Goal: Transaction & Acquisition: Purchase product/service

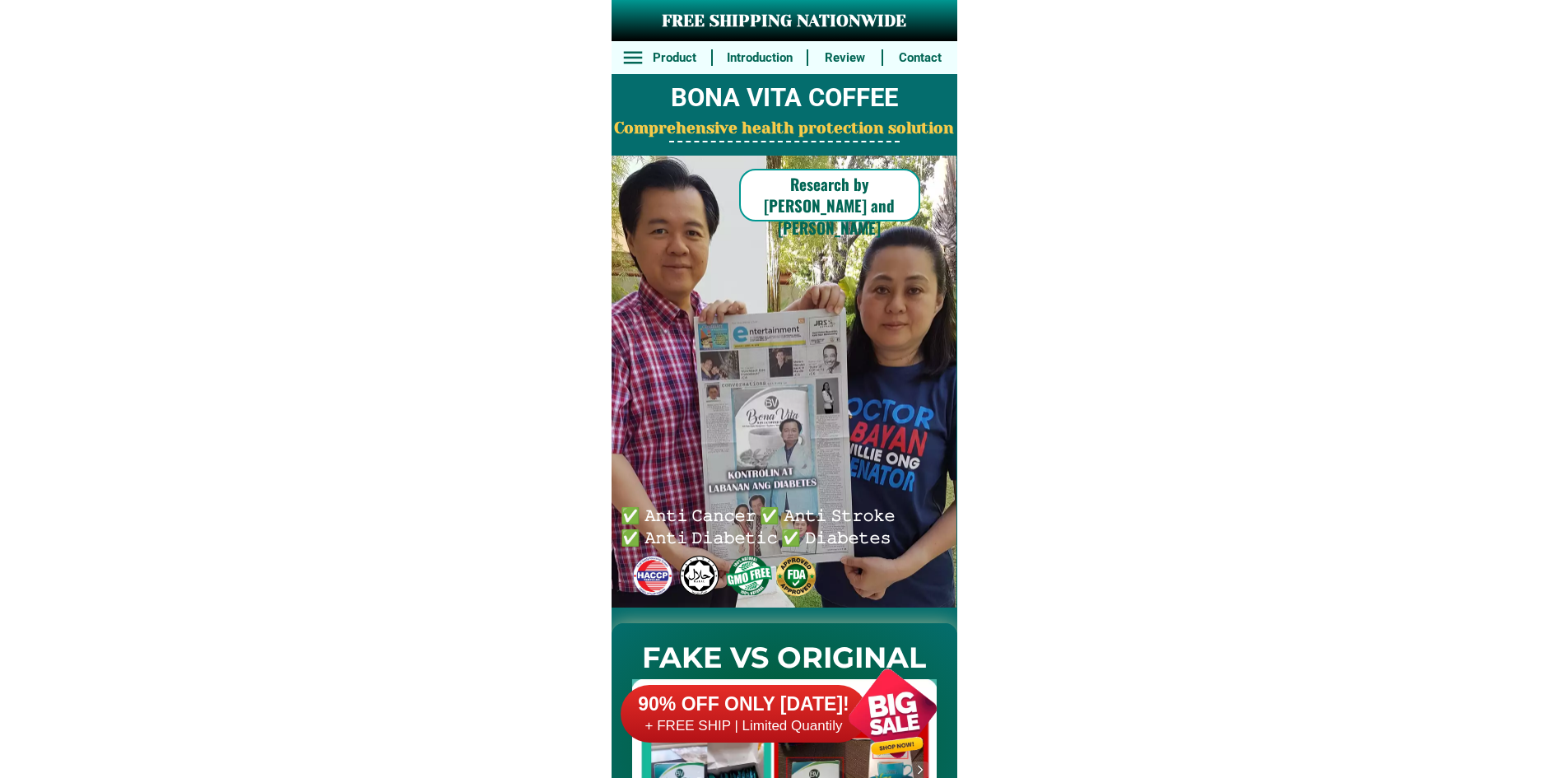
click at [873, 695] on div at bounding box center [892, 713] width 129 height 129
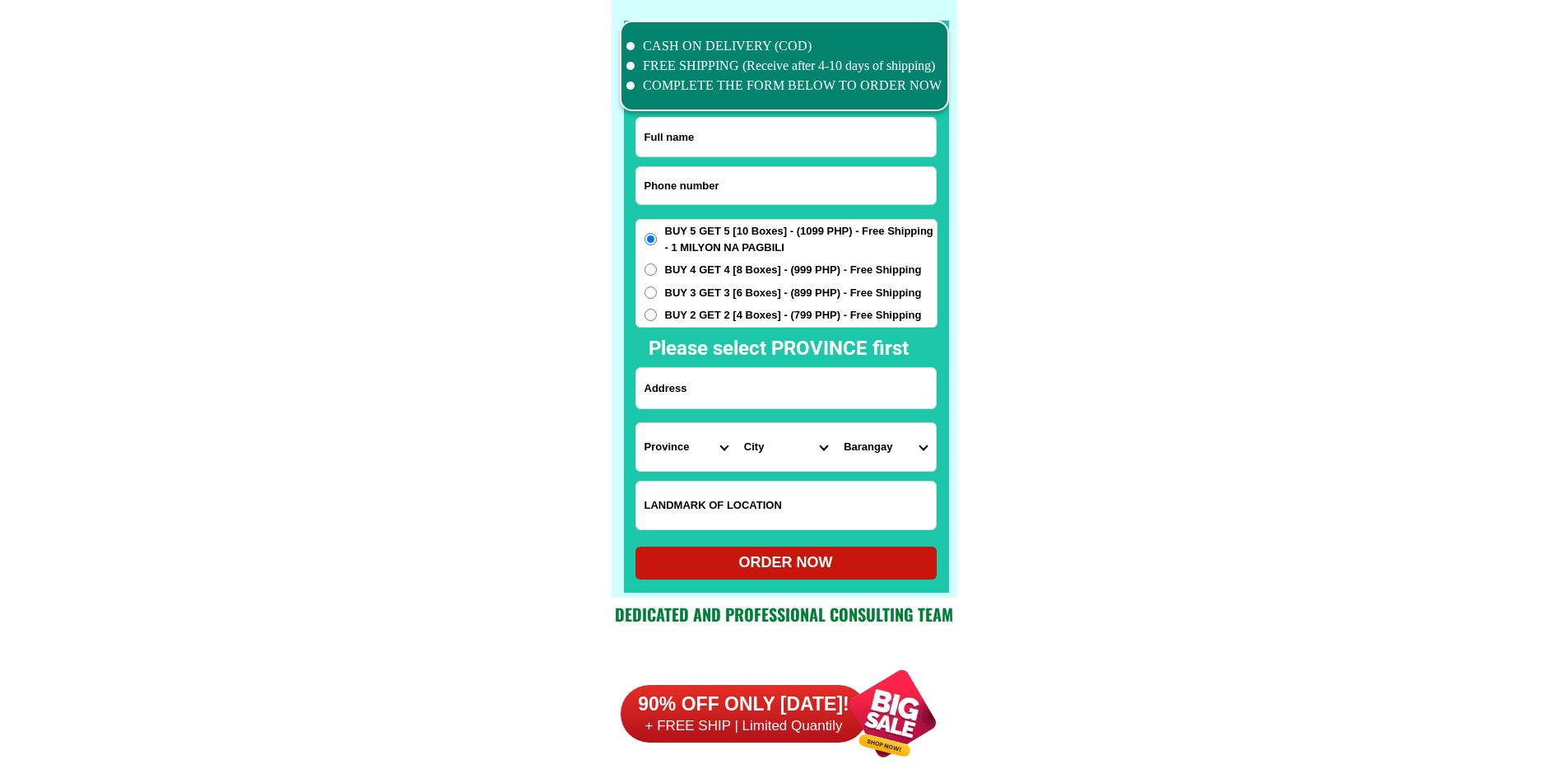
scroll to position [12792, 0]
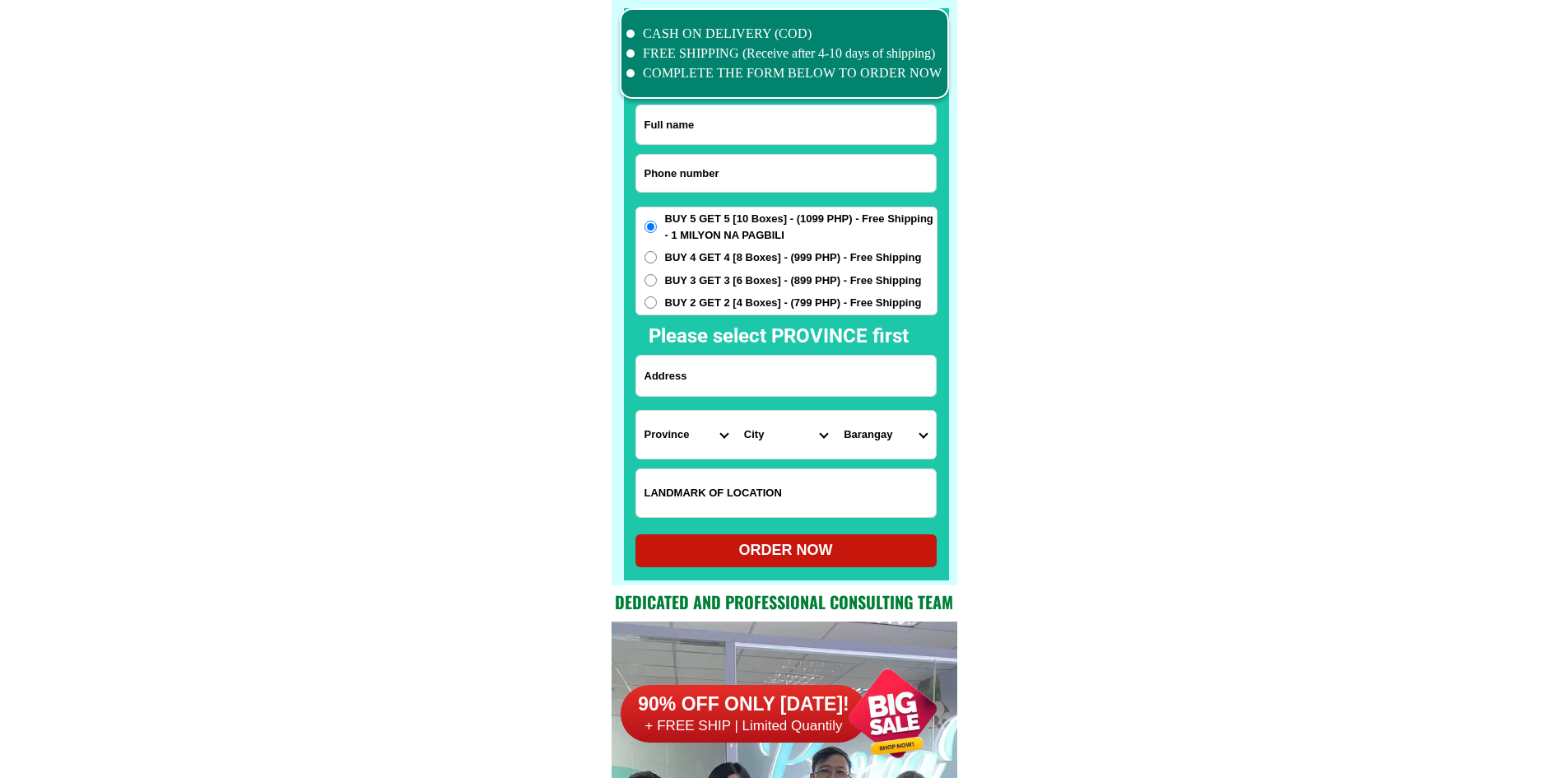
click at [783, 177] on input "Input phone_number" at bounding box center [785, 173] width 299 height 37
paste input "6396038868403"
type input "[PHONE_NUMBER]"
click at [755, 124] on input "Input full_name" at bounding box center [785, 125] width 299 height 39
paste input "etacion [PERSON_NAME]"
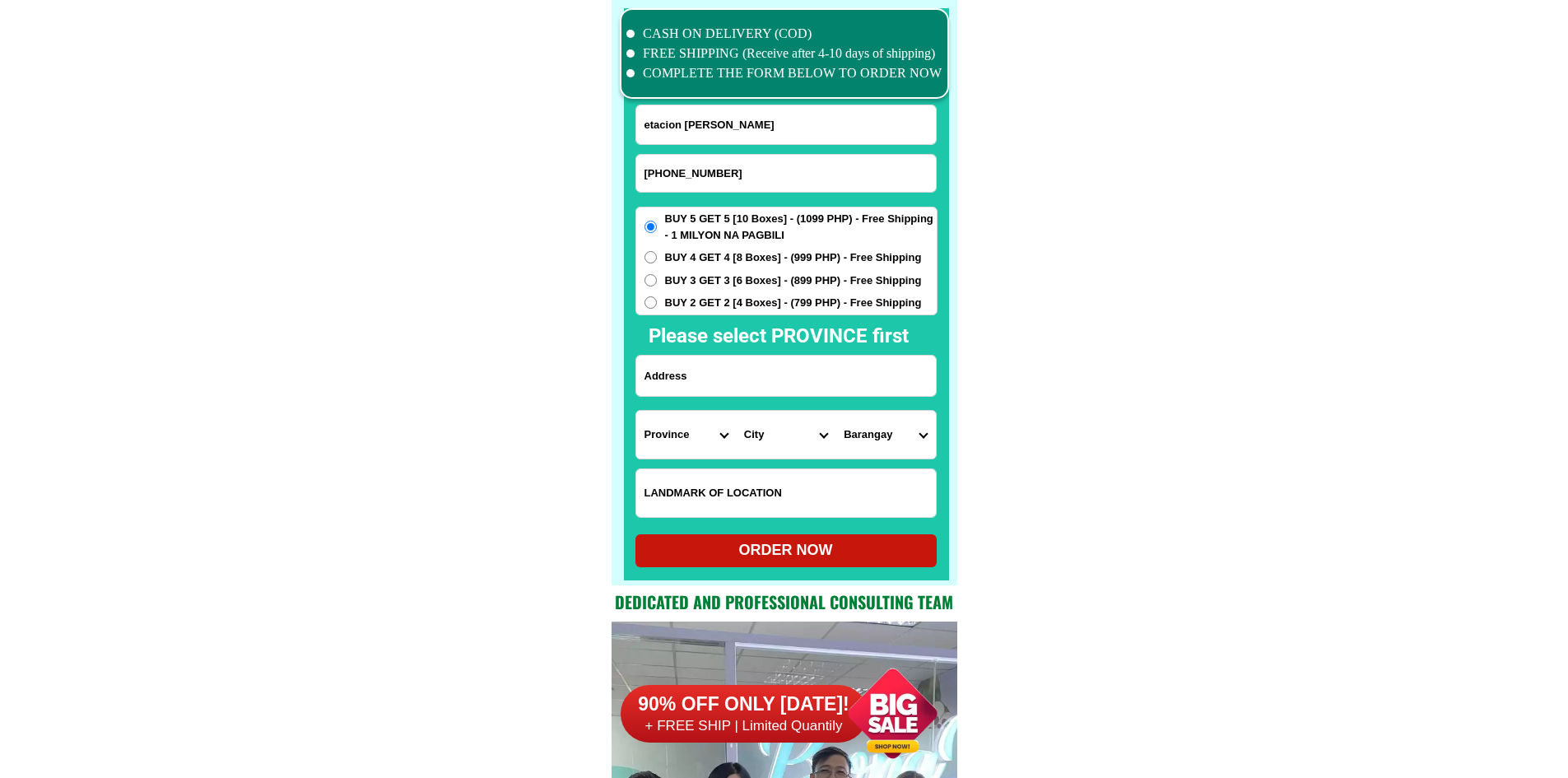
type input "etacion [PERSON_NAME]"
drag, startPoint x: 817, startPoint y: 369, endPoint x: 806, endPoint y: 369, distance: 11.0
click at [817, 369] on input "Input address" at bounding box center [785, 375] width 299 height 40
paste input "San [PERSON_NAME] sto. [PERSON_NAME] zambales"
type input "San [PERSON_NAME] sto. [PERSON_NAME] zambales"
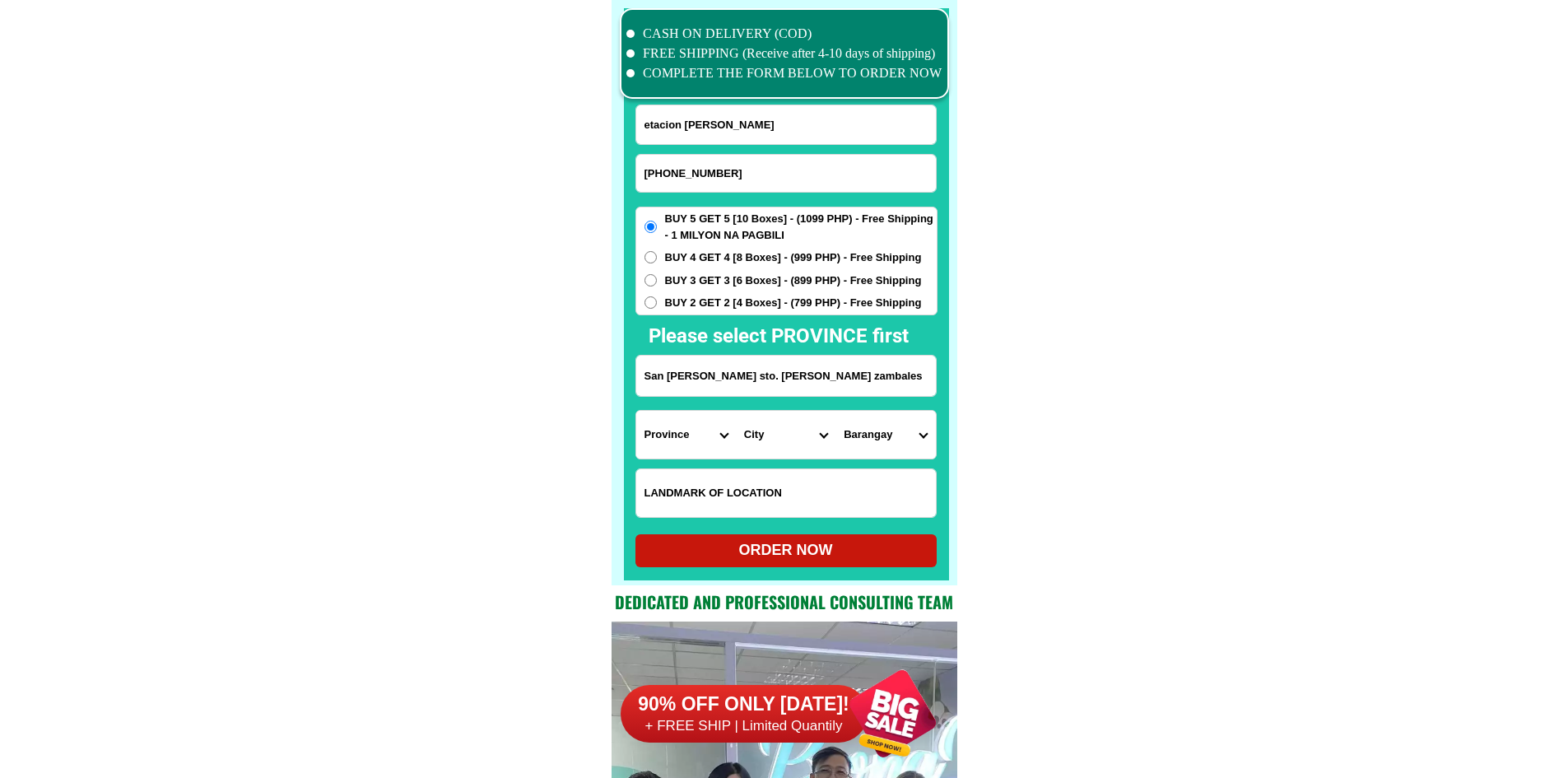
click at [747, 487] on input "Input LANDMARKOFLOCATION" at bounding box center [785, 493] width 299 height 48
paste input "purok74"
type input "purok74"
click at [693, 419] on select "Province [GEOGRAPHIC_DATA] [GEOGRAPHIC_DATA] [GEOGRAPHIC_DATA] [GEOGRAPHIC_DATA…" at bounding box center [685, 435] width 100 height 48
select select "63_803"
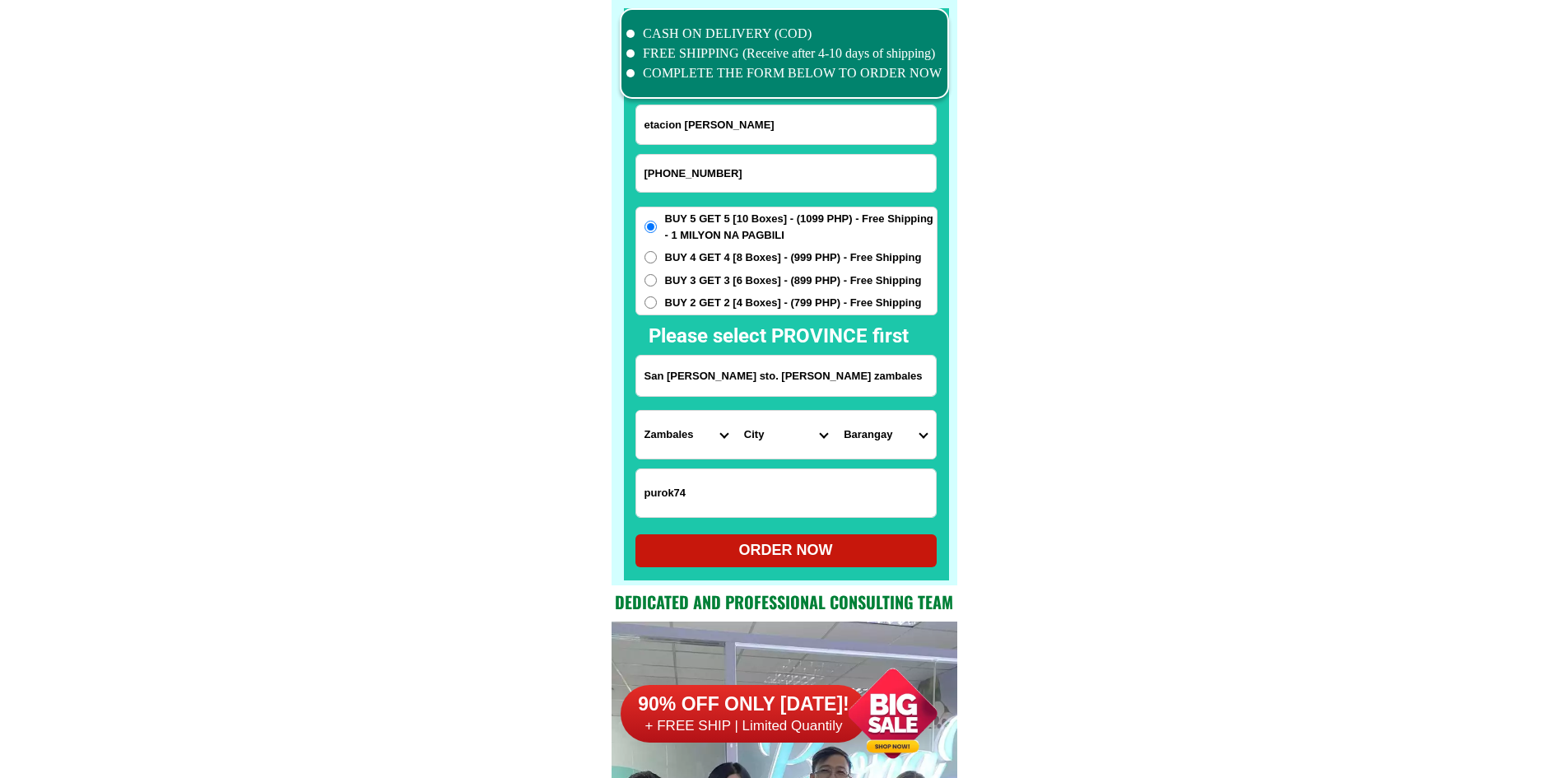
click at [777, 444] on select "City Botolan [GEOGRAPHIC_DATA] Castillejos [GEOGRAPHIC_DATA] [GEOGRAPHIC_DATA] …" at bounding box center [785, 435] width 100 height 48
select select "63_803166"
drag, startPoint x: 1168, startPoint y: 470, endPoint x: 926, endPoint y: 451, distance: 242.7
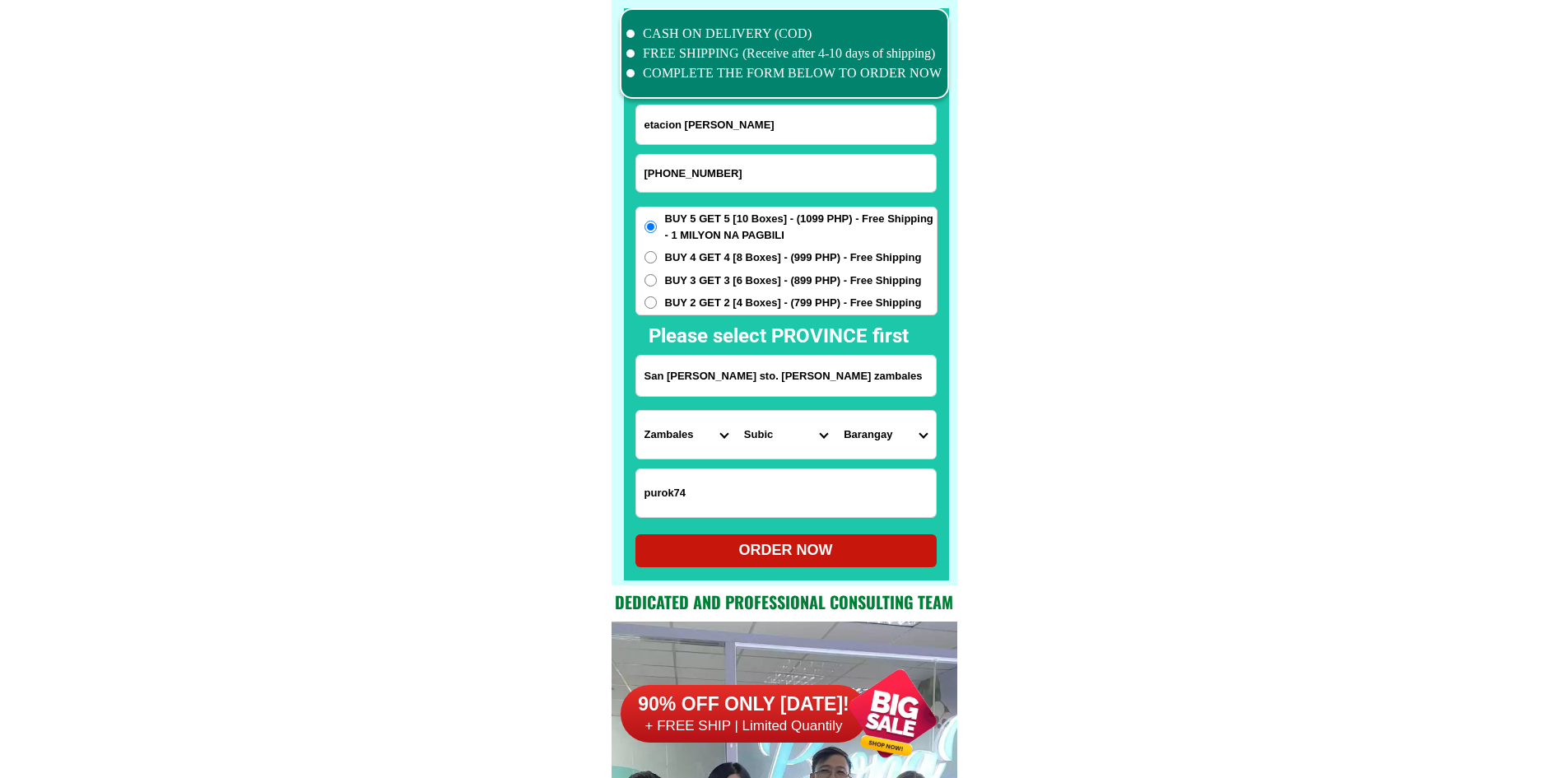
click at [897, 443] on select "[GEOGRAPHIC_DATA] poblacion [GEOGRAPHIC_DATA] proper [GEOGRAPHIC_DATA]-[GEOGRAP…" at bounding box center [884, 435] width 100 height 48
select select "63_8031664747"
click at [835, 411] on select "[GEOGRAPHIC_DATA] poblacion [GEOGRAPHIC_DATA] proper [GEOGRAPHIC_DATA]-[GEOGRAP…" at bounding box center [884, 435] width 100 height 48
click at [779, 553] on div "ORDER NOW" at bounding box center [785, 550] width 301 height 22
type input "etacion [PERSON_NAME]"
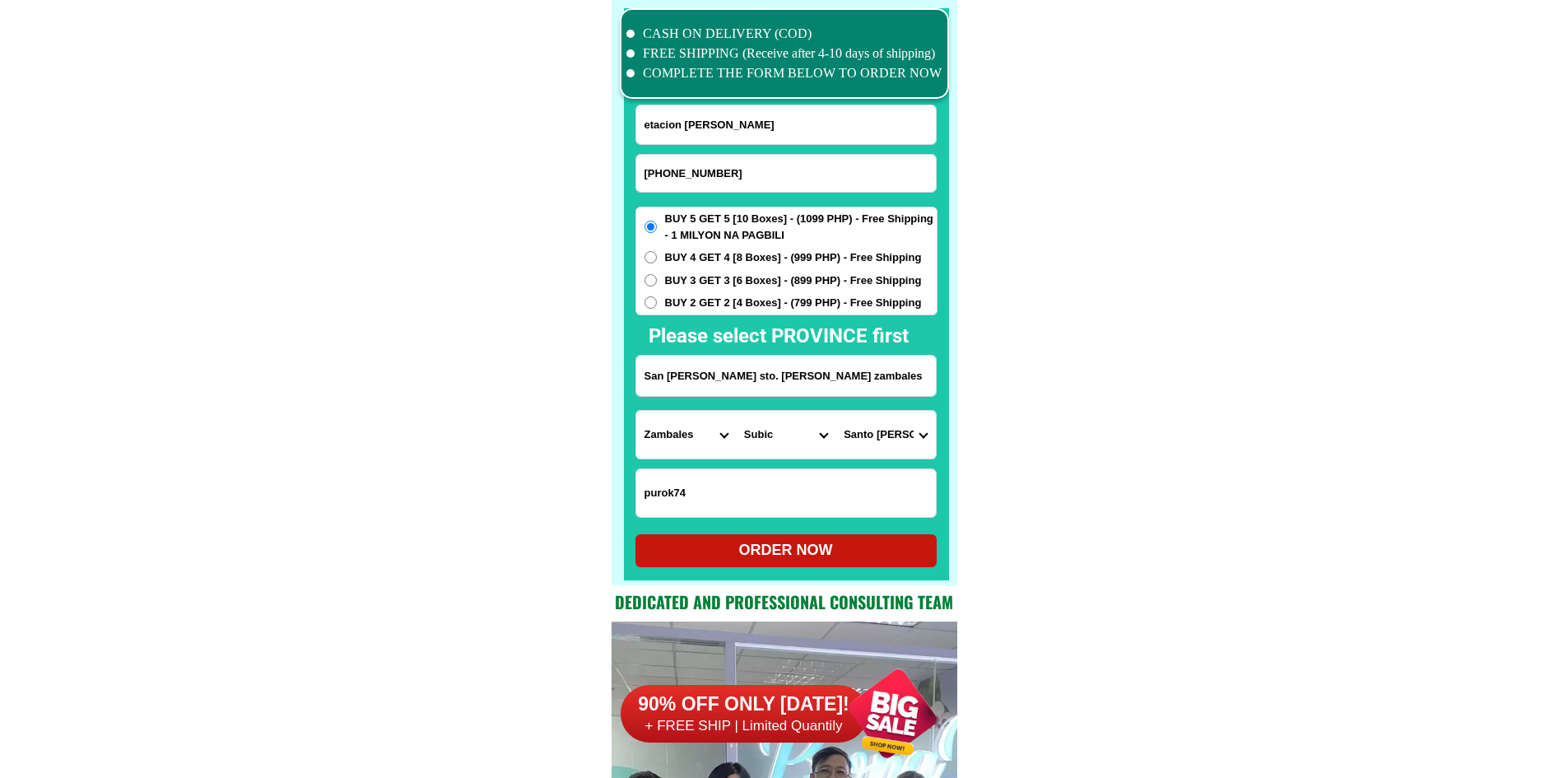
click at [799, 561] on div "ORDER NOW" at bounding box center [785, 550] width 301 height 33
radio input "true"
drag, startPoint x: 662, startPoint y: 166, endPoint x: 642, endPoint y: 167, distance: 20.0
click at [642, 167] on input "[PHONE_NUMBER]" at bounding box center [785, 173] width 299 height 37
type input "096038868403"
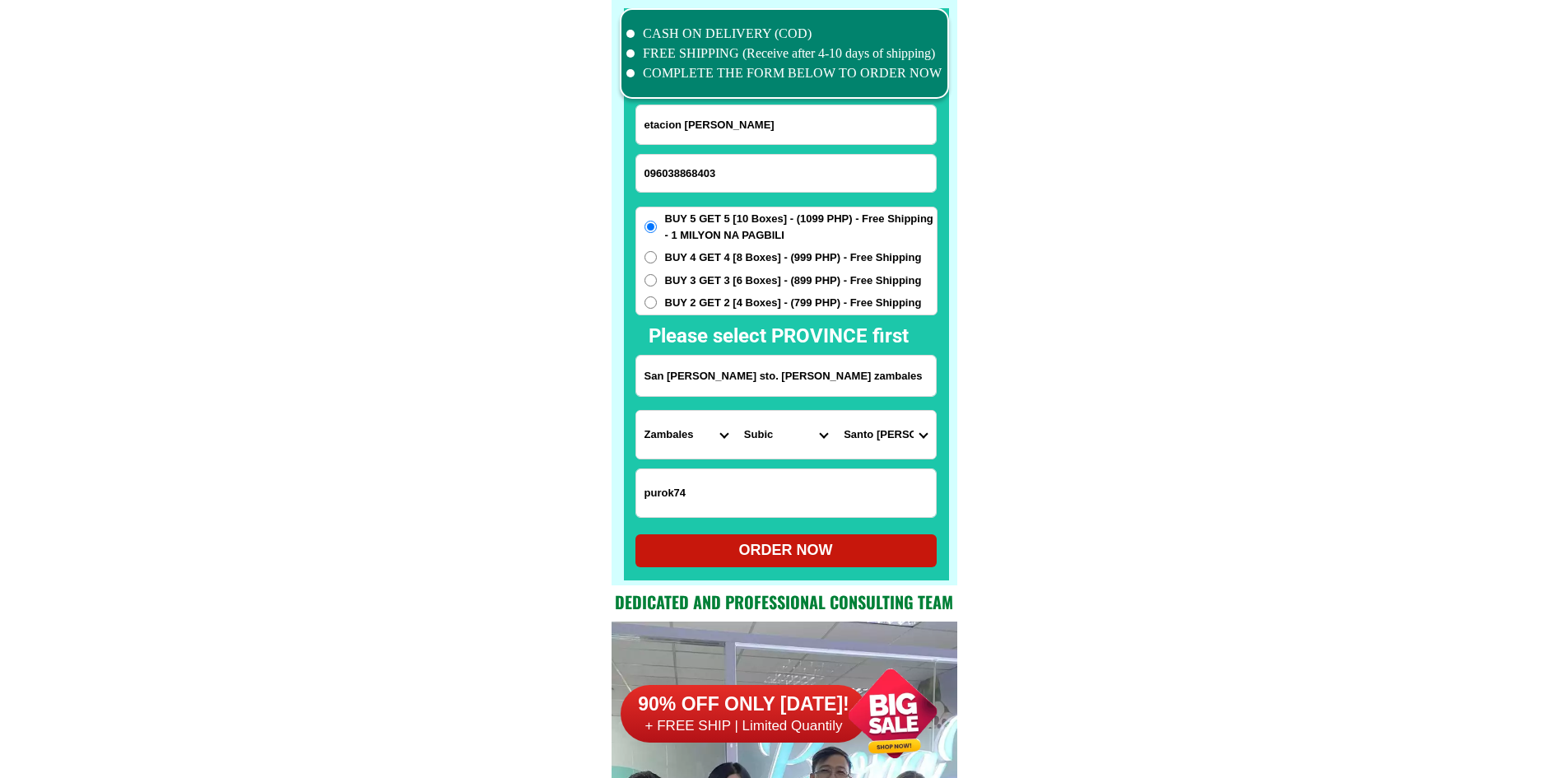
click at [801, 554] on div "ORDER NOW" at bounding box center [785, 550] width 301 height 22
radio input "true"
paste input "+63"
click at [751, 181] on input "[PHONE_NUMBER]" at bounding box center [785, 173] width 299 height 37
paste input "Input phone_number"
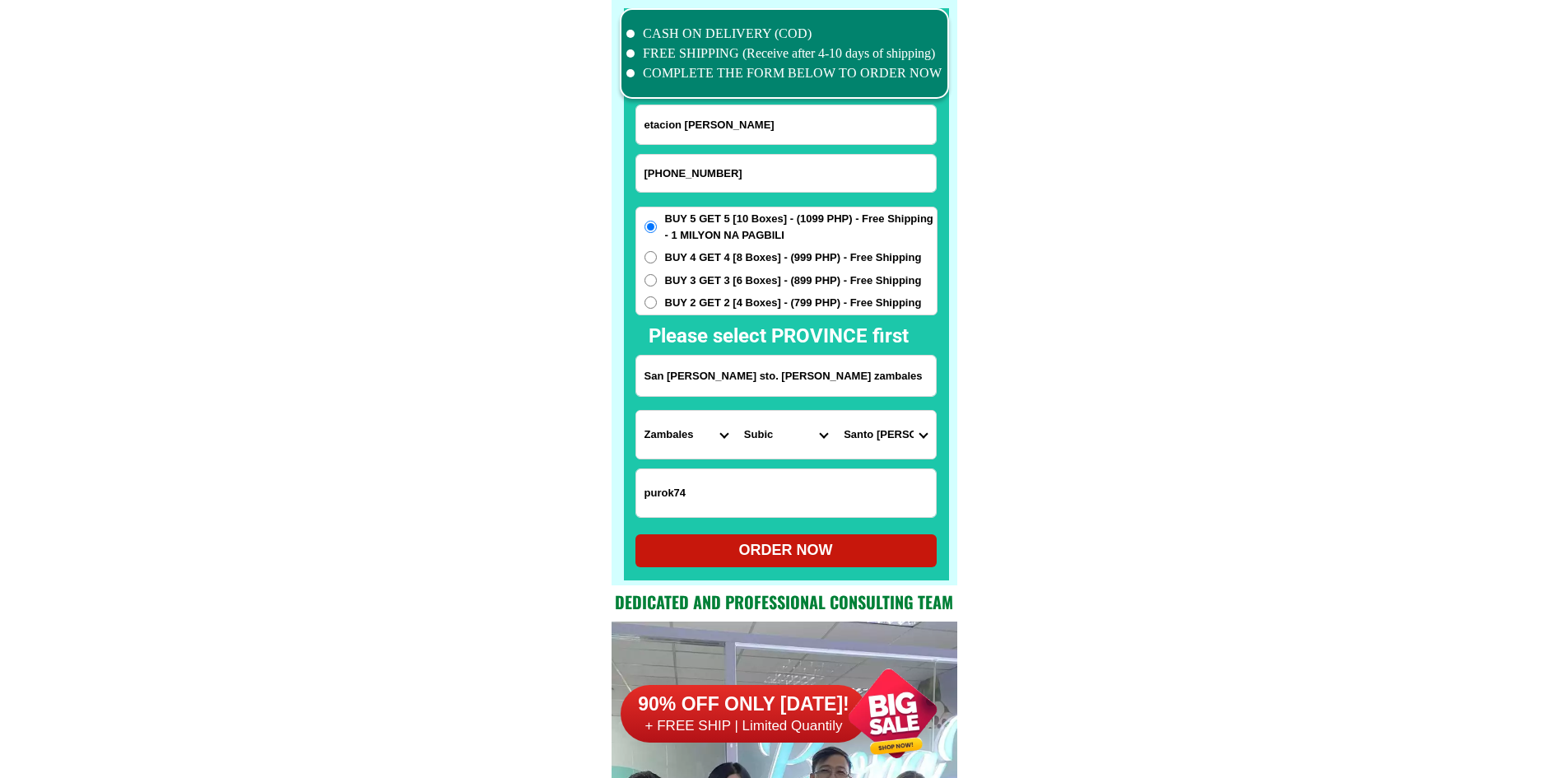
click at [738, 539] on div "ORDER NOW" at bounding box center [785, 550] width 301 height 33
type input "[PHONE_NUMBER]"
radio input "true"
click at [645, 172] on input "[PHONE_NUMBER]" at bounding box center [785, 173] width 299 height 37
drag, startPoint x: 717, startPoint y: 282, endPoint x: 717, endPoint y: 295, distance: 13.0
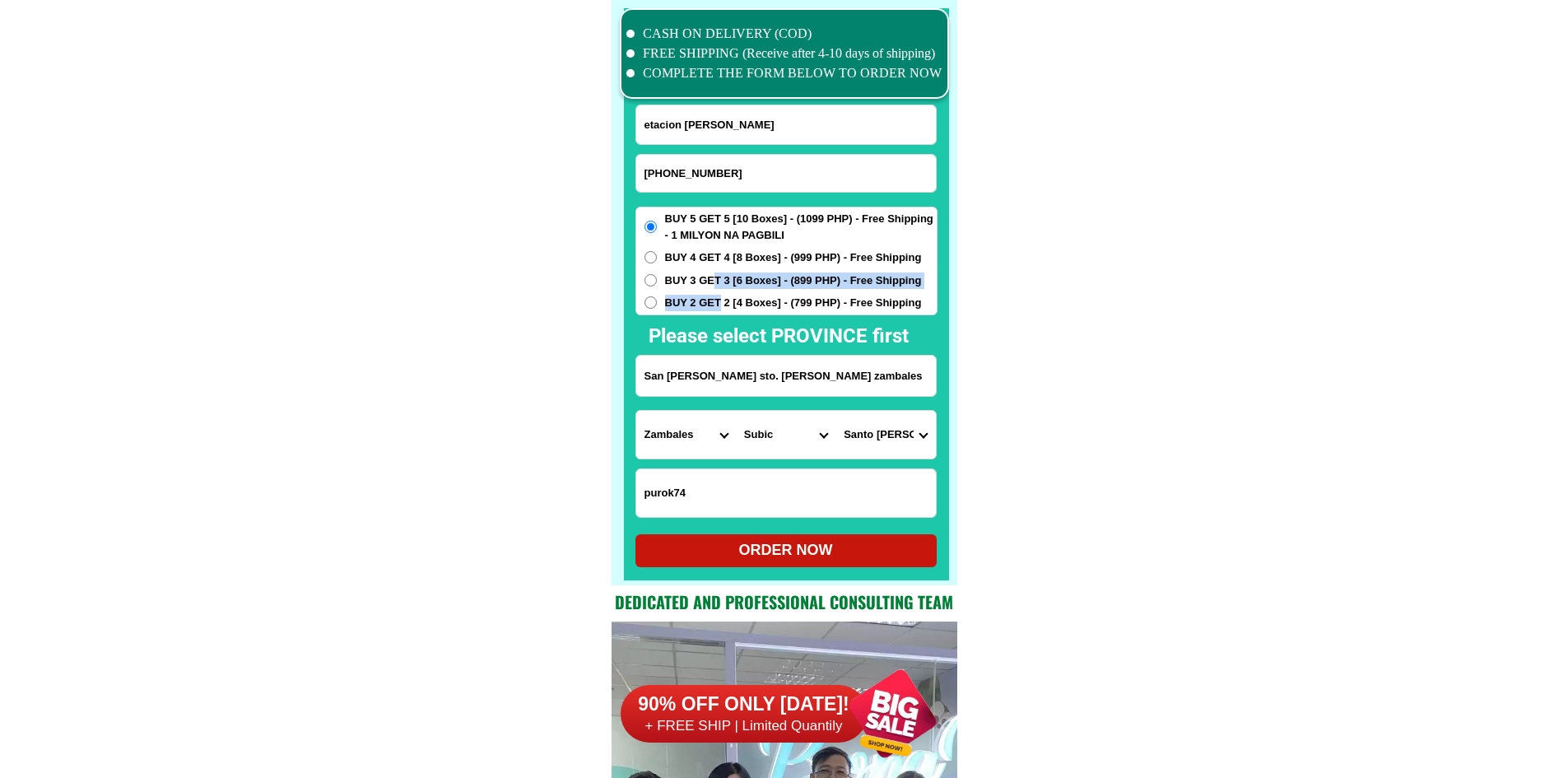
click at [717, 295] on div "BUY 5 GET 5 [10 Boxes] - (1099 PHP) - Free Shipping - 1 MILYON NA PAGBILI BUY 4…" at bounding box center [785, 261] width 302 height 108
drag, startPoint x: 664, startPoint y: 172, endPoint x: 651, endPoint y: 172, distance: 13.0
click at [651, 172] on input "[PHONE_NUMBER]" at bounding box center [785, 173] width 299 height 37
click at [664, 174] on input "[PHONE_NUMBER]" at bounding box center [785, 173] width 299 height 37
drag, startPoint x: 666, startPoint y: 173, endPoint x: 644, endPoint y: 175, distance: 22.1
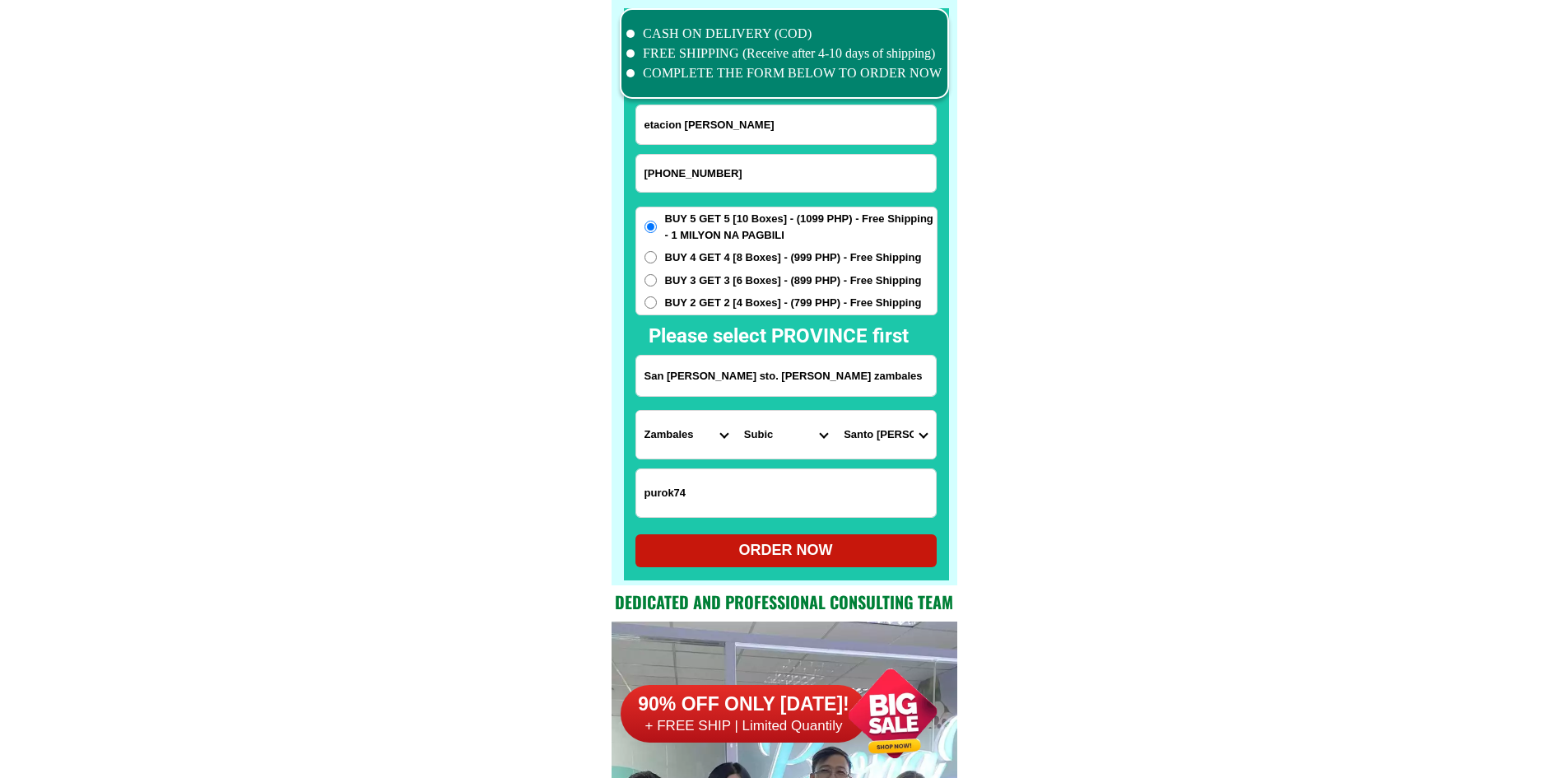
click at [644, 175] on input "[PHONE_NUMBER]" at bounding box center [785, 173] width 299 height 37
type input "096038868403"
click at [797, 559] on div "ORDER NOW" at bounding box center [785, 550] width 301 height 22
radio input "true"
click at [740, 173] on input "[PHONE_NUMBER]" at bounding box center [785, 173] width 299 height 37
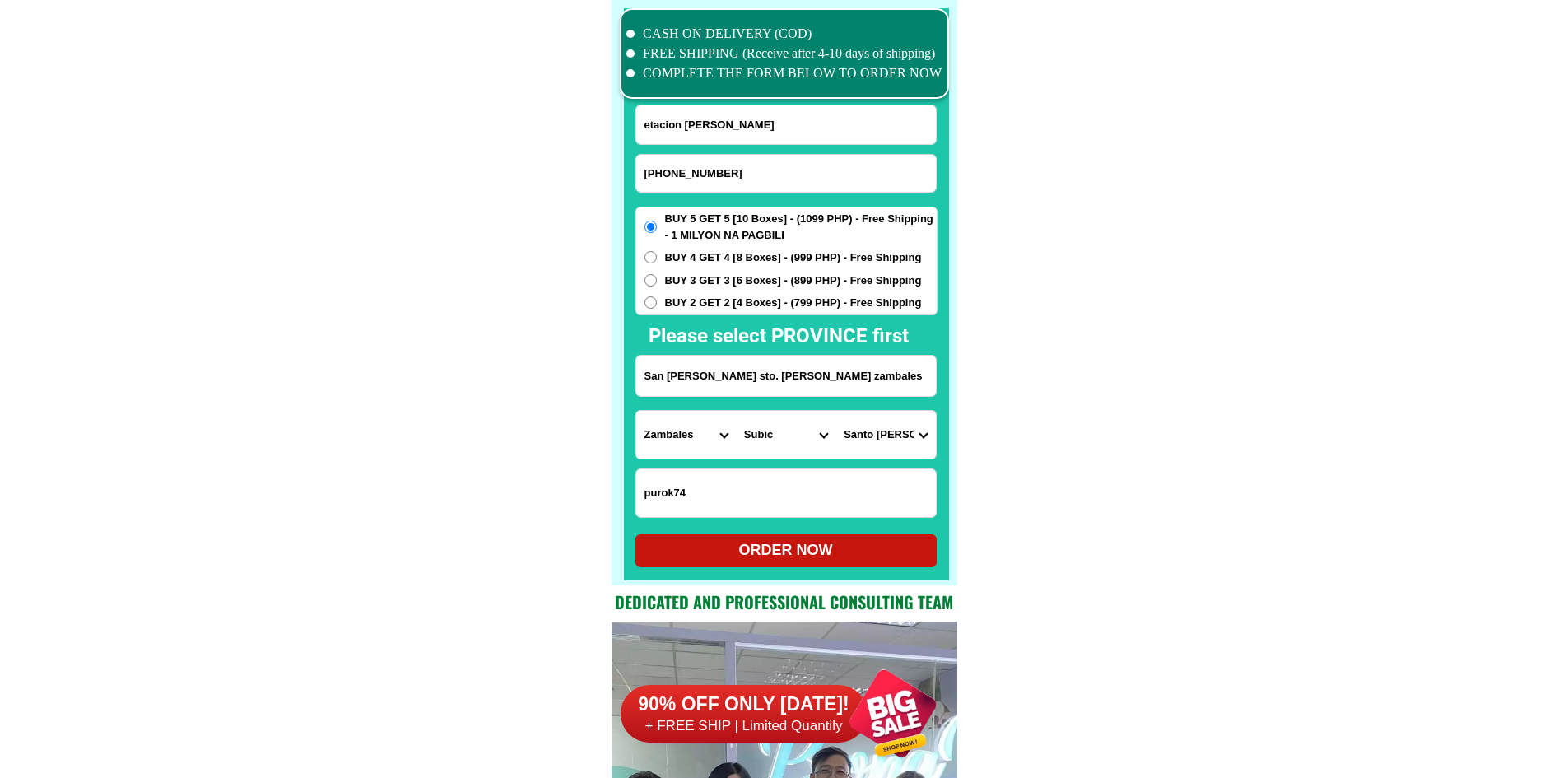
paste input "09214460270"
type input "09214460270"
click at [687, 116] on input "etacion [PERSON_NAME]" at bounding box center [785, 125] width 299 height 39
paste input "[PERSON_NAME]"
type input "[PERSON_NAME]"
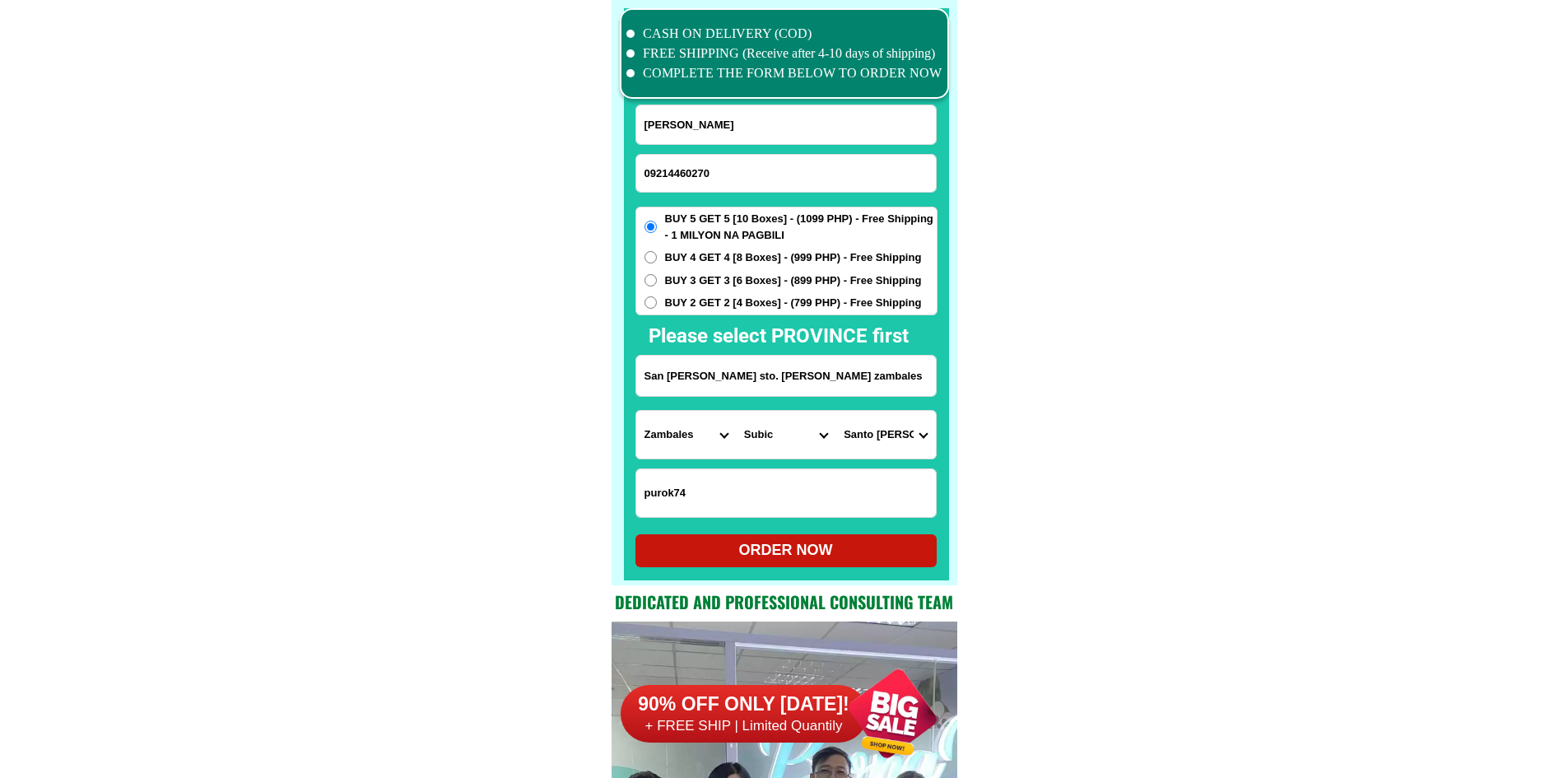
click at [801, 400] on form "[PERSON_NAME] 09214460270 ORDER NOW San [PERSON_NAME] sto. [PERSON_NAME][GEOGRA…" at bounding box center [785, 336] width 302 height 462
click at [800, 375] on input "San [PERSON_NAME] sto. [PERSON_NAME] zambales" at bounding box center [785, 375] width 299 height 40
paste input "[STREET_ADDRESS][PERSON_NAME][PERSON_NAME]"
type input "[STREET_ADDRESS][PERSON_NAME][PERSON_NAME]"
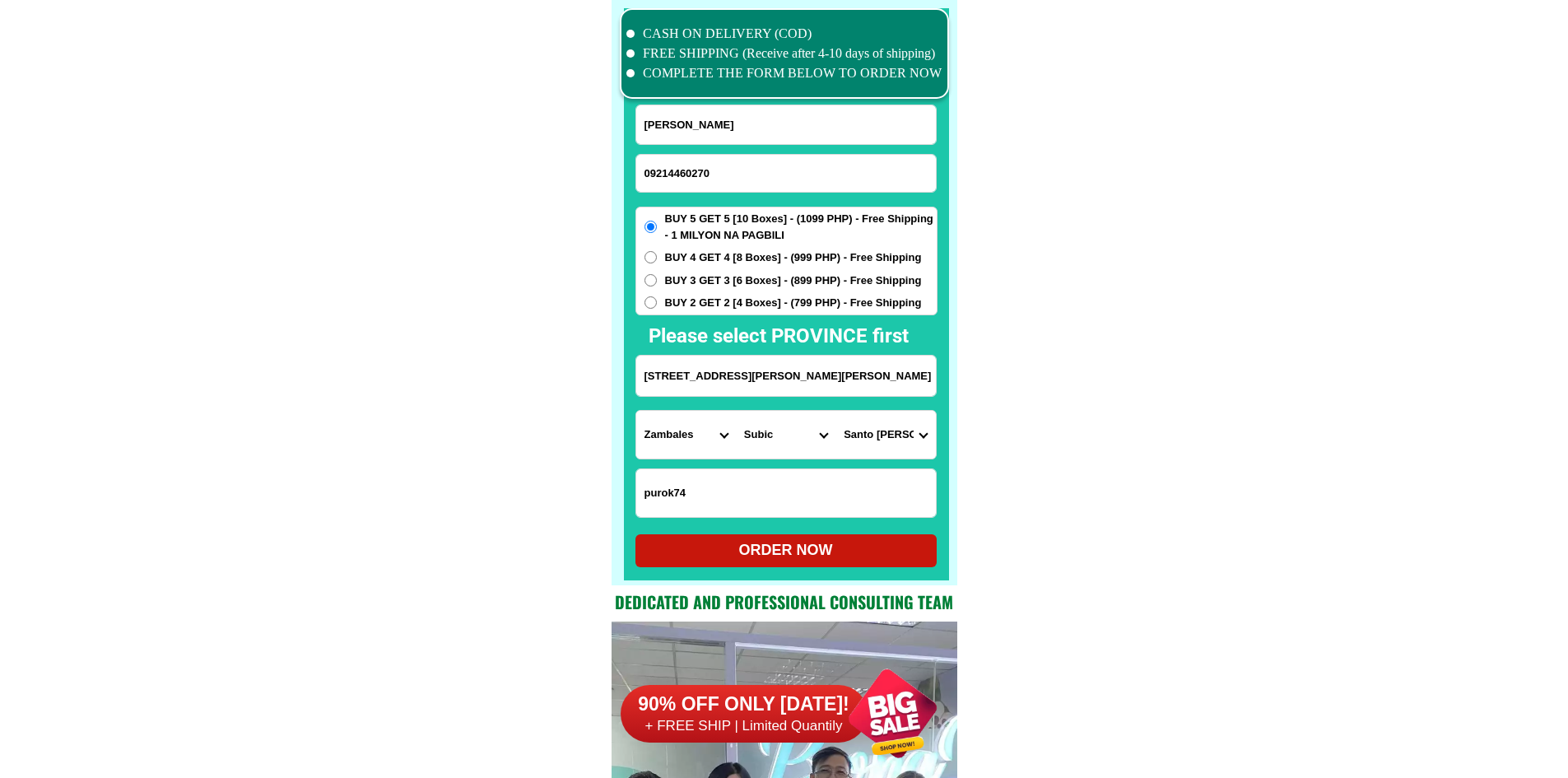
click at [674, 433] on select "Province [GEOGRAPHIC_DATA] [GEOGRAPHIC_DATA] [GEOGRAPHIC_DATA] [GEOGRAPHIC_DATA…" at bounding box center [685, 435] width 100 height 48
select select "63_993"
click at [675, 266] on div "BUY 5 GET 5 [10 Boxes] - (1099 PHP) - Free Shipping - 1 MILYON NA PAGBILI BUY 4…" at bounding box center [785, 261] width 302 height 108
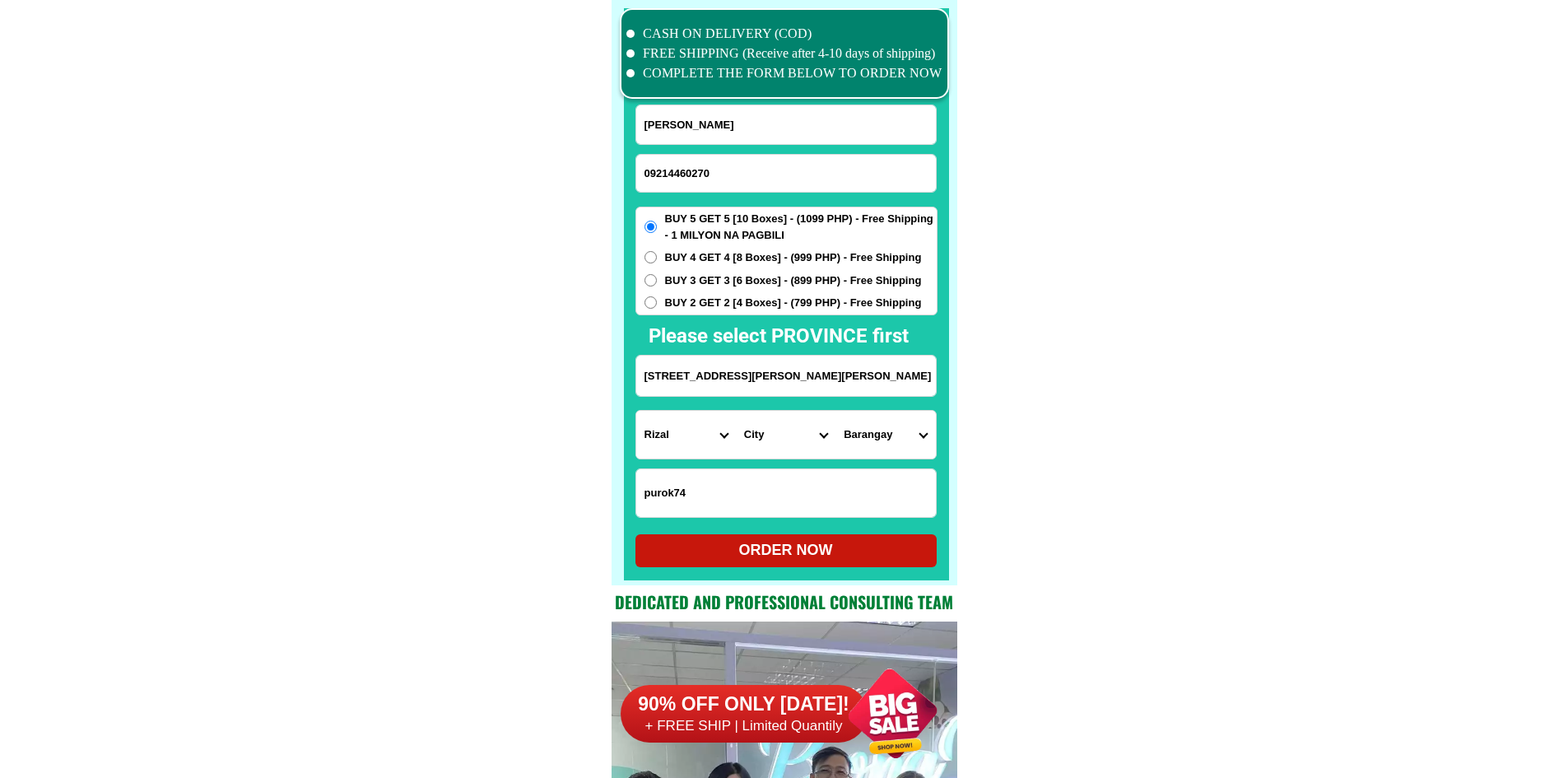
click at [687, 289] on div "BUY 5 GET 5 [10 Boxes] - (1099 PHP) - Free Shipping - 1 MILYON NA PAGBILI BUY 4…" at bounding box center [785, 261] width 302 height 108
click at [758, 288] on div "BUY 5 GET 5 [10 Boxes] - (1099 PHP) - Free Shipping - 1 MILYON NA PAGBILI BUY 4…" at bounding box center [785, 261] width 302 height 108
drag, startPoint x: 752, startPoint y: 289, endPoint x: 743, endPoint y: 283, distance: 10.8
click at [748, 288] on div "BUY 5 GET 5 [10 Boxes] - (1099 PHP) - Free Shipping - 1 MILYON NA PAGBILI BUY 4…" at bounding box center [785, 261] width 302 height 108
click at [741, 282] on span "BUY 3 GET 3 [6 Boxes] - (899 PHP) - Free Shipping" at bounding box center [794, 281] width 257 height 17
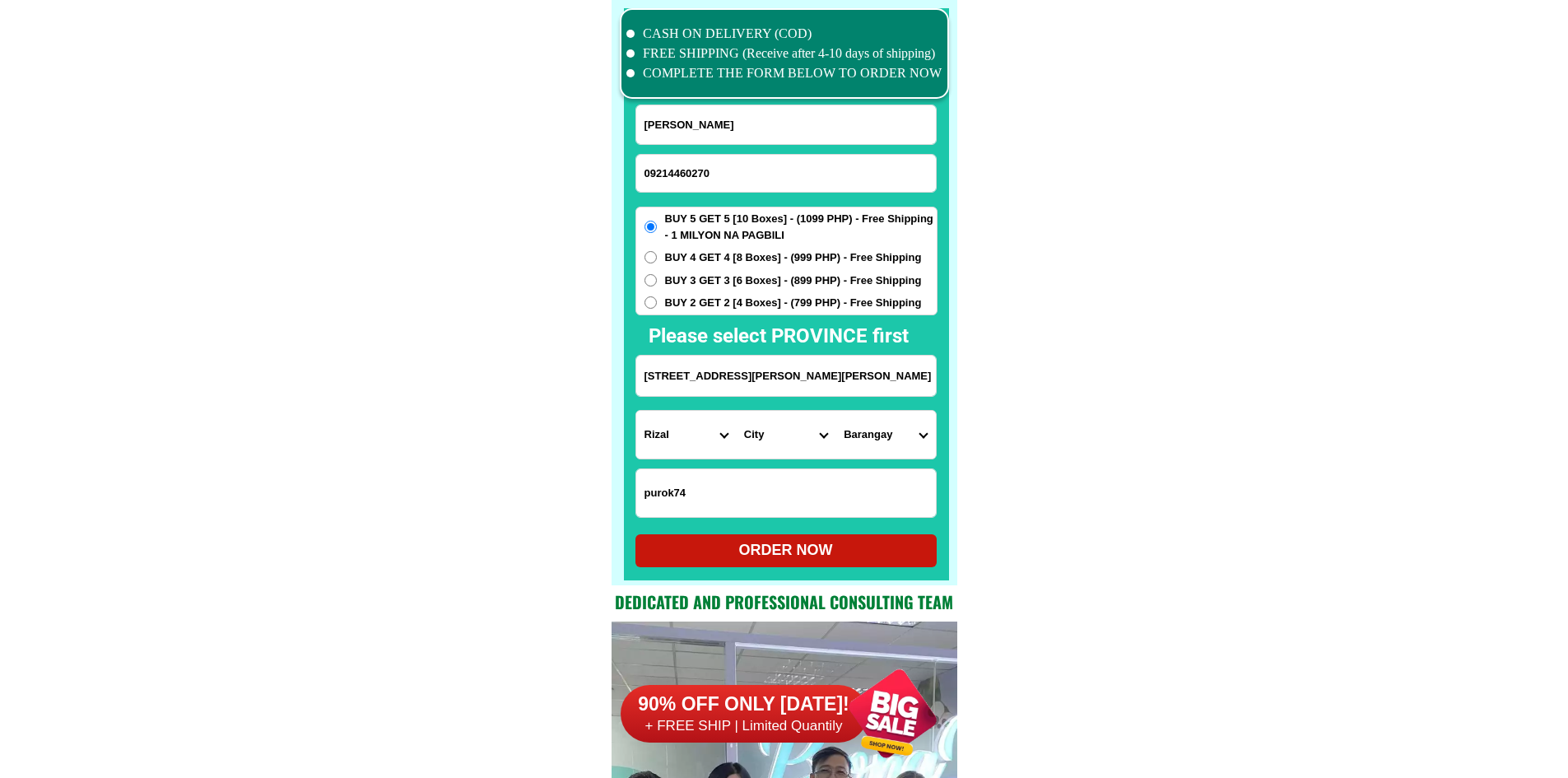
click at [657, 282] on input "BUY 3 GET 3 [6 Boxes] - (899 PHP) - Free Shipping" at bounding box center [650, 280] width 12 height 12
radio input "true"
drag, startPoint x: 882, startPoint y: 367, endPoint x: 1030, endPoint y: 384, distance: 149.0
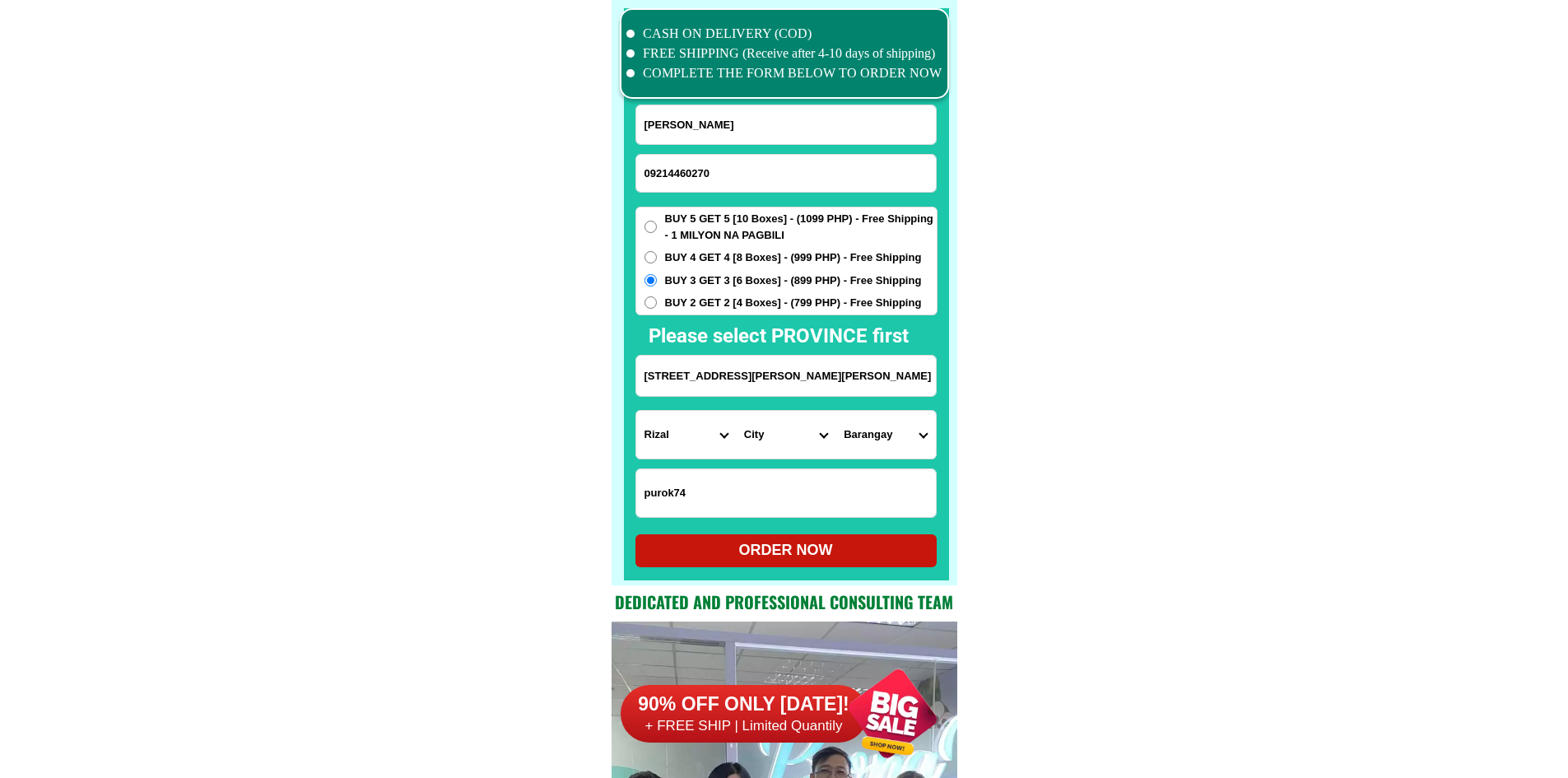
click at [815, 433] on select "City Angono Antipolo-city [GEOGRAPHIC_DATA] [GEOGRAPHIC_DATA] [GEOGRAPHIC_DATA]…" at bounding box center [785, 435] width 100 height 48
select select "63_9933179"
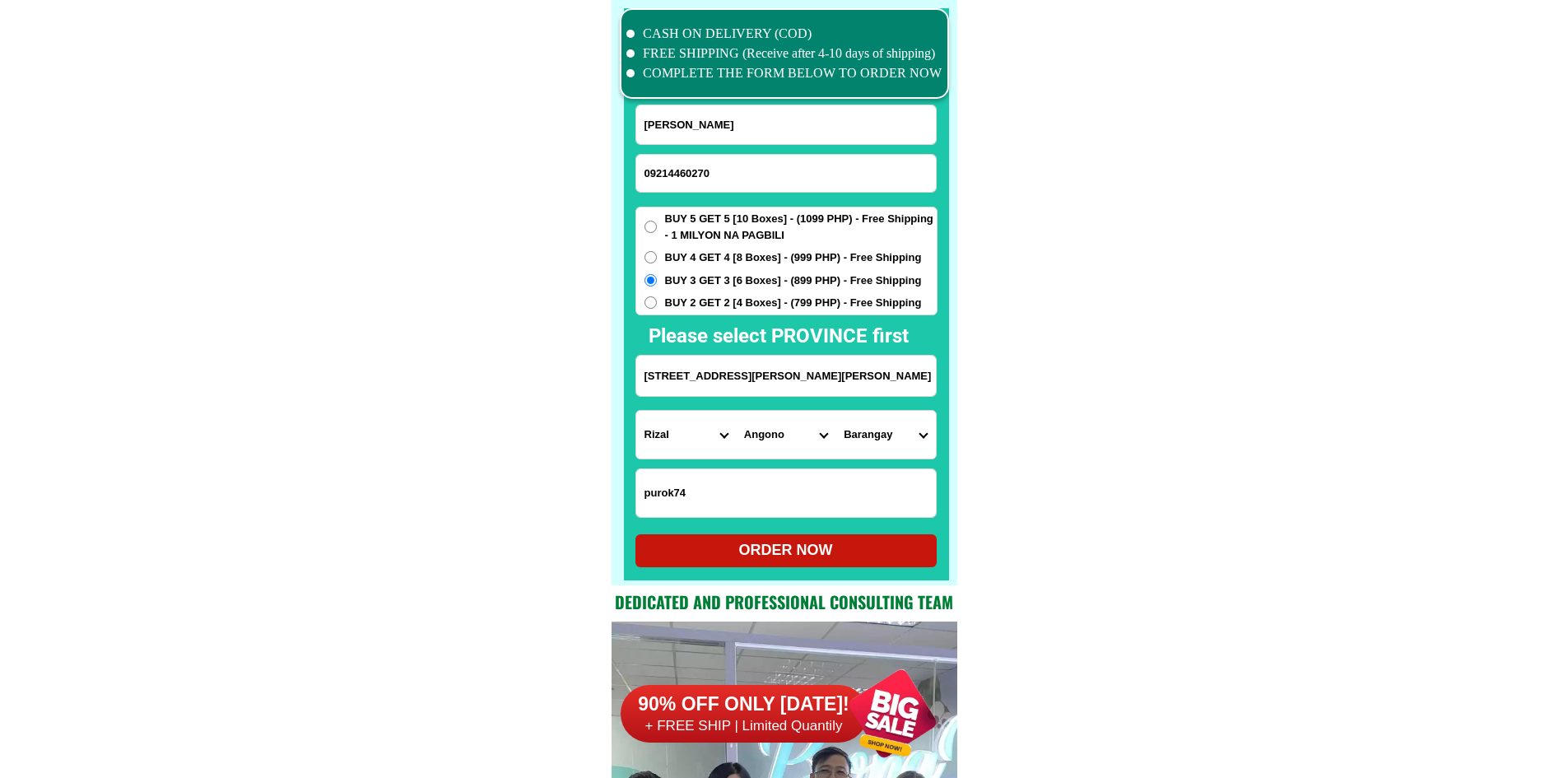
drag, startPoint x: 908, startPoint y: 375, endPoint x: 973, endPoint y: 388, distance: 66.3
click at [770, 435] on select "City Angono Antipolo-city [GEOGRAPHIC_DATA] [GEOGRAPHIC_DATA] [GEOGRAPHIC_DATA]…" at bounding box center [785, 435] width 100 height 48
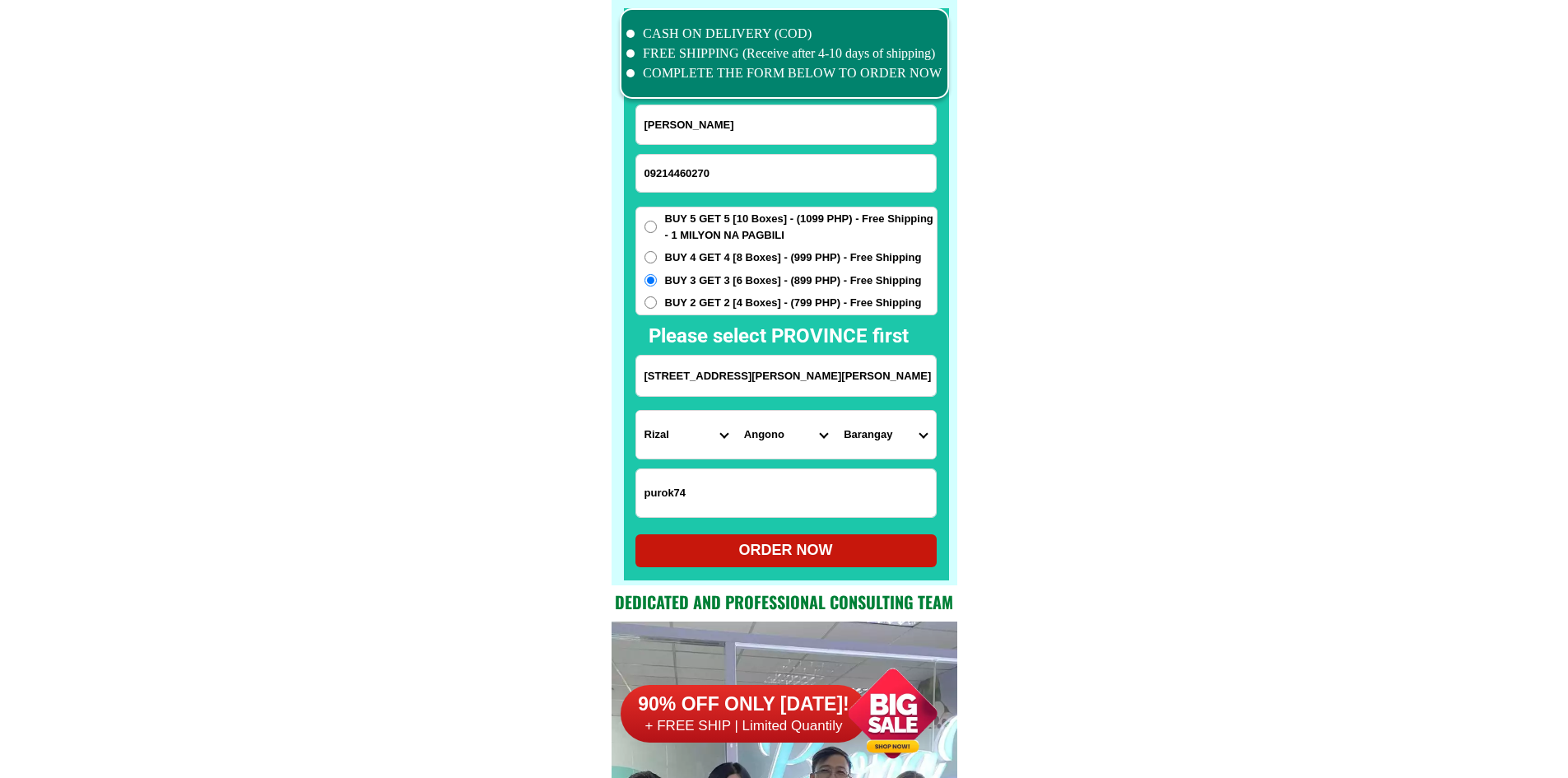
click at [898, 443] on select "Barangay Bagumbayan Kalayaan Mahabang parang [GEOGRAPHIC_DATA] [GEOGRAPHIC_DATA…" at bounding box center [884, 435] width 100 height 48
select select "63_99331795373"
click at [763, 503] on input "purok74" at bounding box center [785, 493] width 299 height 48
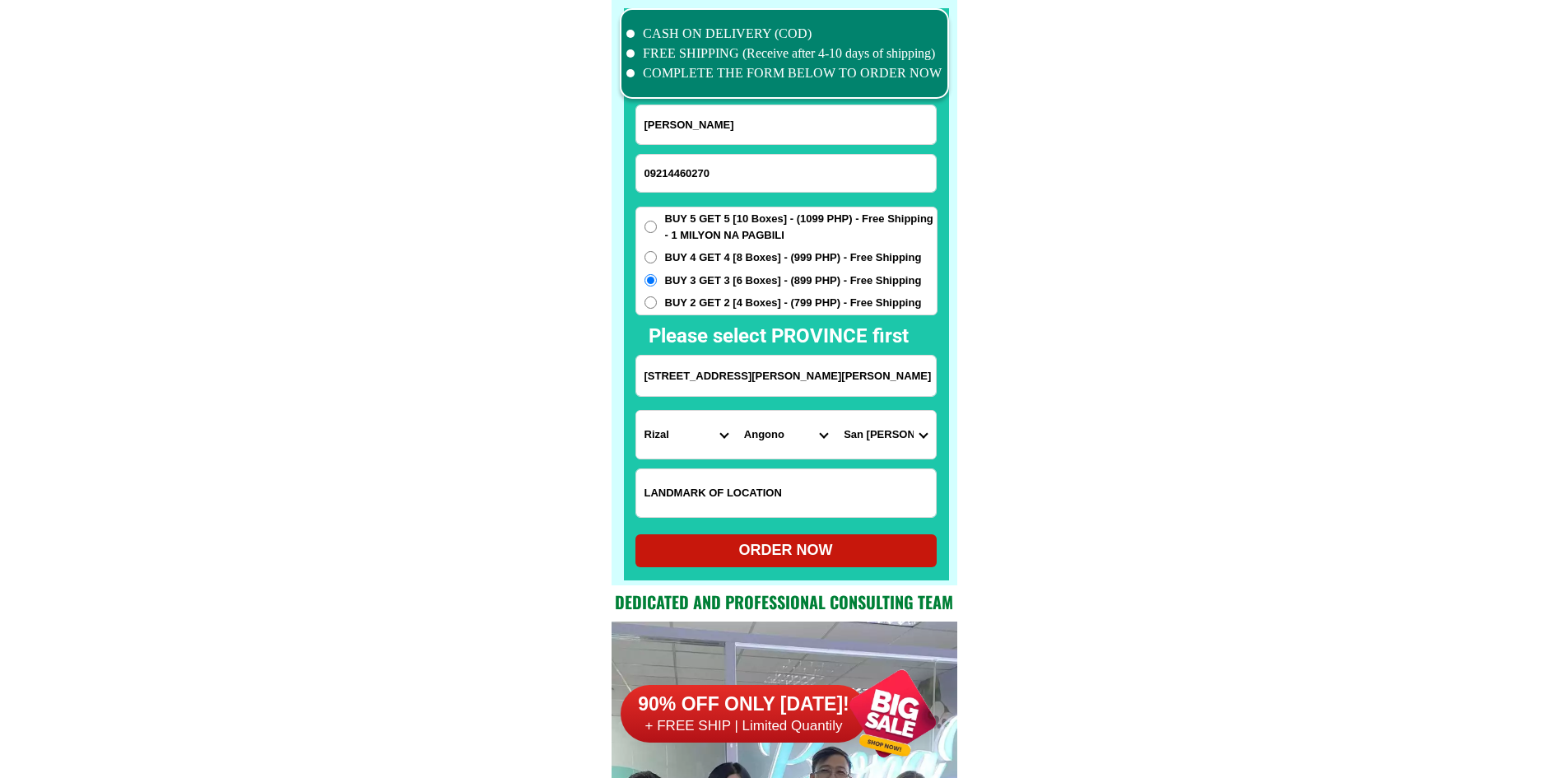
click at [738, 550] on div "ORDER NOW" at bounding box center [785, 550] width 301 height 22
radio input "true"
click at [806, 163] on input "09214460270" at bounding box center [785, 173] width 299 height 37
paste input "09304684087"
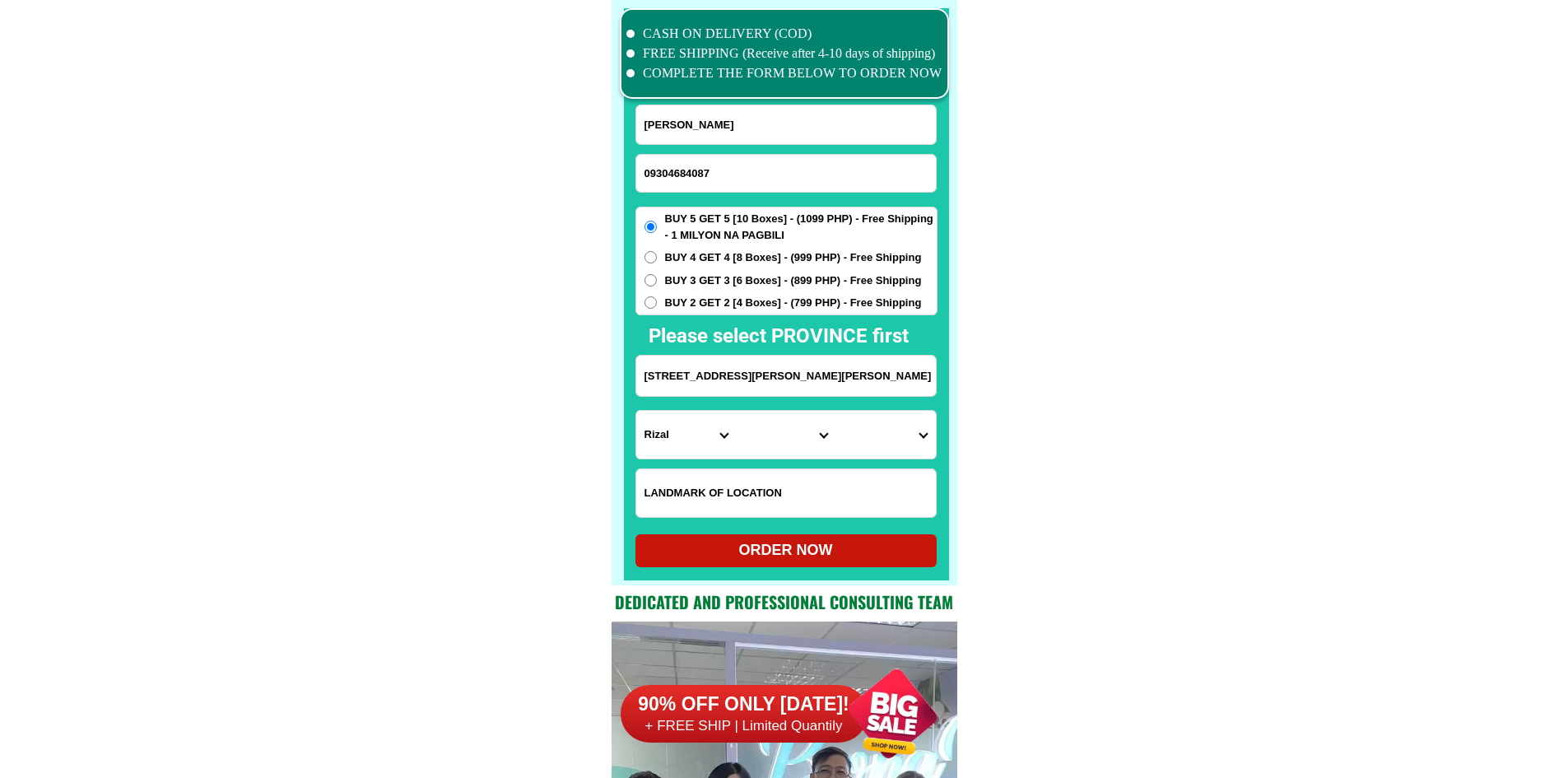
type input "09304684087"
click at [723, 116] on input "[PERSON_NAME]" at bounding box center [785, 125] width 299 height 39
paste input "Maam-[PERSON_NAME]"
type input "Maam-[PERSON_NAME]"
click at [742, 297] on span "BUY 2 GET 2 [4 Boxes] - (799 PHP) - Free Shipping" at bounding box center [794, 303] width 257 height 17
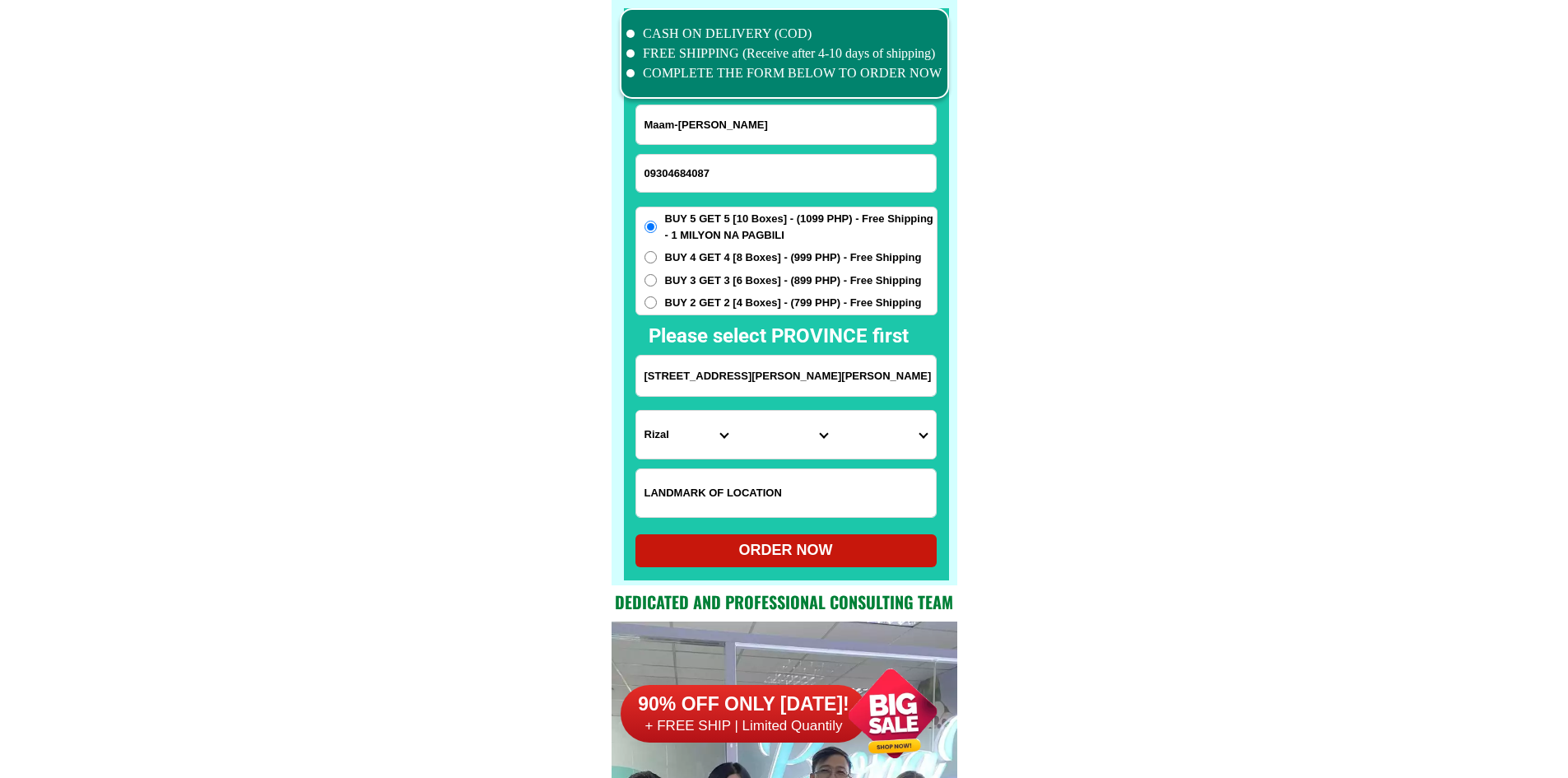
click at [657, 297] on input "BUY 2 GET 2 [4 Boxes] - (799 PHP) - Free Shipping" at bounding box center [650, 302] width 12 height 12
radio input "true"
click at [739, 361] on input "[STREET_ADDRESS][PERSON_NAME][PERSON_NAME]" at bounding box center [785, 375] width 299 height 40
paste input "urok 4 linibunan madrid surihao del sur ang bshsy ko ay ss.likod ng lgu madrid"
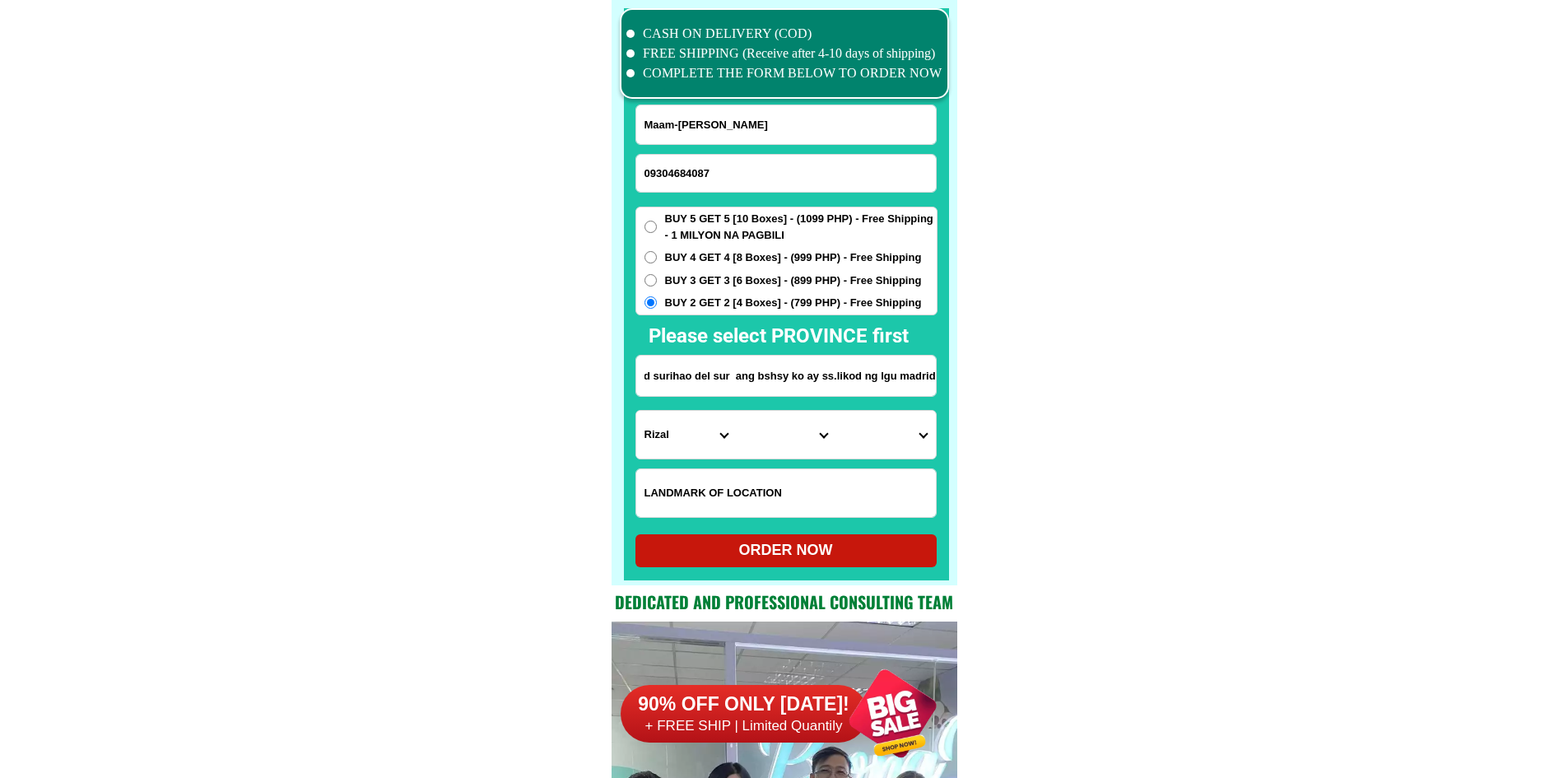
type input "urok 4 linibunan madrid surihao del sur ang bshsy ko ay ss.likod ng lgu madrid"
click at [674, 438] on select "Province [GEOGRAPHIC_DATA] [GEOGRAPHIC_DATA] [GEOGRAPHIC_DATA] [GEOGRAPHIC_DATA…" at bounding box center [685, 435] width 100 height 48
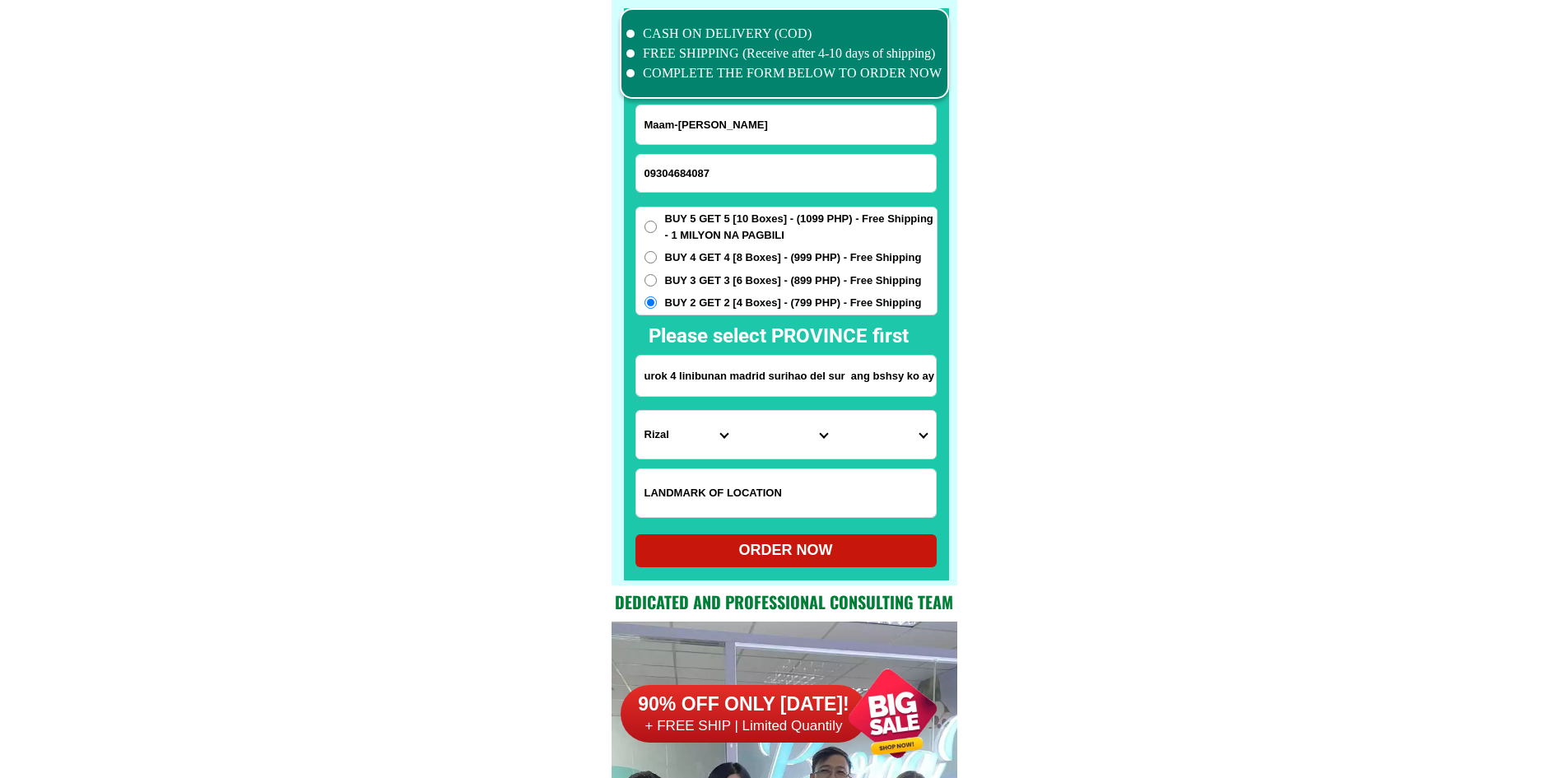
select select "63_115"
click at [793, 441] on select "City [GEOGRAPHIC_DATA] Bislig-city [GEOGRAPHIC_DATA] Carrascal Hinatuan [PERSON…" at bounding box center [785, 435] width 100 height 48
select select "63_1151332"
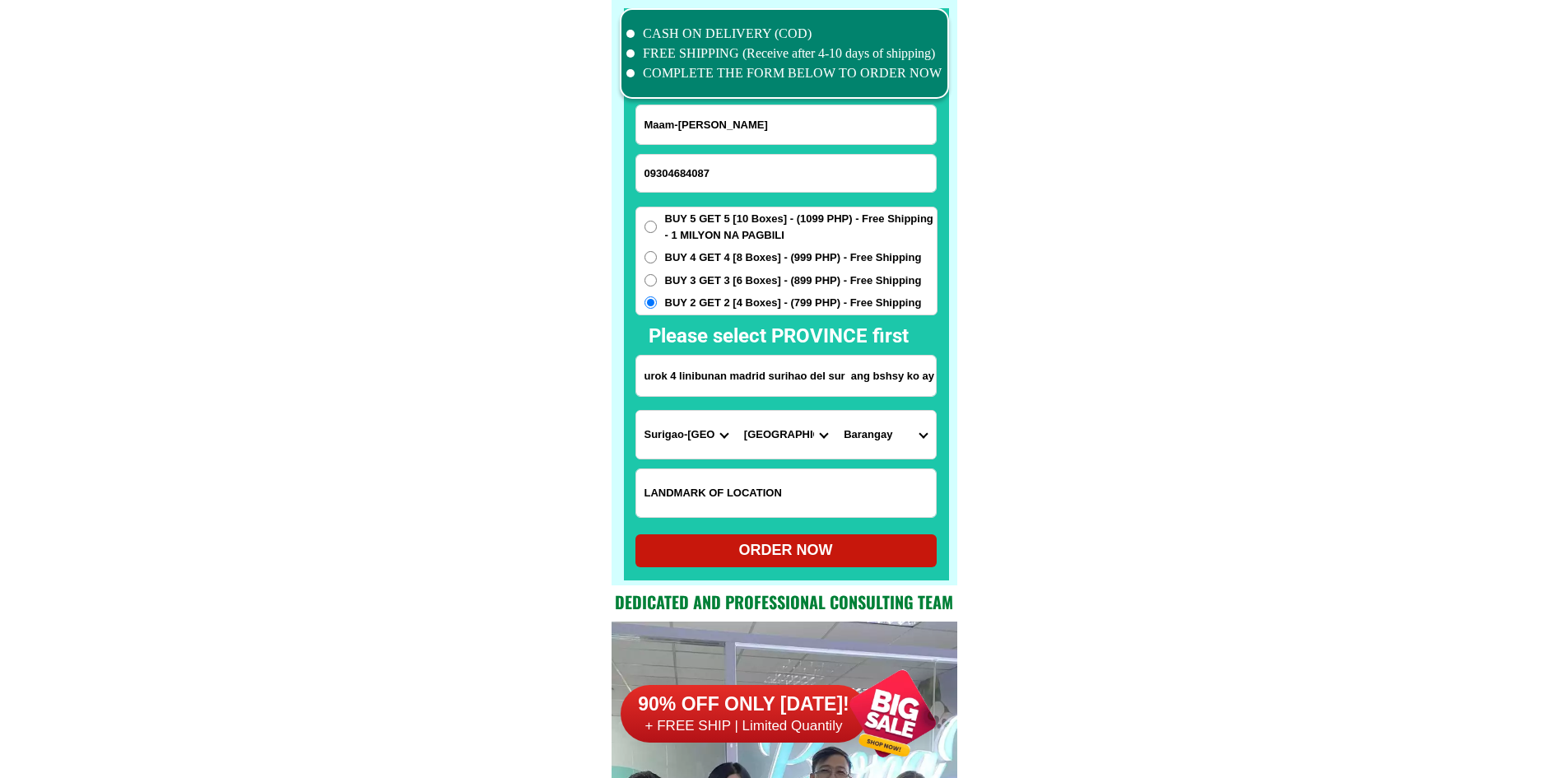
click at [855, 436] on select "Barangay Bagsac Bayogo [GEOGRAPHIC_DATA] Magsaysay Manga Panayogon Patong paton…" at bounding box center [884, 435] width 100 height 48
select select "63_11513326497"
click at [788, 549] on div "ORDER NOW" at bounding box center [785, 550] width 301 height 22
radio input "true"
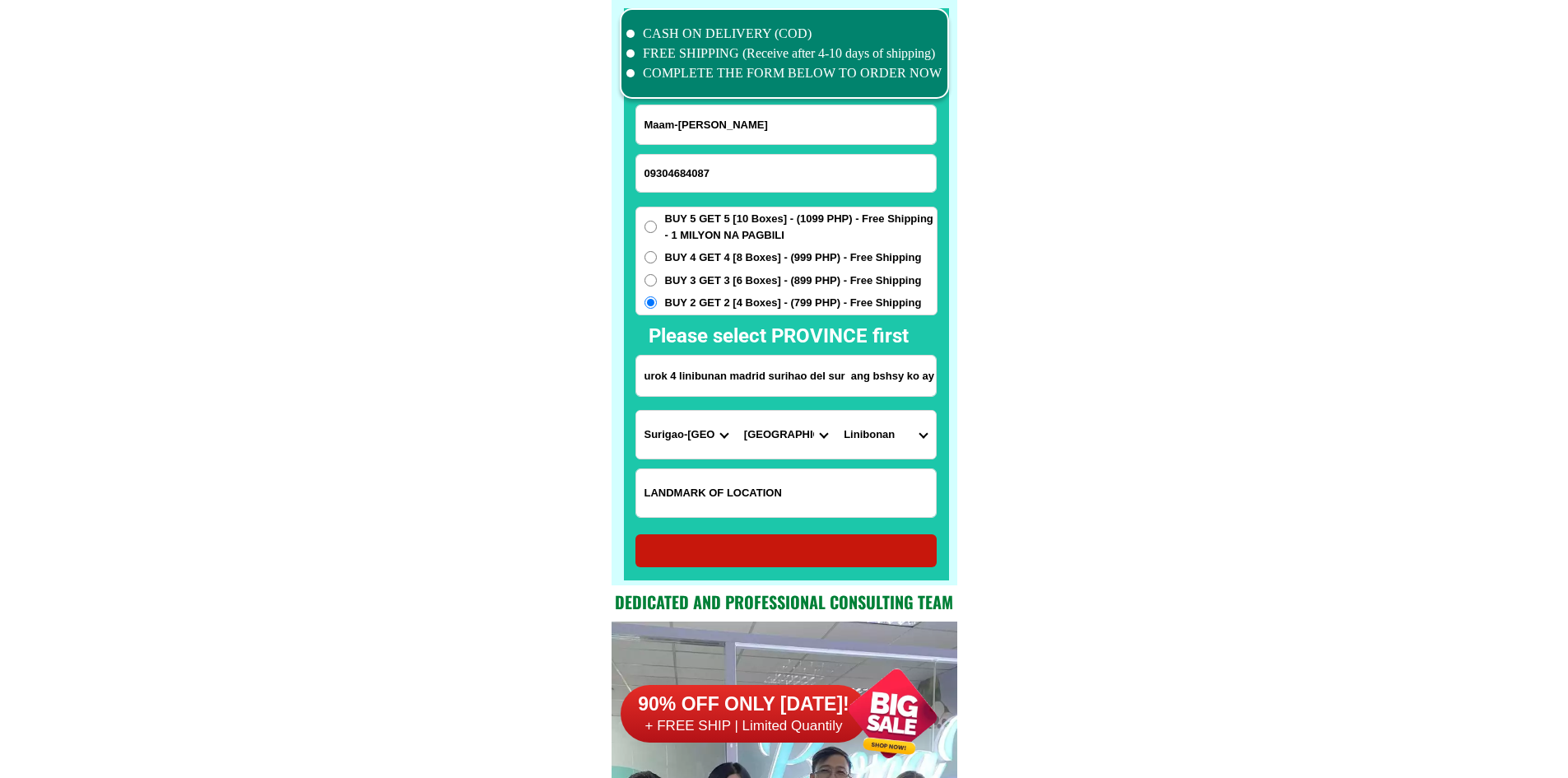
radio input "true"
click at [776, 174] on input "Input phone_number" at bounding box center [785, 173] width 299 height 37
paste input "0954 491 1231"
click at [695, 172] on input "0954 491 1231" at bounding box center [785, 173] width 299 height 37
click at [693, 171] on input "0954 491 1231" at bounding box center [785, 173] width 299 height 37
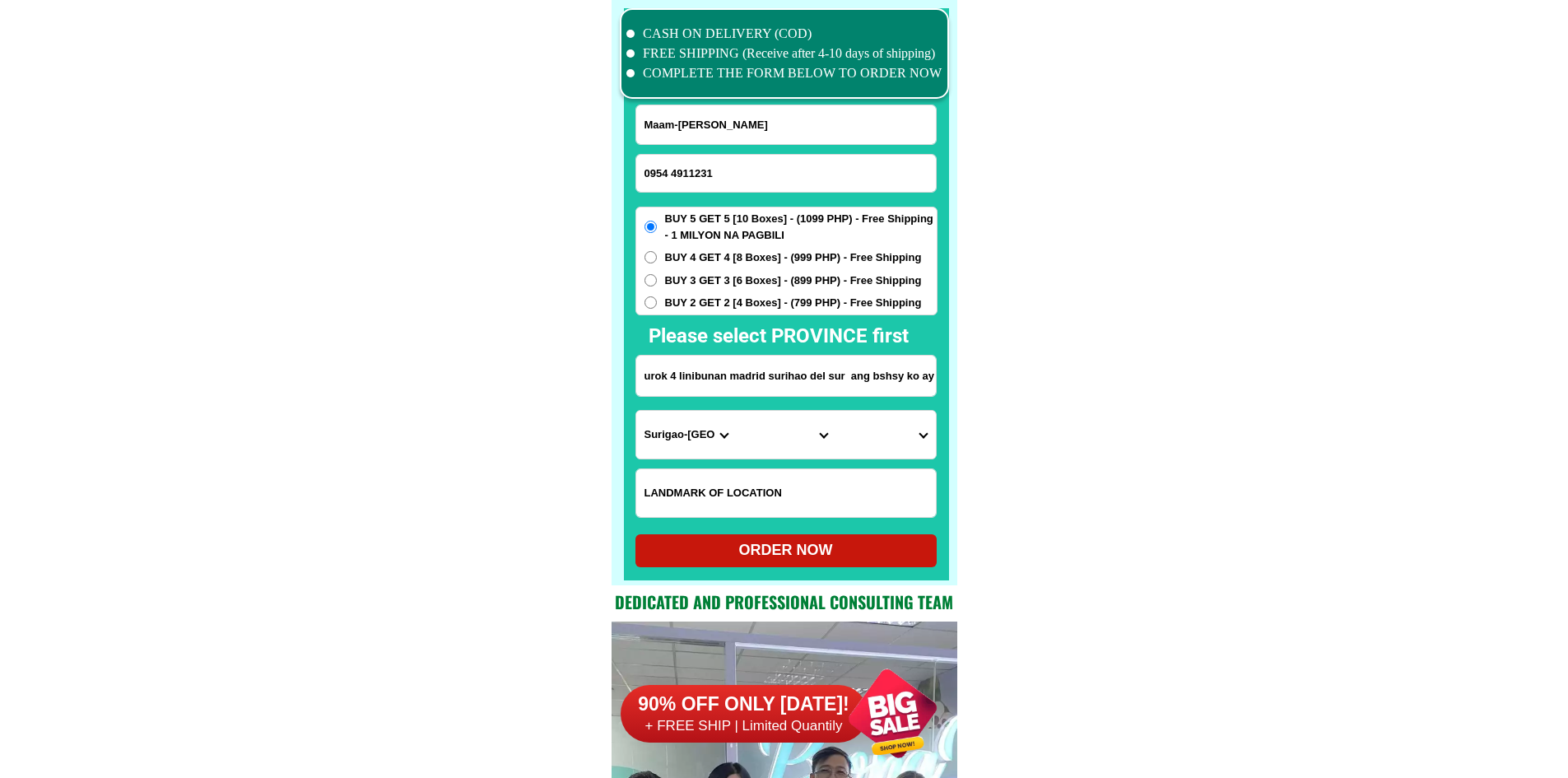
click at [673, 178] on input "0954 4911231" at bounding box center [785, 173] width 299 height 37
type input "09544911231"
drag, startPoint x: 740, startPoint y: 115, endPoint x: 679, endPoint y: 106, distance: 61.7
click at [739, 117] on input "Input full_name" at bounding box center [785, 125] width 299 height 39
paste input "[PERSON_NAME]"
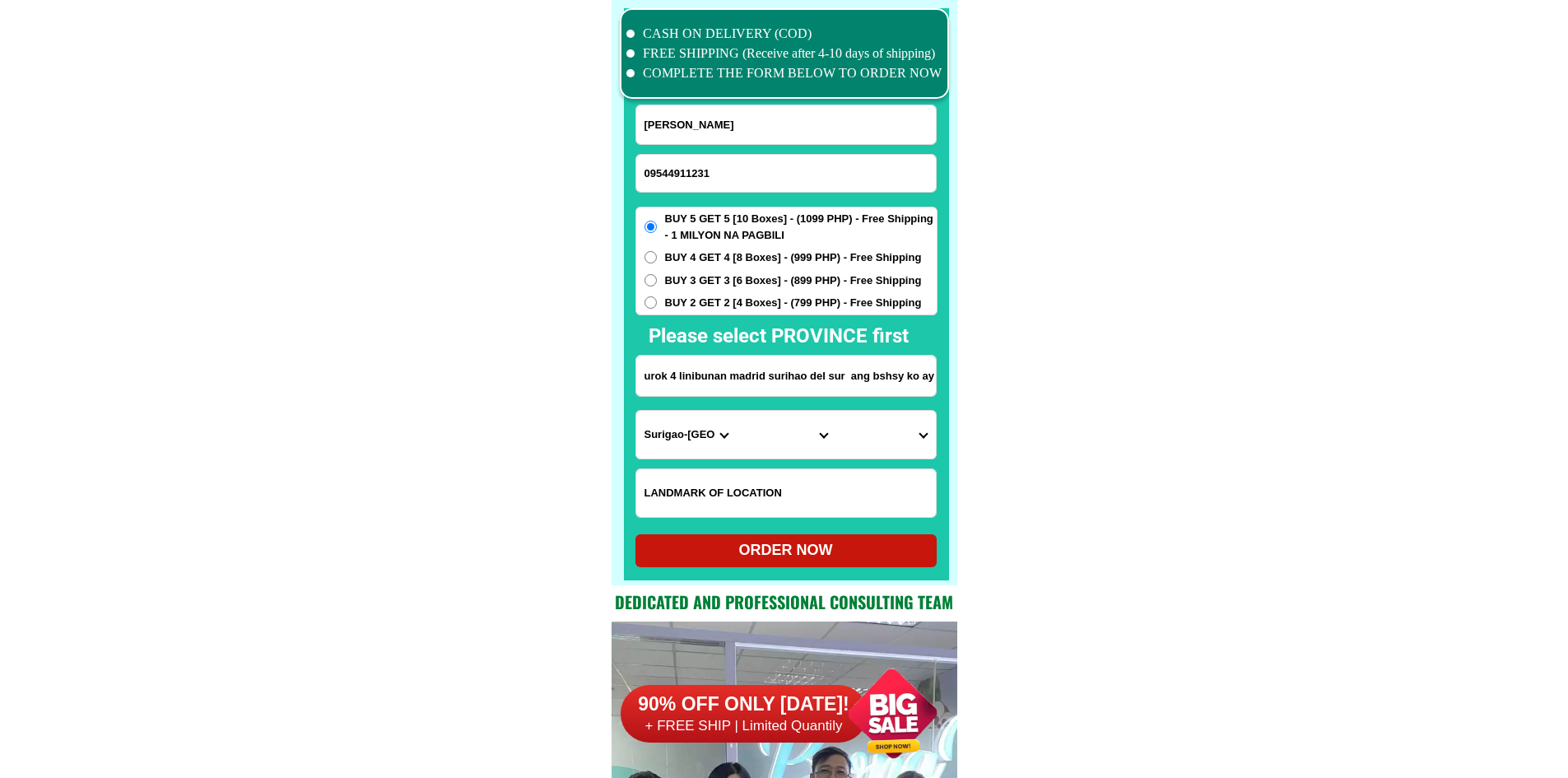
type input "[PERSON_NAME]"
click at [696, 297] on span "BUY 2 GET 2 [4 Boxes] - (799 PHP) - Free Shipping" at bounding box center [794, 303] width 257 height 17
click at [657, 297] on input "BUY 2 GET 2 [4 Boxes] - (799 PHP) - Free Shipping" at bounding box center [650, 302] width 12 height 12
radio input "true"
click at [747, 220] on span "BUY 5 GET 5 [10 Boxes] - (1099 PHP) - Free Shipping - 1 MILYON NA PAGBILI" at bounding box center [801, 227] width 272 height 32
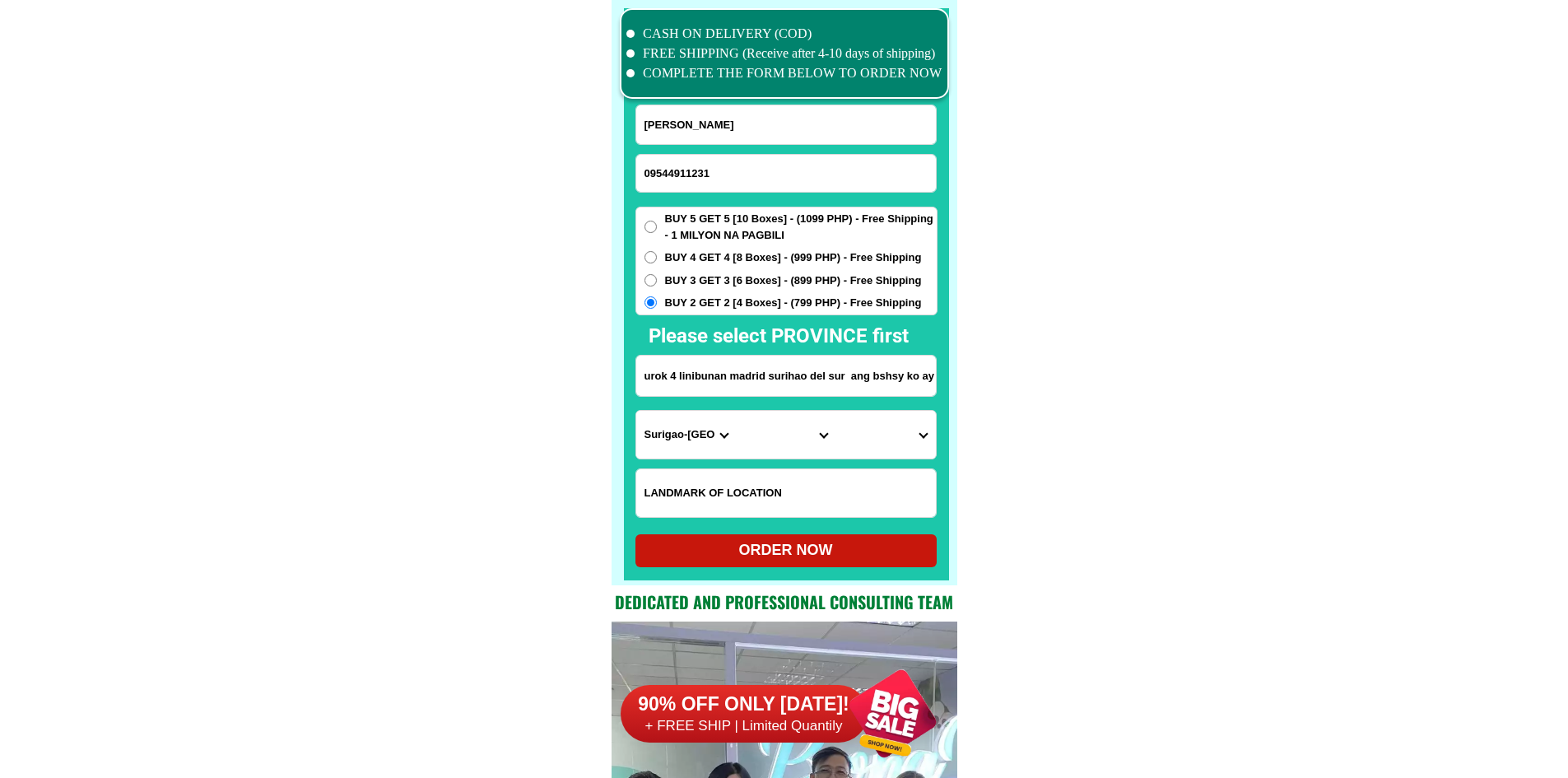
click at [657, 220] on input "BUY 5 GET 5 [10 Boxes] - (1099 PHP) - Free Shipping - 1 MILYON NA PAGBILI" at bounding box center [650, 226] width 12 height 12
radio input "true"
click at [713, 381] on input "Input address" at bounding box center [785, 375] width 299 height 40
paste input "ay [PERSON_NAME] La Union purok 6"
type input "ay [PERSON_NAME] La Union purok 6"
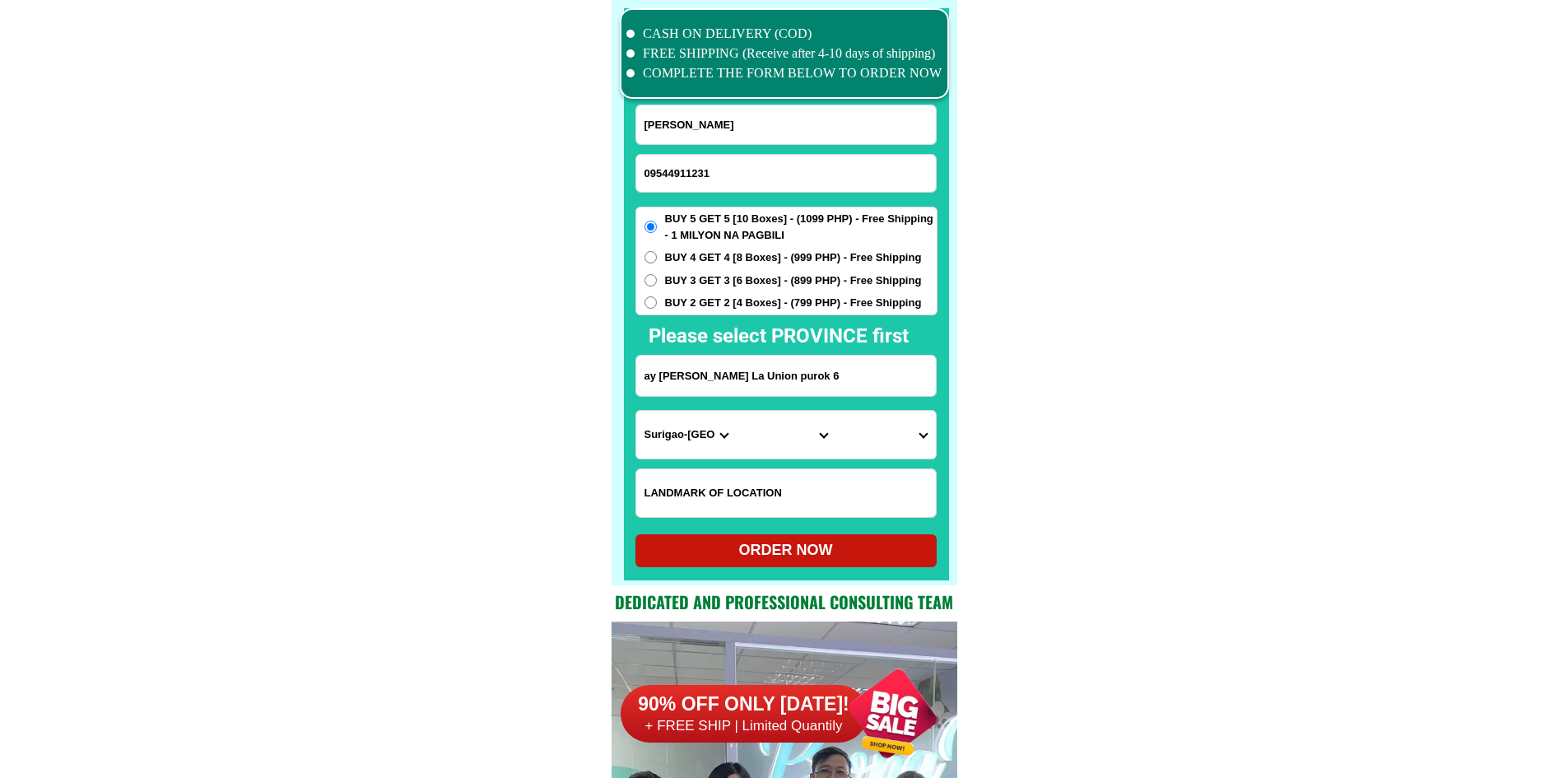
drag, startPoint x: 1107, startPoint y: 429, endPoint x: 762, endPoint y: 476, distance: 348.2
click at [673, 432] on select "Province [GEOGRAPHIC_DATA] [GEOGRAPHIC_DATA] [GEOGRAPHIC_DATA] [GEOGRAPHIC_DATA…" at bounding box center [685, 435] width 100 height 48
click at [706, 431] on select "Province [GEOGRAPHIC_DATA] [GEOGRAPHIC_DATA] [GEOGRAPHIC_DATA] [GEOGRAPHIC_DATA…" at bounding box center [685, 435] width 100 height 48
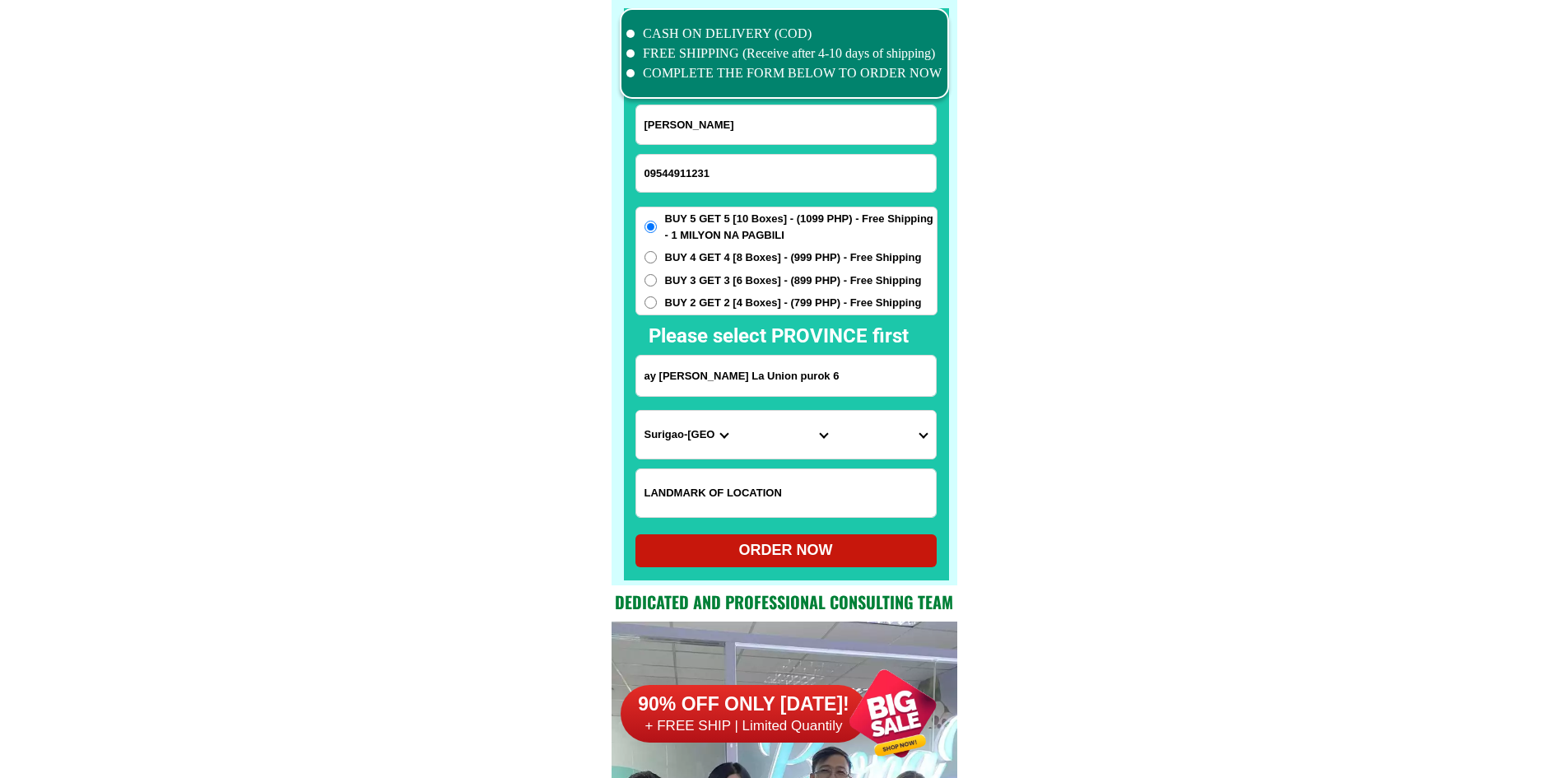
select select "63_32"
drag, startPoint x: 1098, startPoint y: 486, endPoint x: 1090, endPoint y: 489, distance: 8.5
click at [772, 439] on select "City Agoo Aringay Bacnotan Bagulin Balaoan [PERSON_NAME] [GEOGRAPHIC_DATA] Caba…" at bounding box center [785, 435] width 100 height 48
select select "63_326922"
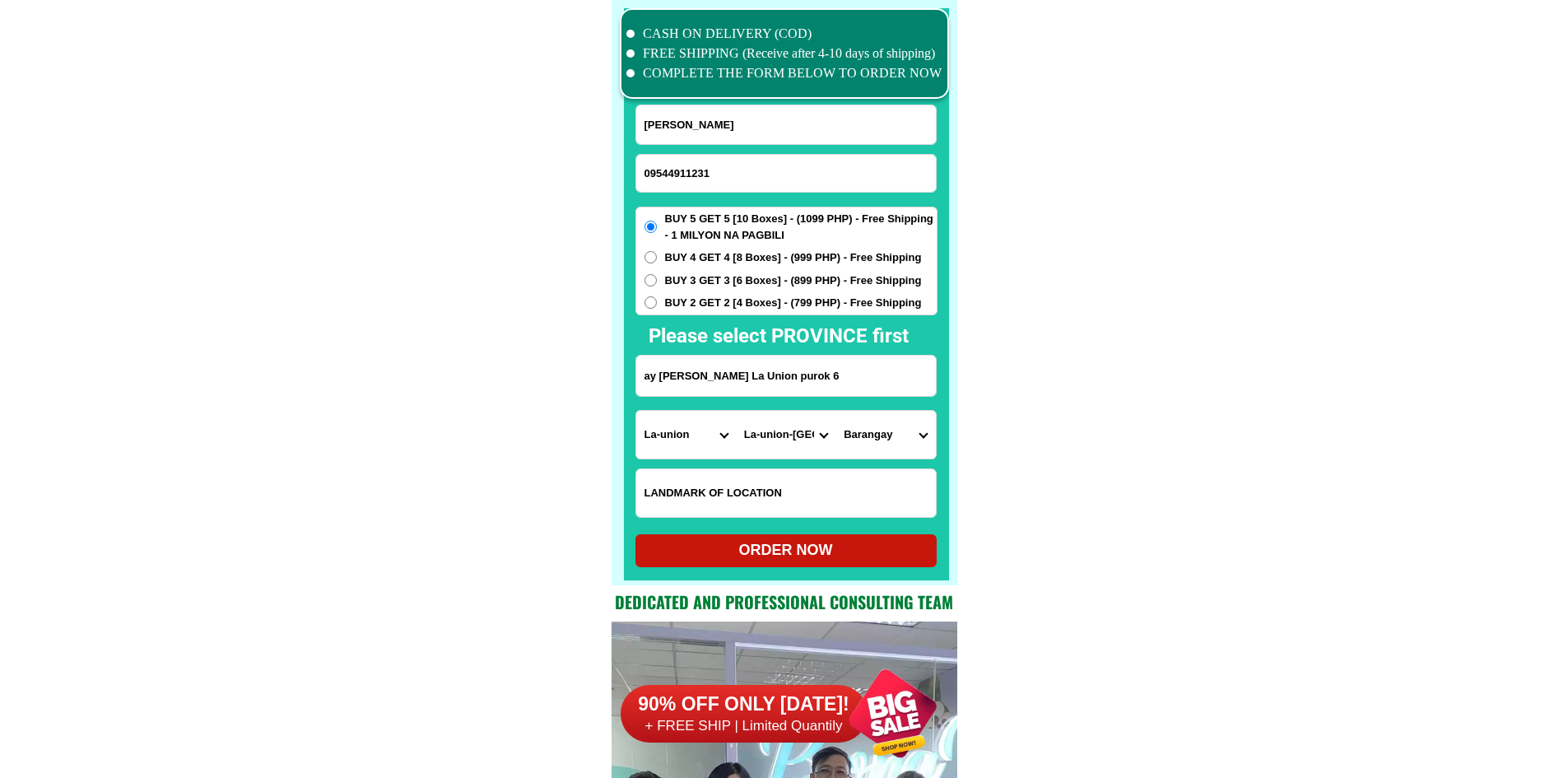
click at [736, 411] on select "City Agoo Aringay Bacnotan Bagulin Balaoan [PERSON_NAME] [GEOGRAPHIC_DATA] Caba…" at bounding box center [785, 435] width 100 height 48
click at [901, 439] on select "[GEOGRAPHIC_DATA] Amlang [PERSON_NAME] [PERSON_NAME][GEOGRAPHIC_DATA]-sapilang …" at bounding box center [884, 435] width 100 height 48
select select "63_32692272257"
click at [835, 411] on select "[GEOGRAPHIC_DATA] Amlang [PERSON_NAME] [PERSON_NAME][GEOGRAPHIC_DATA]-sapilang …" at bounding box center [884, 435] width 100 height 48
click at [855, 550] on div "ORDER NOW" at bounding box center [785, 550] width 301 height 22
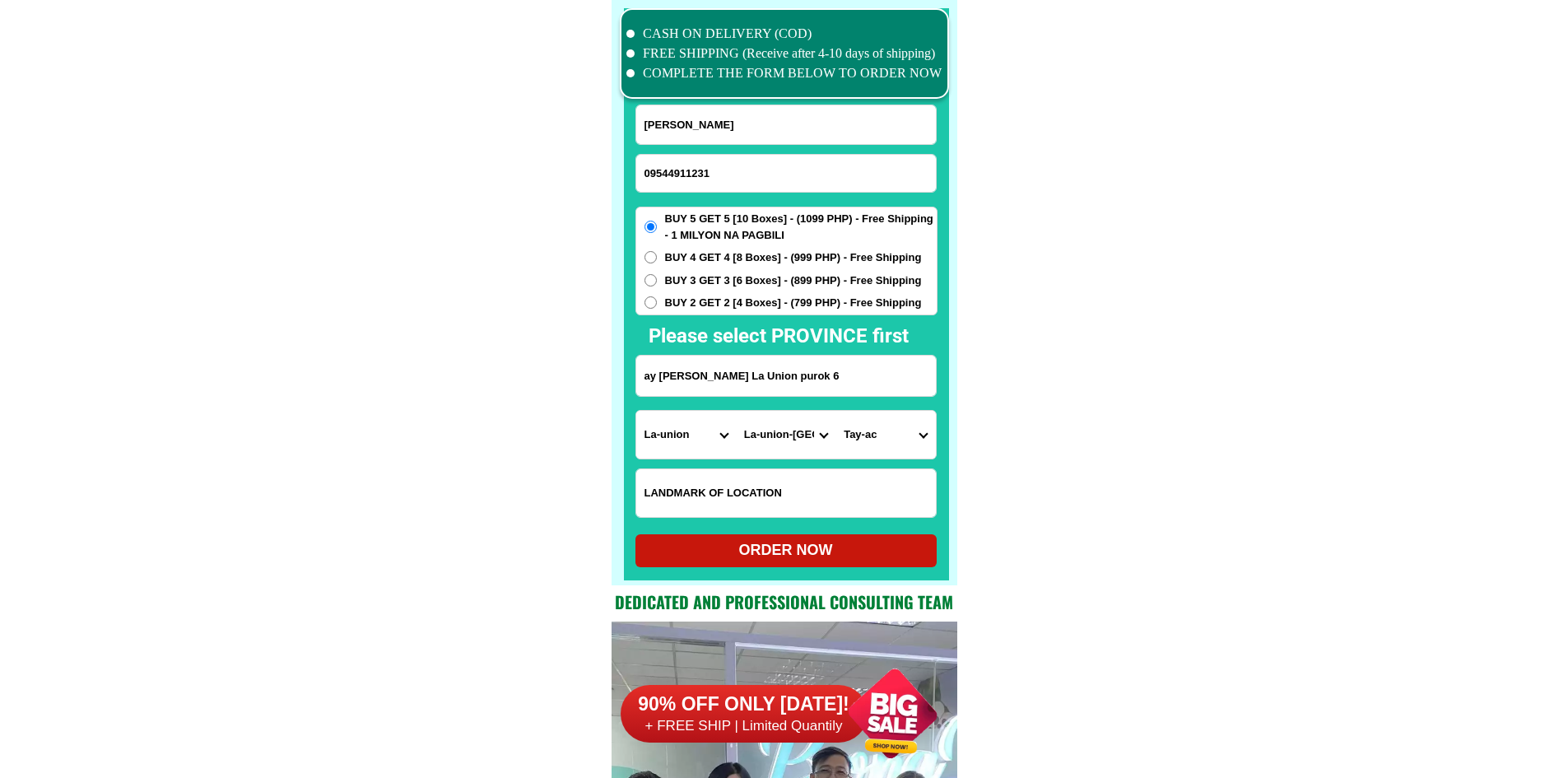
type input "ay [PERSON_NAME] La Union purok 6"
radio input "true"
click at [701, 162] on input "Input phone_number" at bounding box center [785, 173] width 299 height 37
paste input "09097826345"
type input "09097826345"
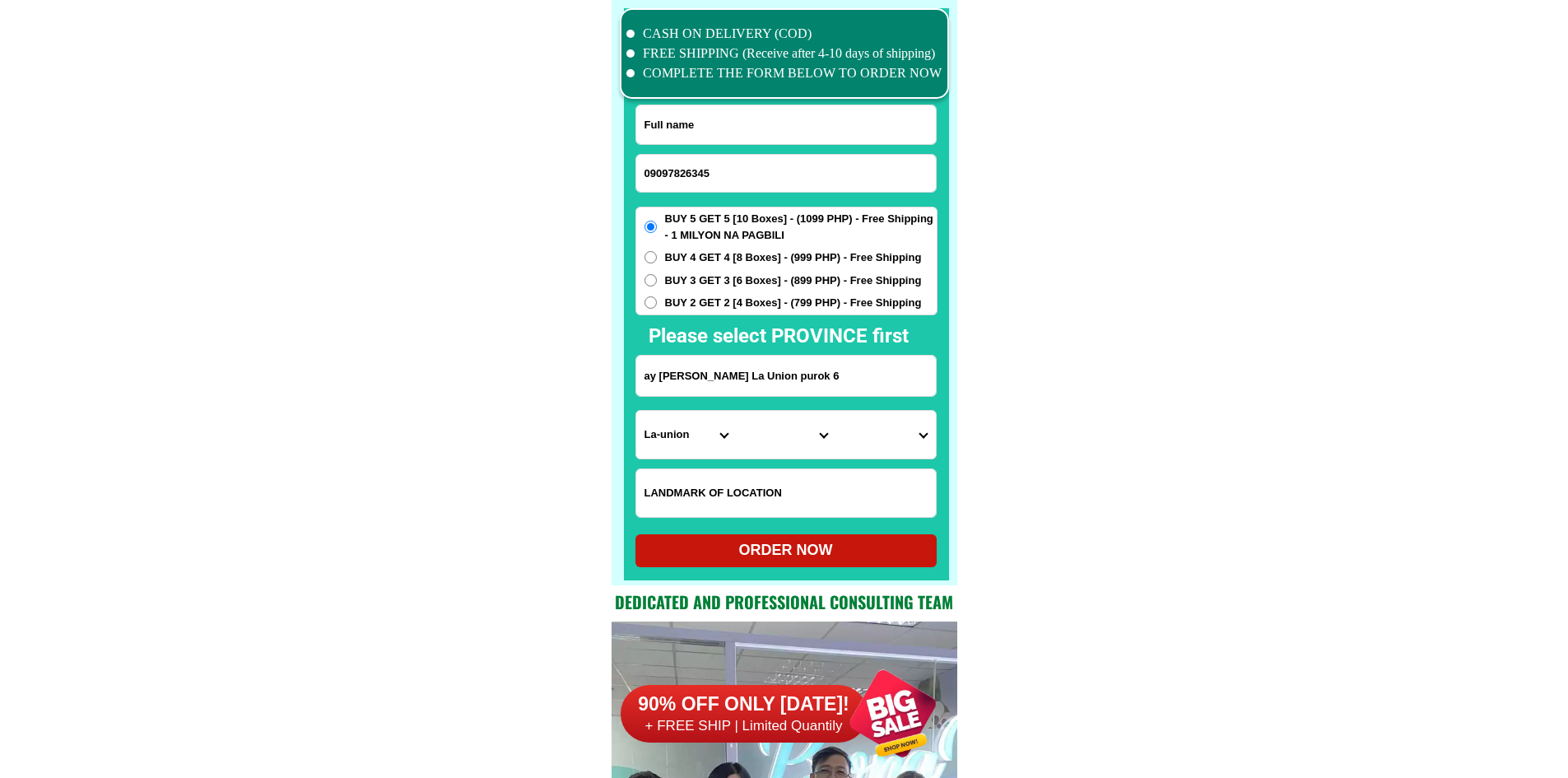
drag, startPoint x: 723, startPoint y: 132, endPoint x: 534, endPoint y: 18, distance: 220.7
click at [722, 132] on input "Input full_name" at bounding box center [785, 125] width 299 height 39
paste input "[PERSON_NAME]"
type input "[PERSON_NAME]"
click at [804, 352] on form "[PERSON_NAME] 09097826345 ORDER NOW ay [PERSON_NAME] [GEOGRAPHIC_DATA] purok 6 …" at bounding box center [785, 336] width 302 height 462
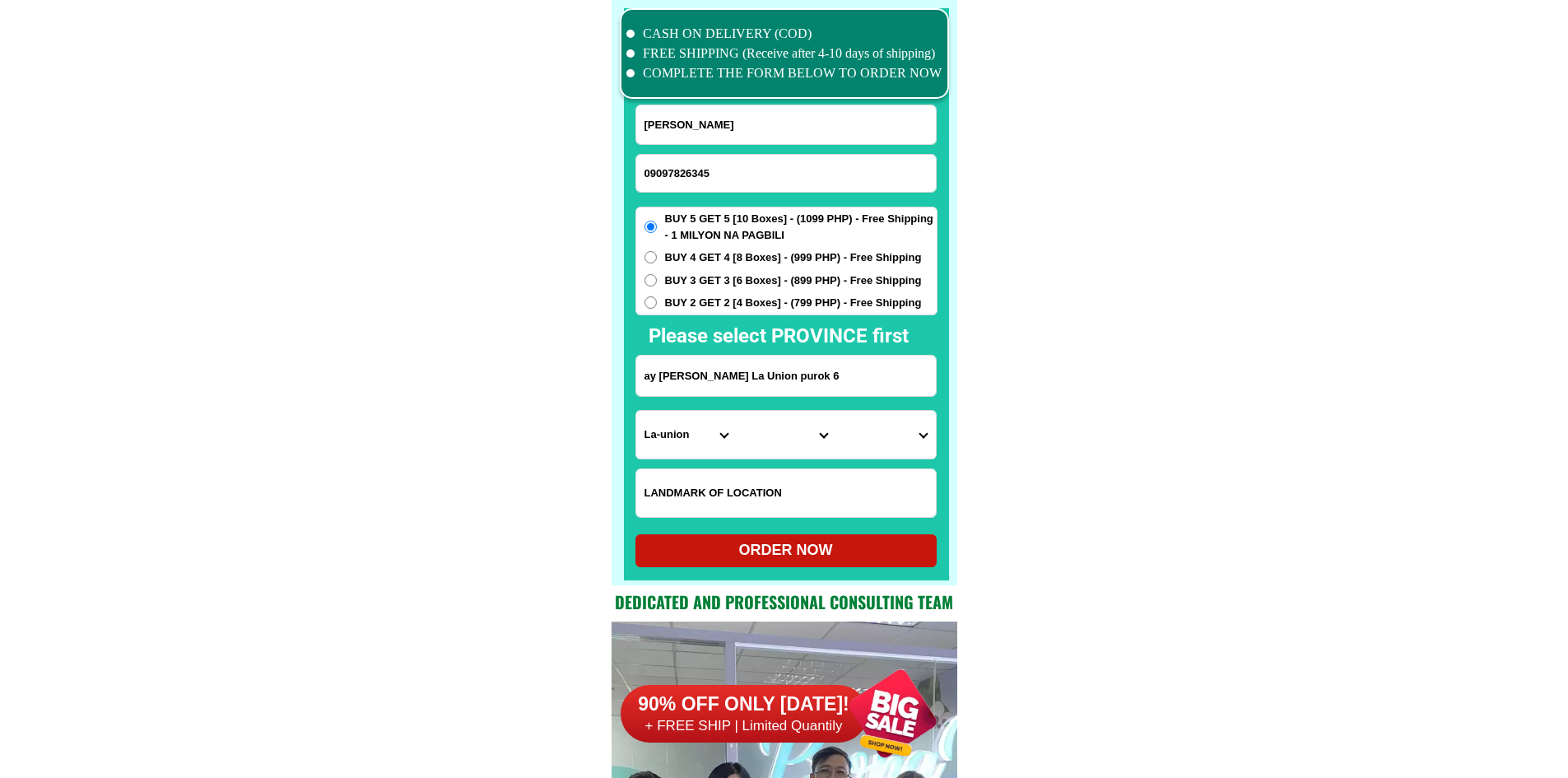
click at [772, 364] on input "ay [PERSON_NAME] La Union purok 6" at bounding box center [785, 375] width 299 height 40
paste input "[STREET_ADDRESS][PERSON_NAME][PERSON_NAME]"
type input "[STREET_ADDRESS][PERSON_NAME][PERSON_NAME]"
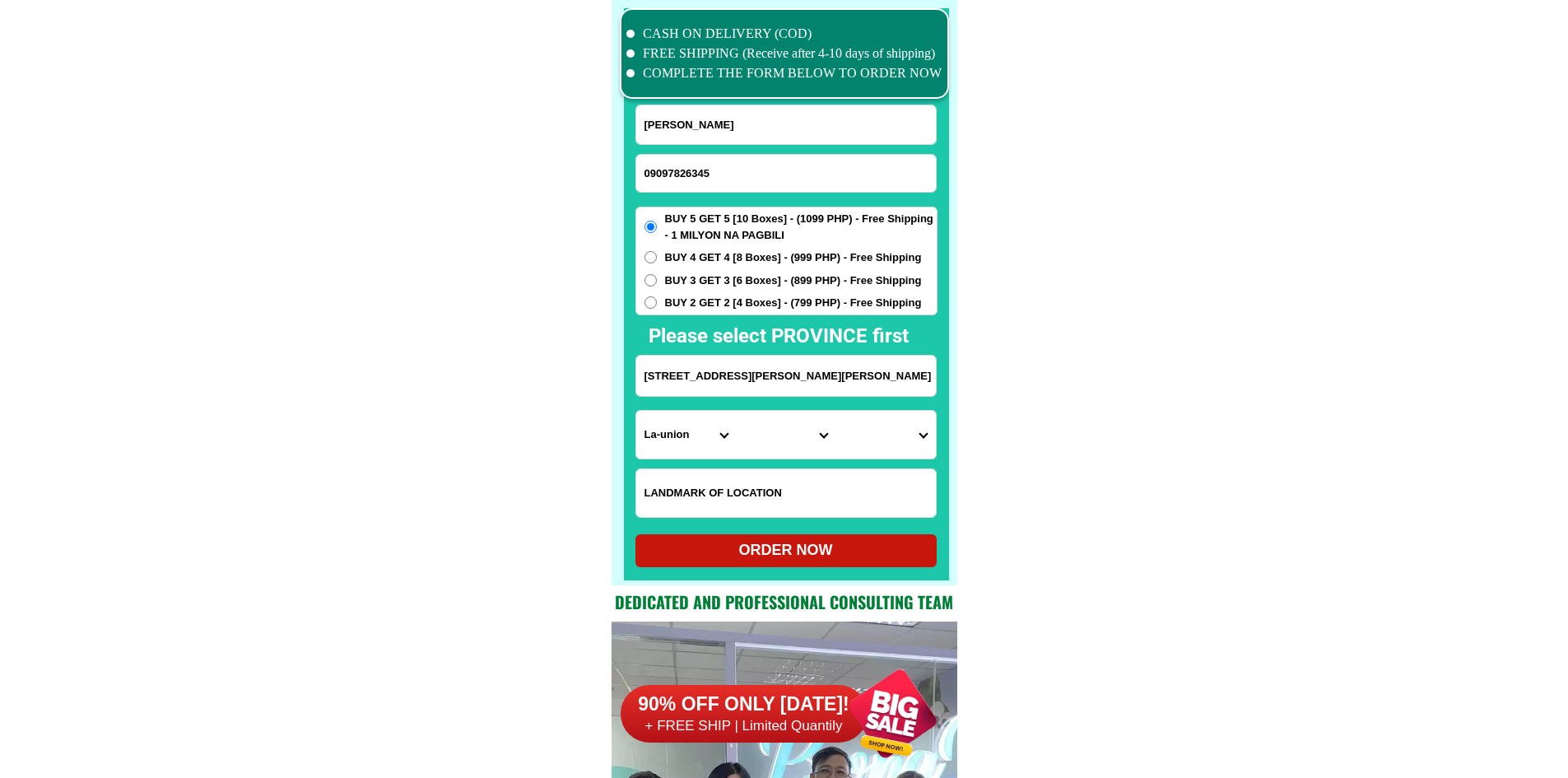
click at [757, 487] on input "Input LANDMARKOFLOCATION" at bounding box center [785, 493] width 299 height 48
paste input "near [GEOGRAPHIC_DATA]"
type input "near [GEOGRAPHIC_DATA]"
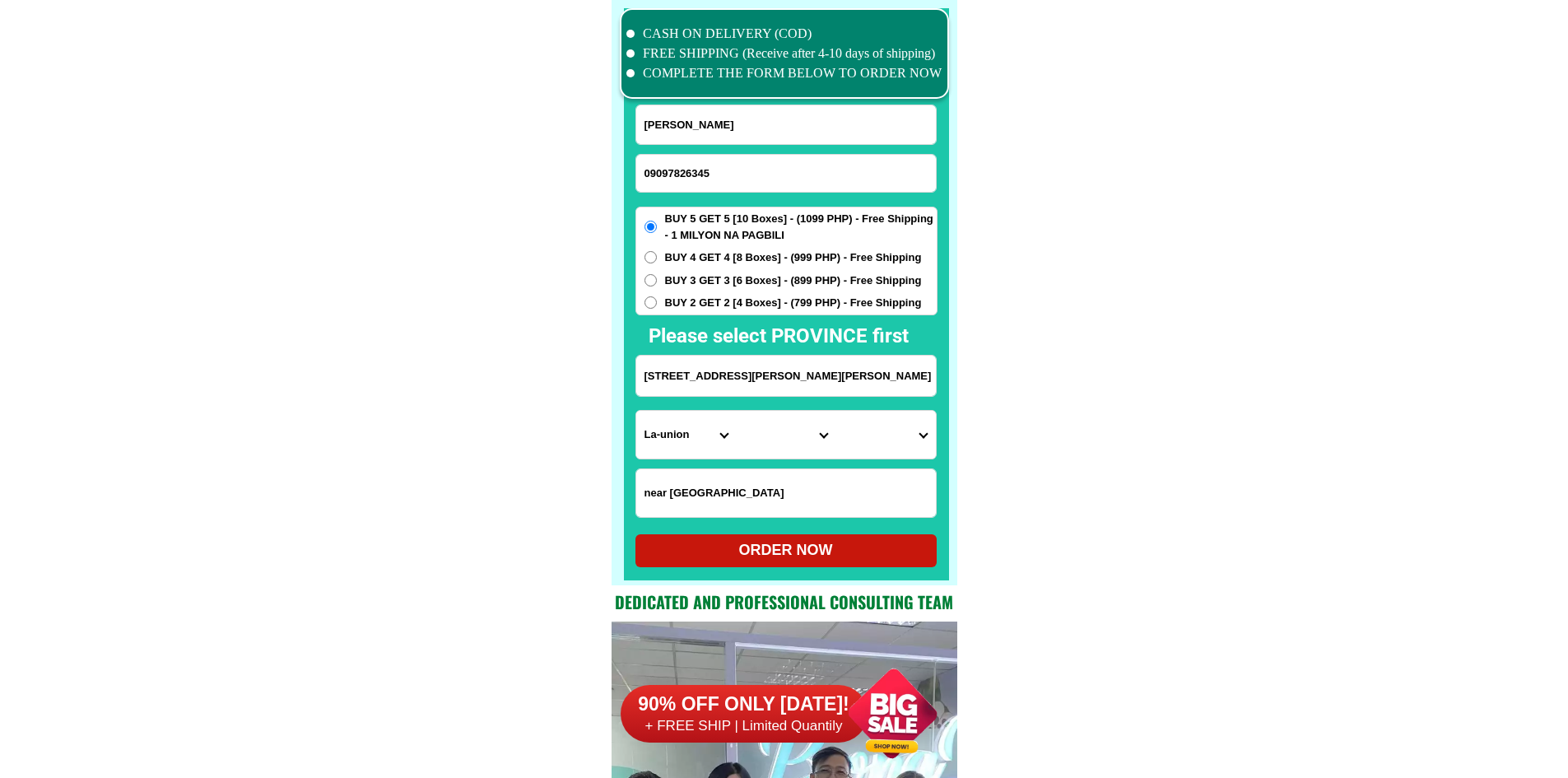
drag, startPoint x: 832, startPoint y: 380, endPoint x: 1026, endPoint y: 451, distance: 206.6
click at [694, 426] on select "Province [GEOGRAPHIC_DATA] [GEOGRAPHIC_DATA] [GEOGRAPHIC_DATA] [GEOGRAPHIC_DATA…" at bounding box center [685, 435] width 100 height 48
select select "63_738"
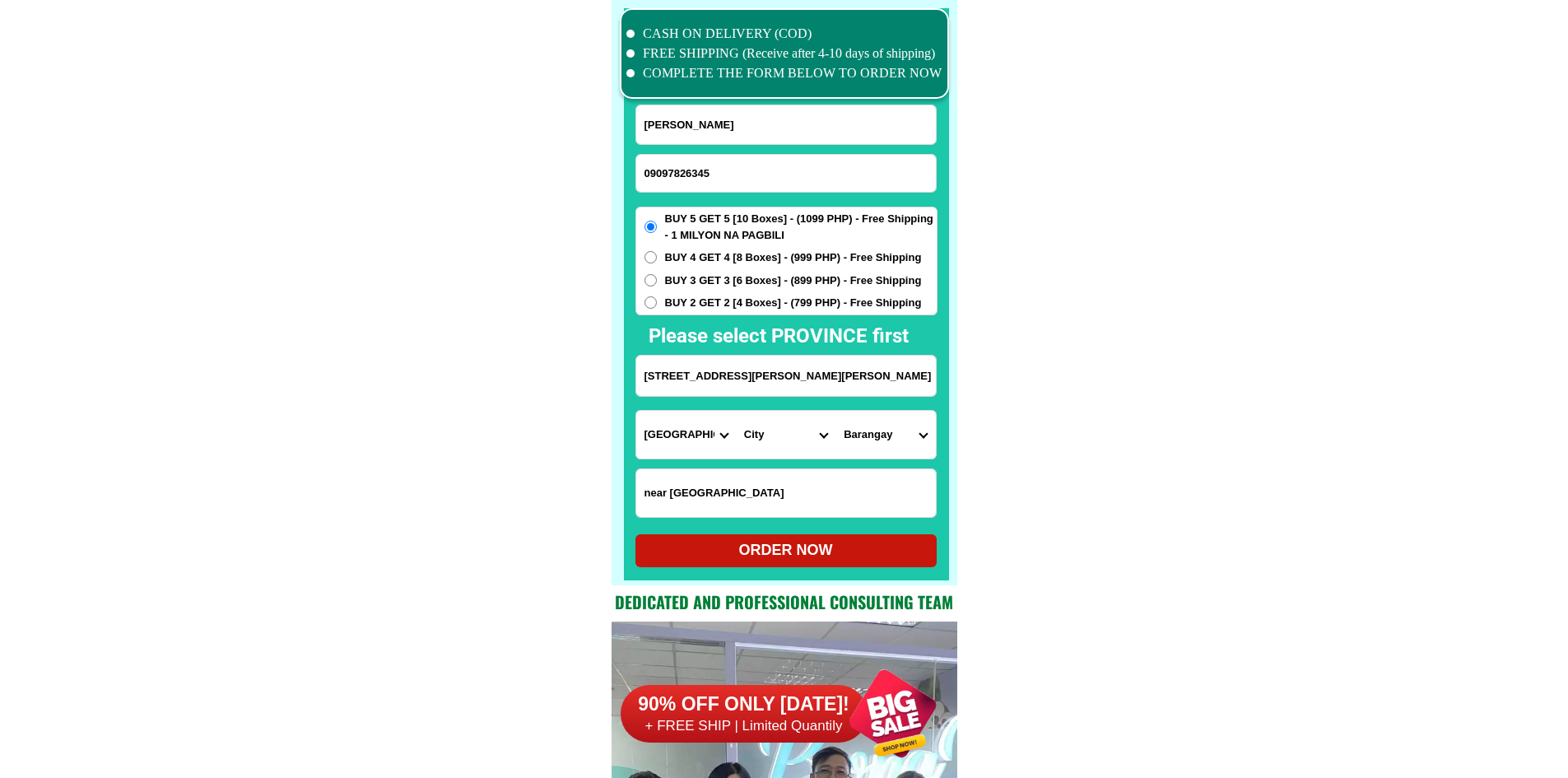
drag, startPoint x: 1107, startPoint y: 479, endPoint x: 828, endPoint y: 452, distance: 280.3
click at [785, 445] on select "City [GEOGRAPHIC_DATA] [GEOGRAPHIC_DATA]-city [GEOGRAPHIC_DATA] [GEOGRAPHIC_DAT…" at bounding box center [785, 435] width 100 height 48
select select "63_7385989"
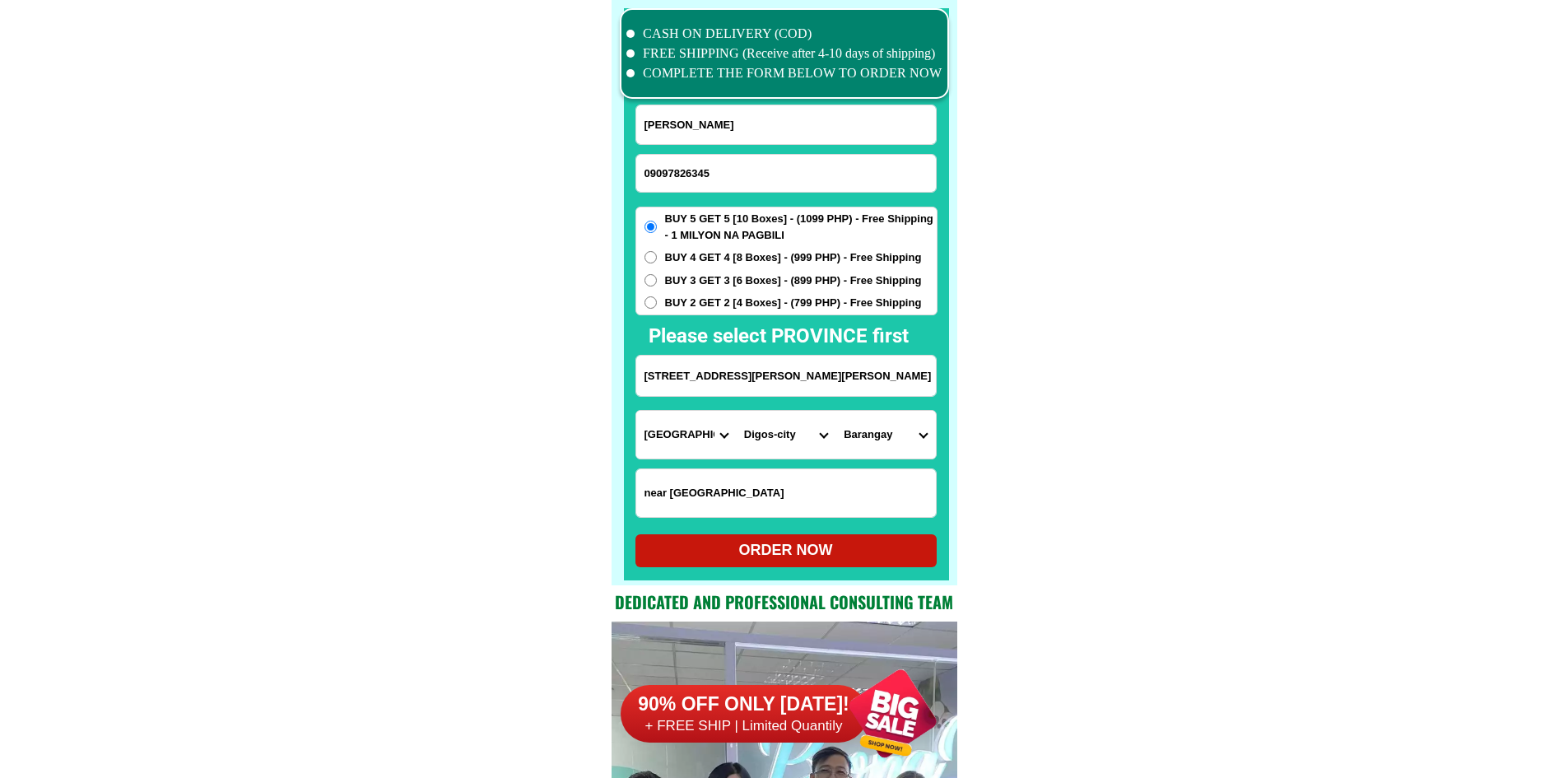
click at [886, 435] on select "Barangay Aplaya Balabag Binaton Cogon [US_STATE] Dawis Dulangan Goma Igpit Kapa…" at bounding box center [884, 435] width 100 height 48
select select "63_73859894284"
click at [835, 411] on select "Barangay Aplaya Balabag Binaton Cogon [US_STATE] Dawis Dulangan Goma Igpit Kapa…" at bounding box center [884, 435] width 100 height 48
click at [833, 550] on div "ORDER NOW" at bounding box center [785, 550] width 301 height 22
type input "[PERSON_NAME]"
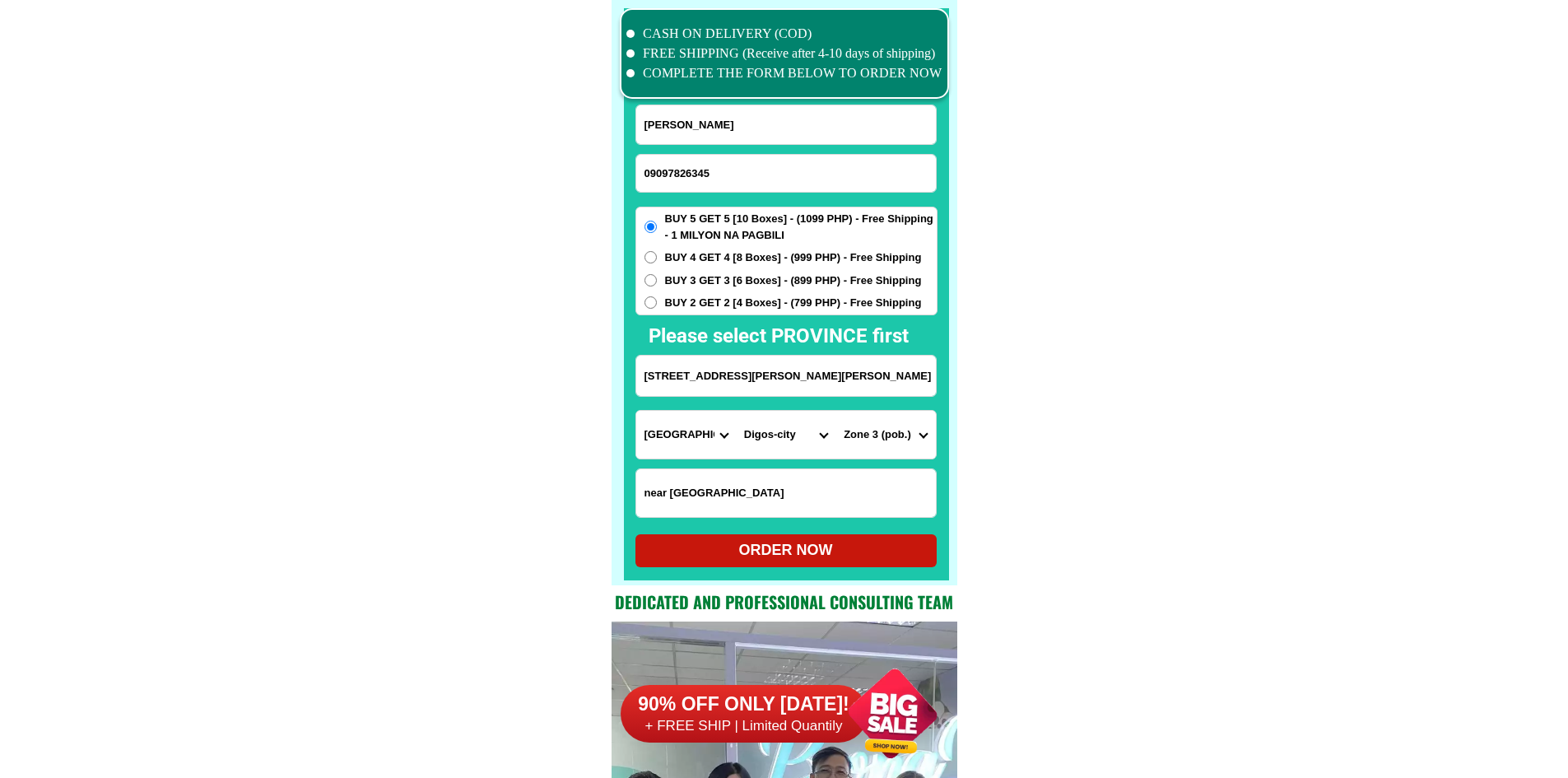
radio input "true"
click at [764, 186] on input "Input phone_number" at bounding box center [785, 173] width 299 height 37
paste input "09216619123"
click at [764, 180] on input "09216619123" at bounding box center [785, 173] width 299 height 37
type input "09216619123"
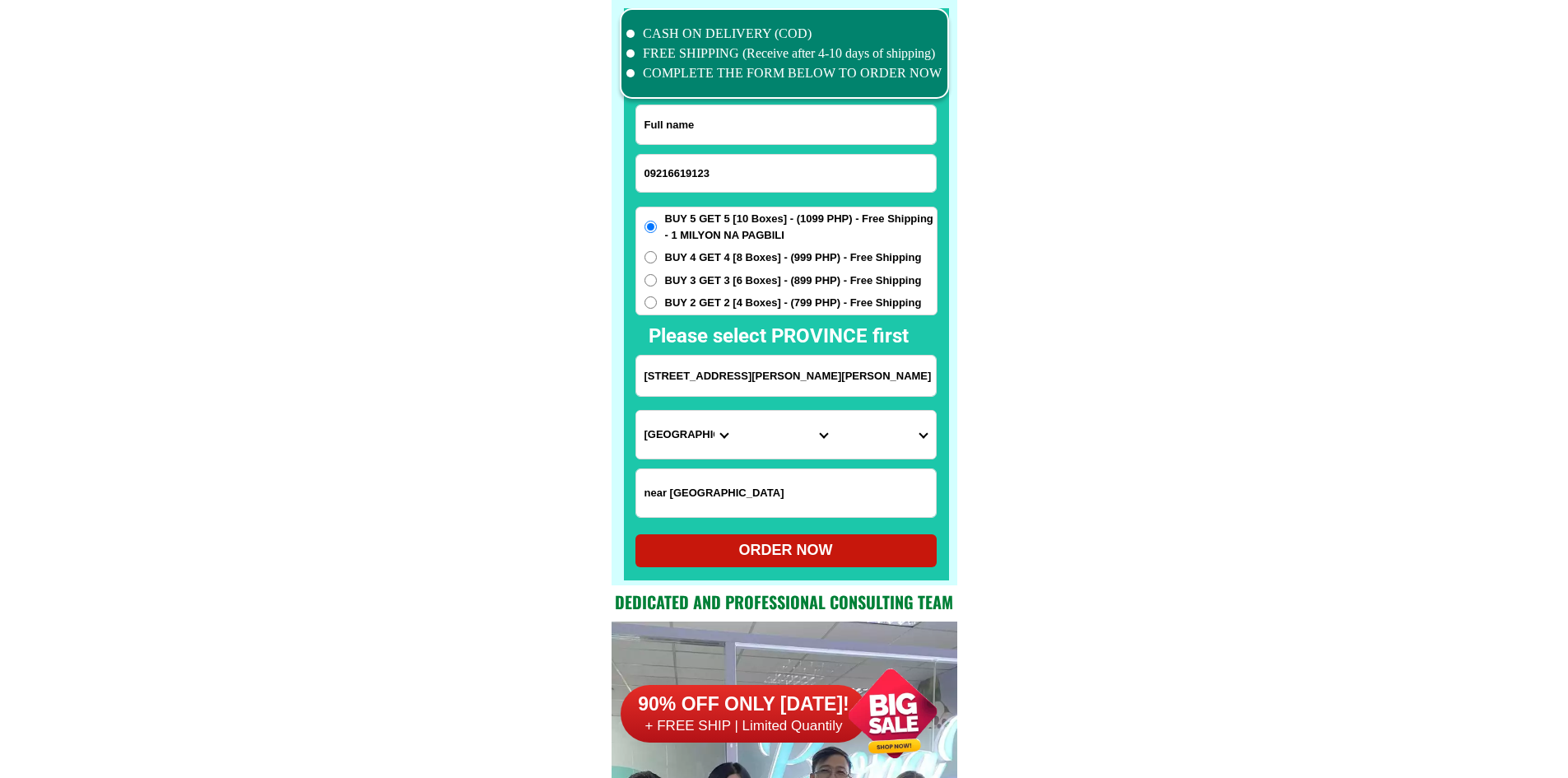
drag, startPoint x: 750, startPoint y: 128, endPoint x: 707, endPoint y: 84, distance: 61.5
click at [750, 128] on input "Input full_name" at bounding box center [785, 125] width 299 height 39
paste input "[PERSON_NAME]"
type input "[PERSON_NAME]"
click at [775, 360] on input "Input address" at bounding box center [785, 375] width 299 height 40
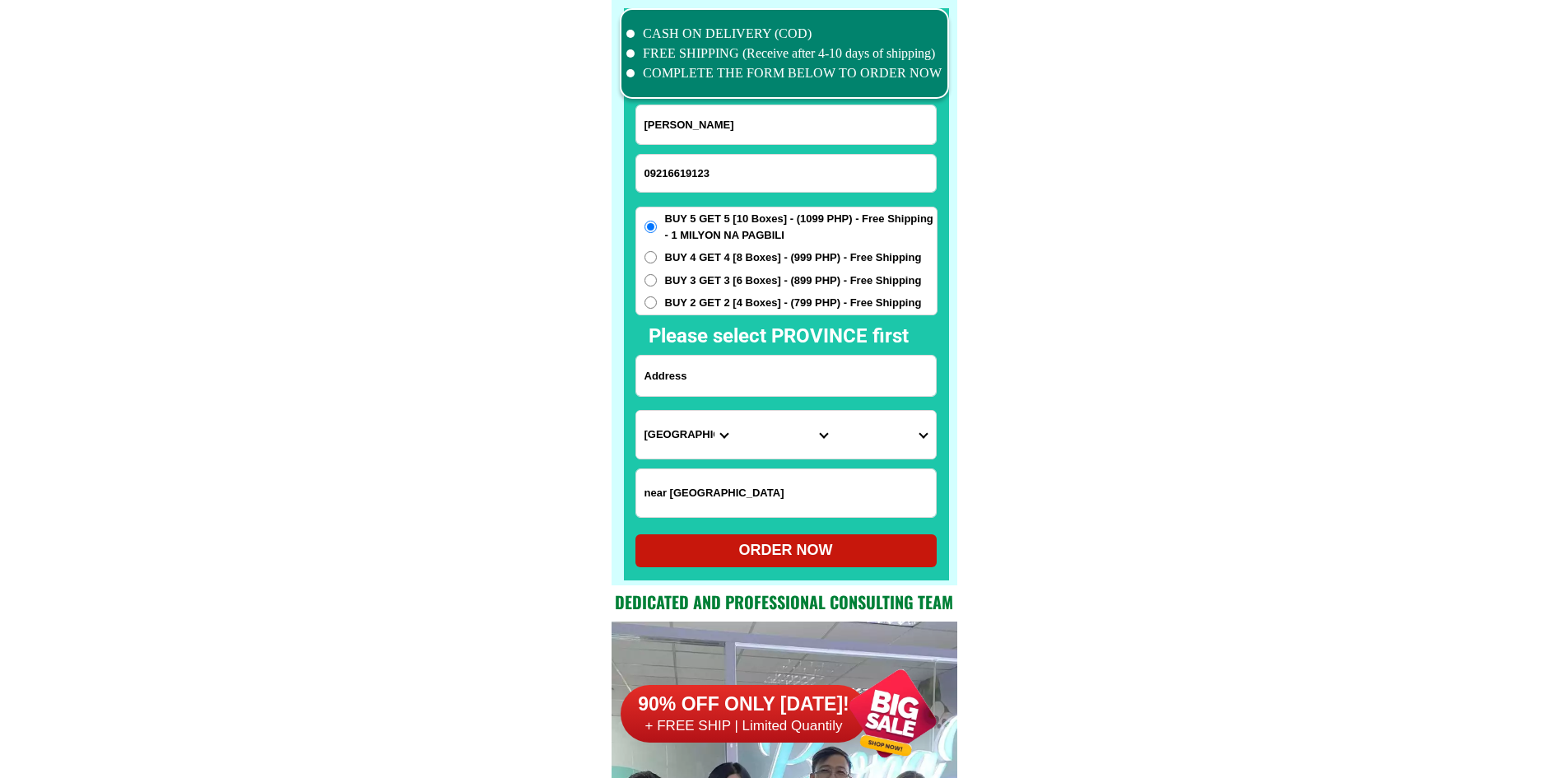
paste input "Blk [STREET_ADDRESS][PERSON_NAME]"
type input "Blk [STREET_ADDRESS][PERSON_NAME]"
click at [704, 428] on select "Province [GEOGRAPHIC_DATA] [GEOGRAPHIC_DATA] [GEOGRAPHIC_DATA] [GEOGRAPHIC_DATA…" at bounding box center [685, 435] width 100 height 48
select select "63_219"
click at [762, 441] on select "City [GEOGRAPHIC_DATA] [GEOGRAPHIC_DATA] [GEOGRAPHIC_DATA] [GEOGRAPHIC_DATA]-ci…" at bounding box center [785, 435] width 100 height 48
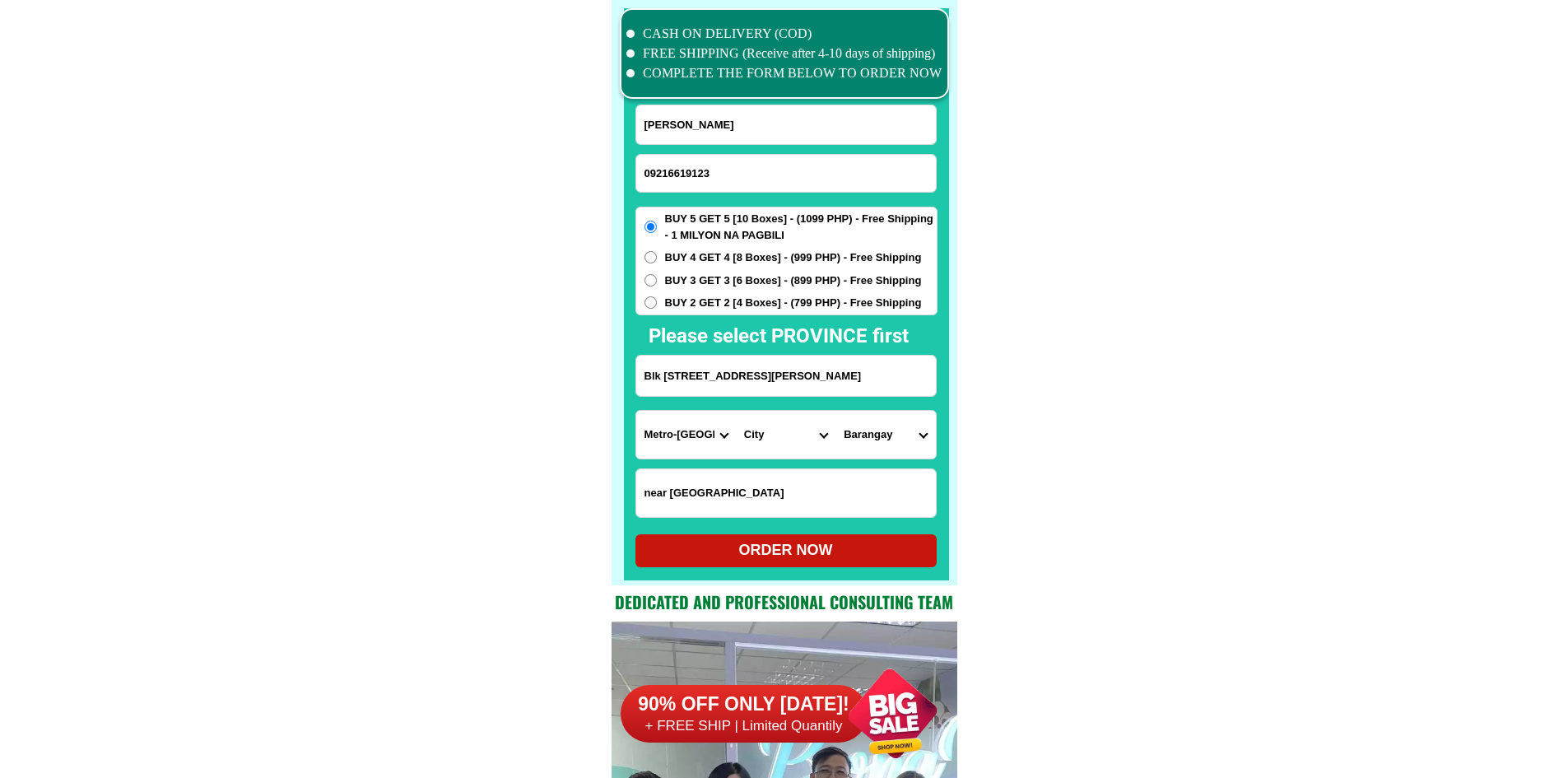
select select "63_2191611"
drag, startPoint x: 1085, startPoint y: 482, endPoint x: 1077, endPoint y: 483, distance: 8.1
click at [881, 435] on select "[GEOGRAPHIC_DATA][PERSON_NAME][GEOGRAPHIC_DATA] [GEOGRAPHIC_DATA] [GEOGRAPHIC_D…" at bounding box center [884, 435] width 100 height 48
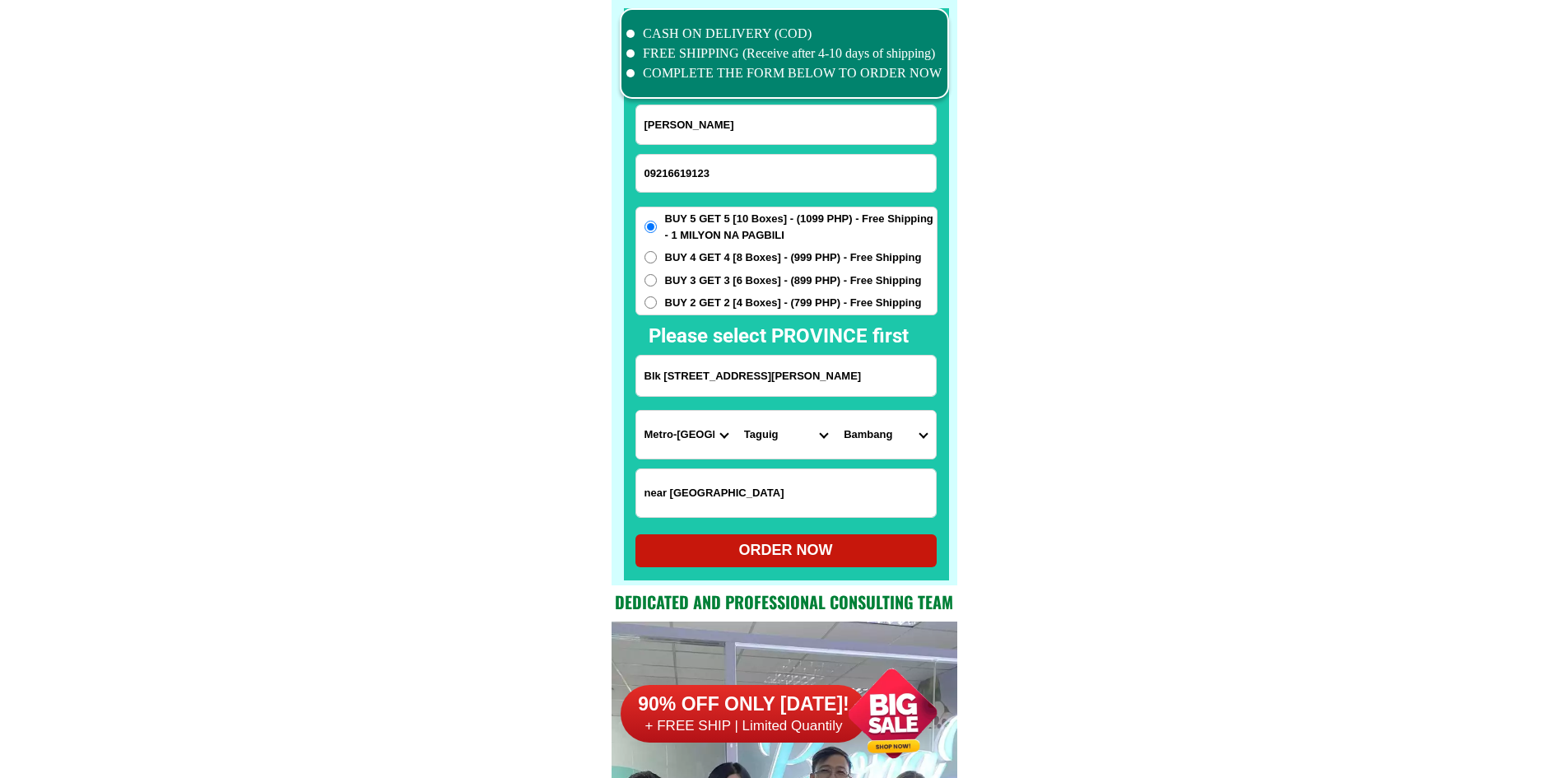
click at [896, 437] on select "[GEOGRAPHIC_DATA][PERSON_NAME][GEOGRAPHIC_DATA] [GEOGRAPHIC_DATA] [GEOGRAPHIC_D…" at bounding box center [884, 435] width 100 height 48
select select "63_21916116927"
click at [848, 544] on div "ORDER NOW" at bounding box center [785, 550] width 301 height 22
type input "[PERSON_NAME]"
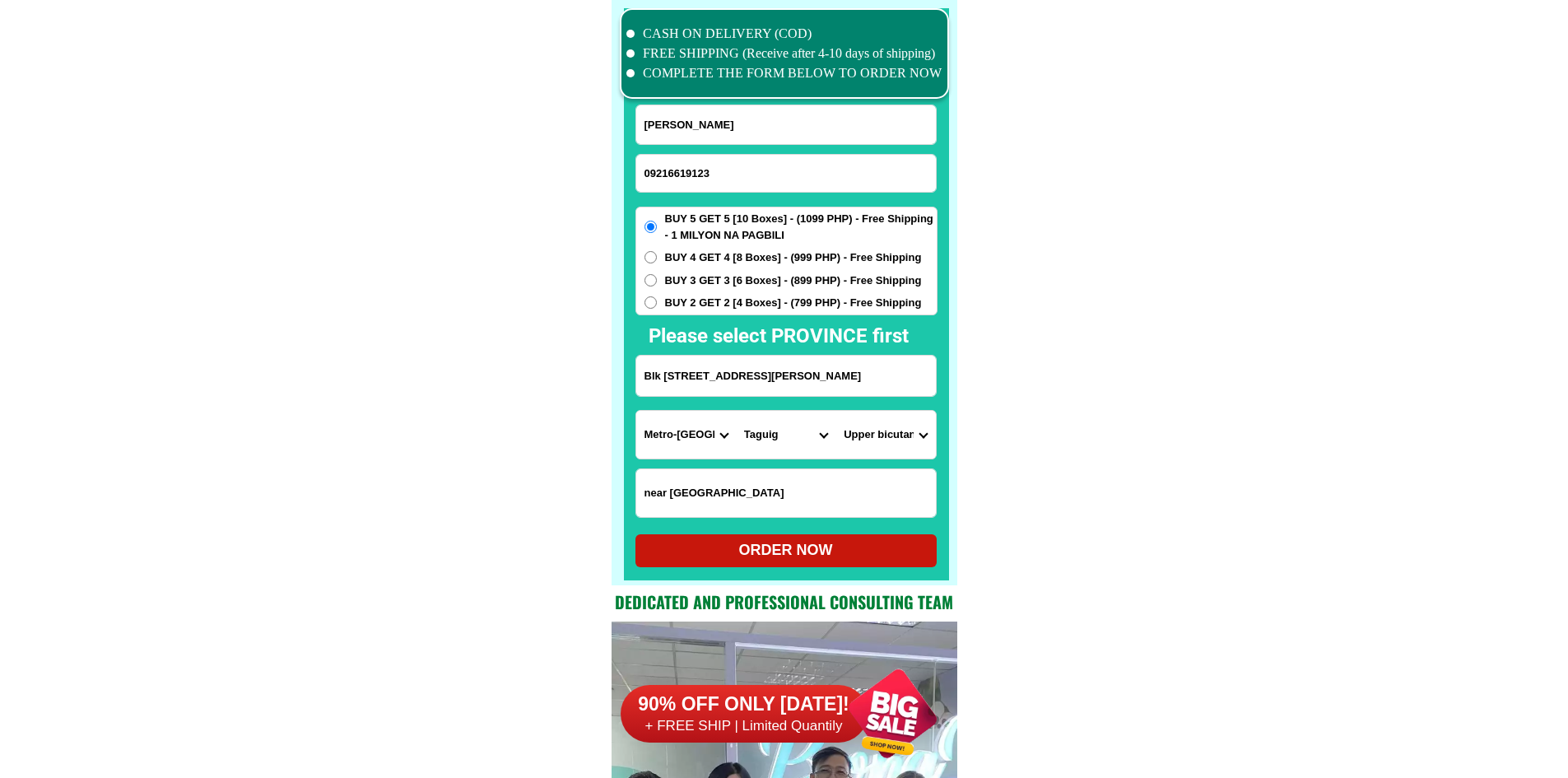
type input "Blk [STREET_ADDRESS][PERSON_NAME]"
radio input "true"
click at [711, 171] on input "Input phone_number" at bounding box center [785, 173] width 299 height 37
paste input "09536675547"
type input "09536675547"
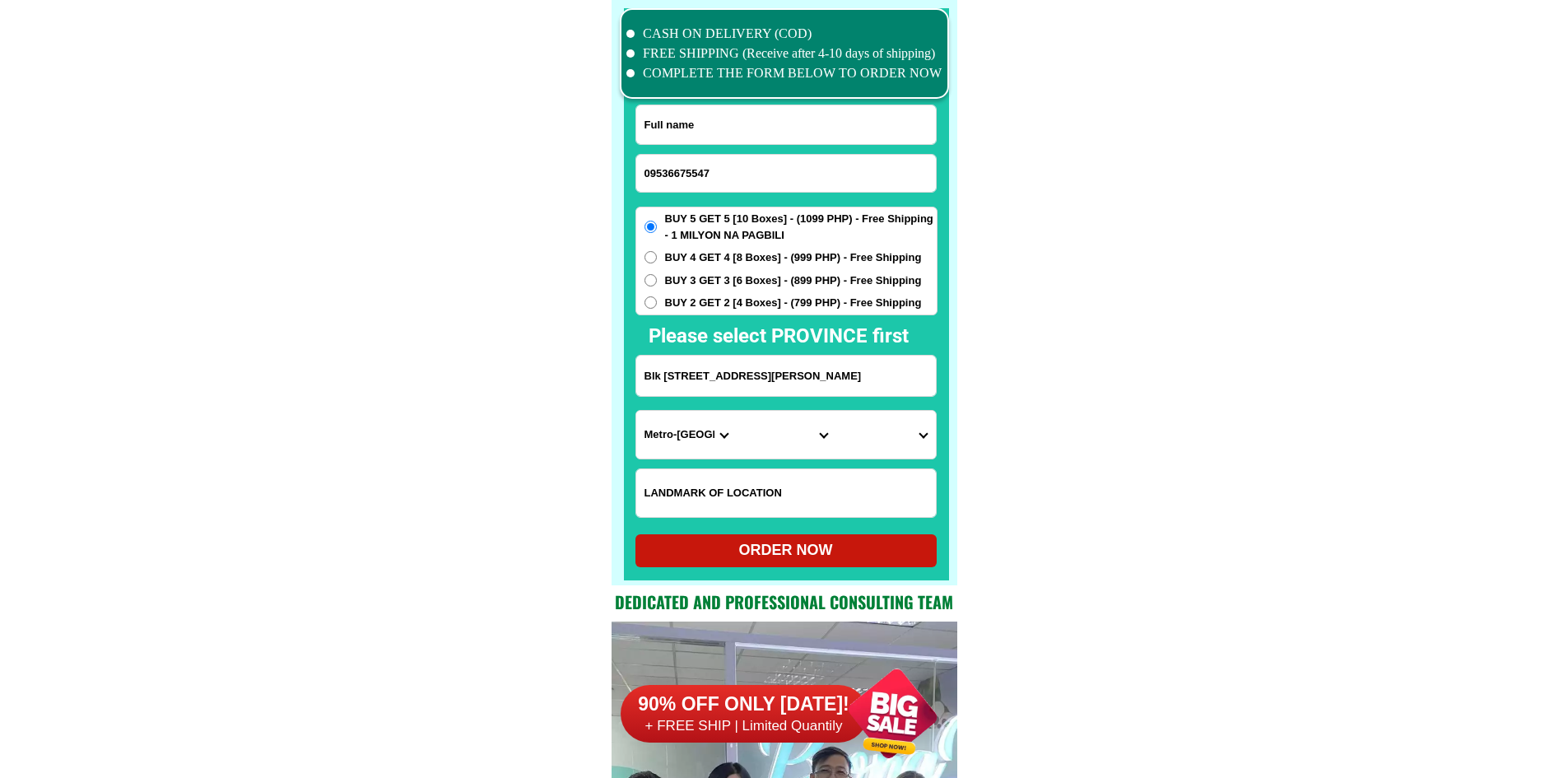
click at [678, 118] on input "Input full_name" at bounding box center [785, 125] width 299 height 39
paste input "[PERSON_NAME] Pumihic"
type input "[PERSON_NAME] Pumihic"
drag, startPoint x: 754, startPoint y: 372, endPoint x: 611, endPoint y: 163, distance: 253.2
click at [754, 372] on input "Blk [STREET_ADDRESS][PERSON_NAME]" at bounding box center [785, 375] width 299 height 40
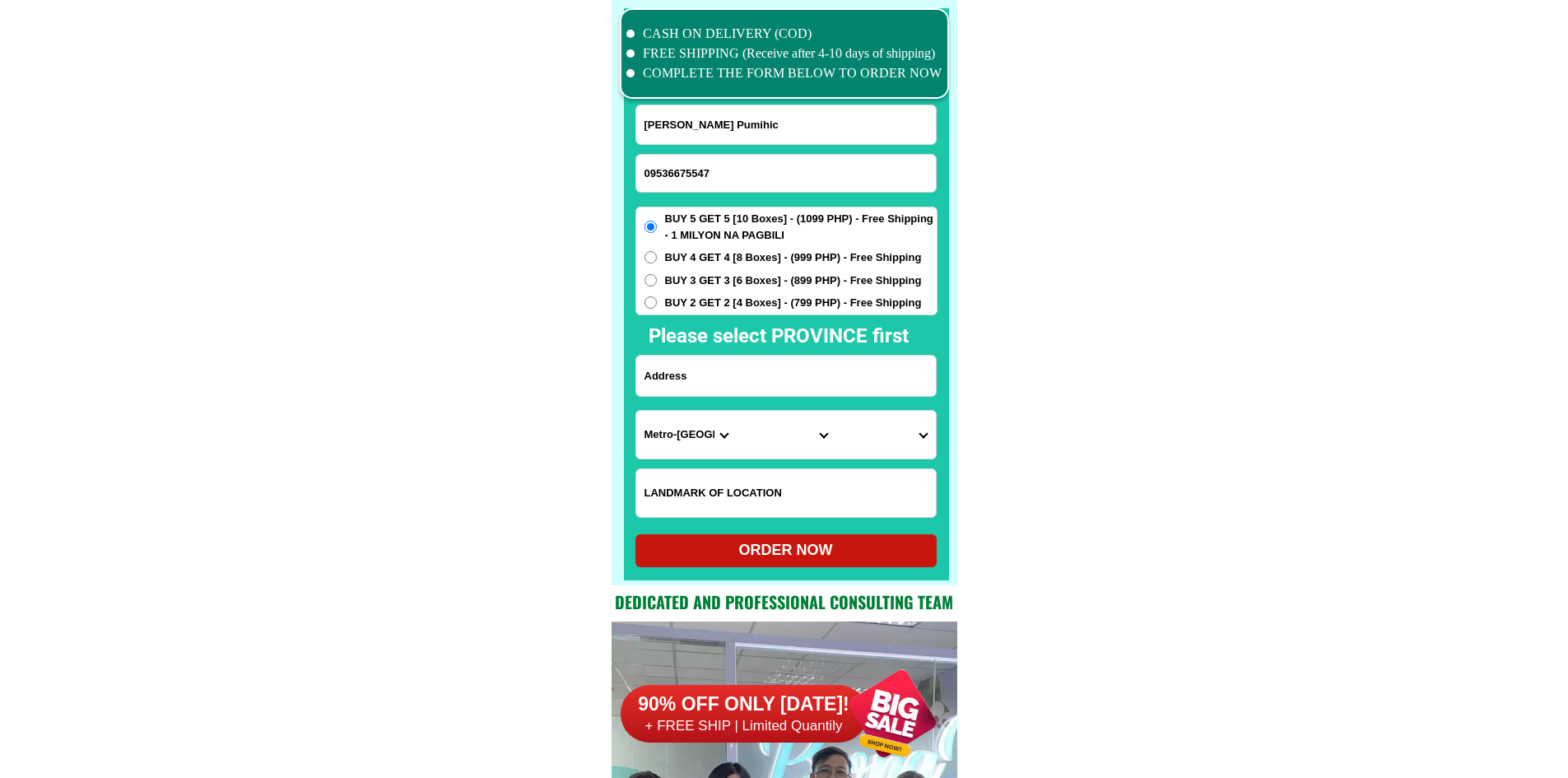
paste input "Poitan Banaue Ifugao"
type input "Poitan Banaue Ifugao"
click at [668, 434] on select "Province [GEOGRAPHIC_DATA] [GEOGRAPHIC_DATA] [GEOGRAPHIC_DATA] [GEOGRAPHIC_DATA…" at bounding box center [685, 435] width 100 height 48
select select "63_743"
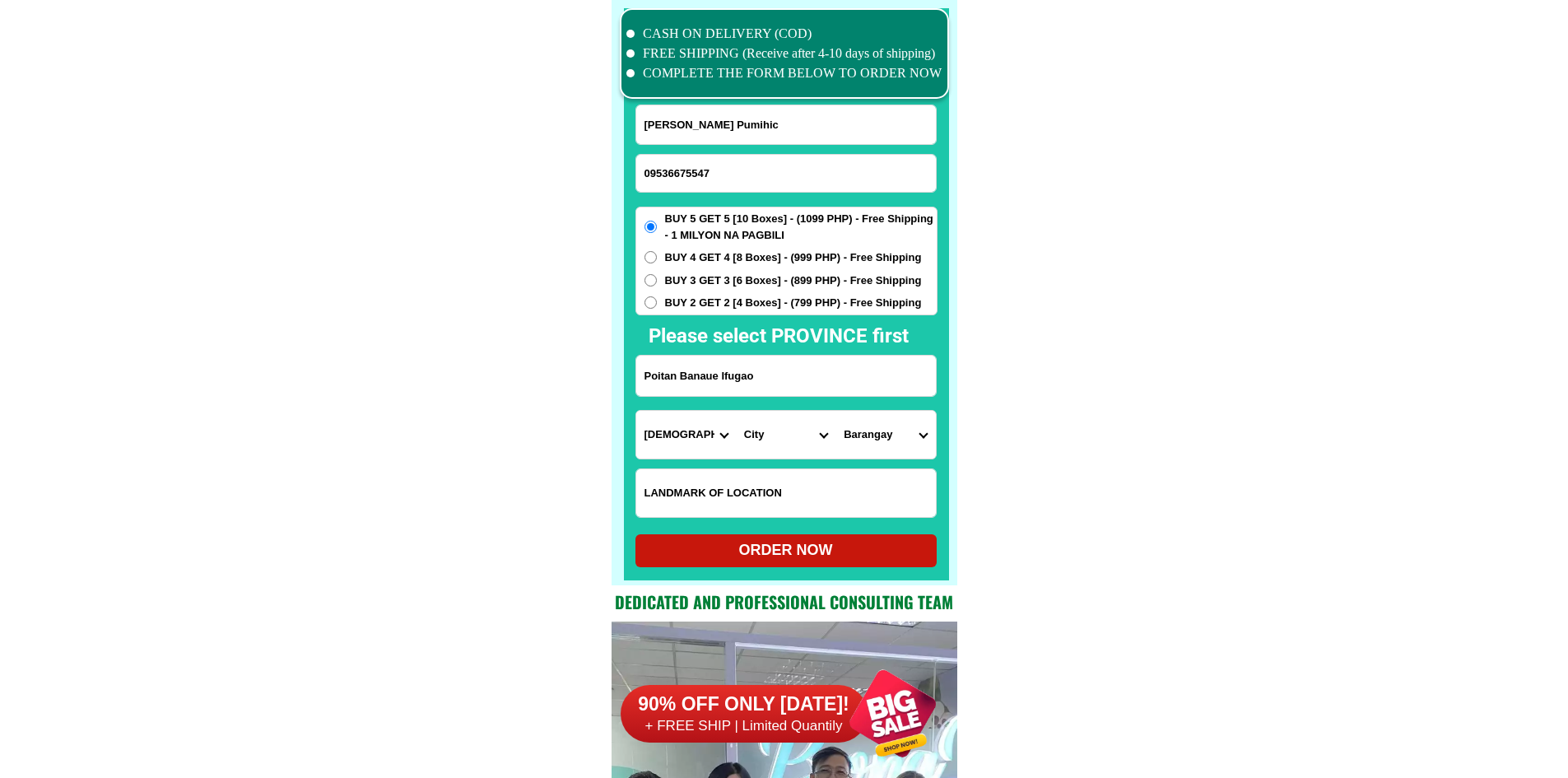
click at [749, 433] on select "City [PERSON_NAME]-lista [PERSON_NAME] Hingyon Hungduan Kiangan Lagawe Lamut Ma…" at bounding box center [785, 435] width 100 height 48
select select "63_7431888"
drag, startPoint x: 1070, startPoint y: 469, endPoint x: 945, endPoint y: 458, distance: 125.5
click at [870, 436] on select "Barangay Amganad Anaba Balawis Banao Bangaan Batad Bocos Cambulo Ducligan Gohan…" at bounding box center [884, 435] width 100 height 48
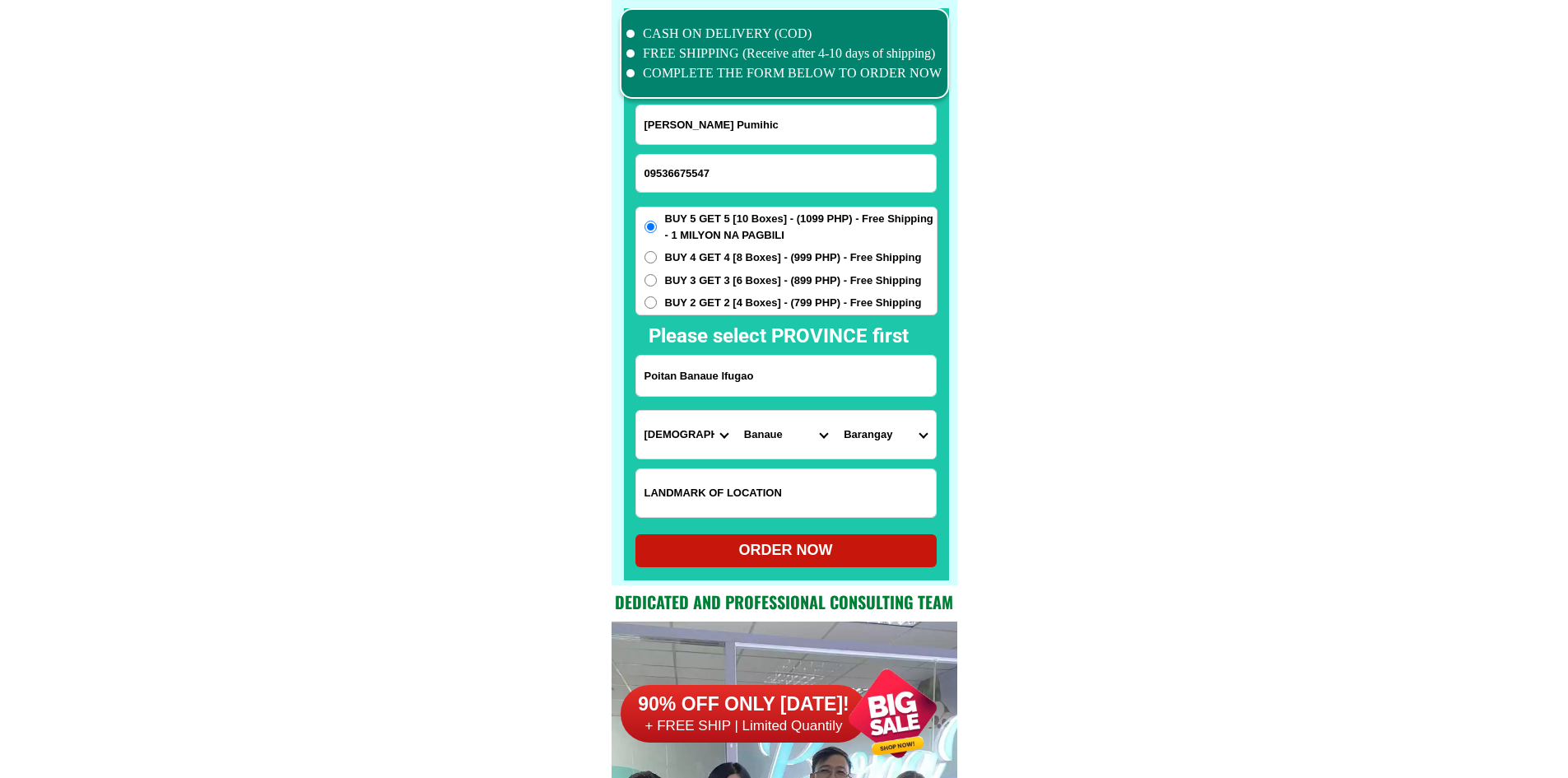
select select "63_74318888042"
click at [866, 561] on div "ORDER NOW" at bounding box center [785, 550] width 301 height 22
radio input "true"
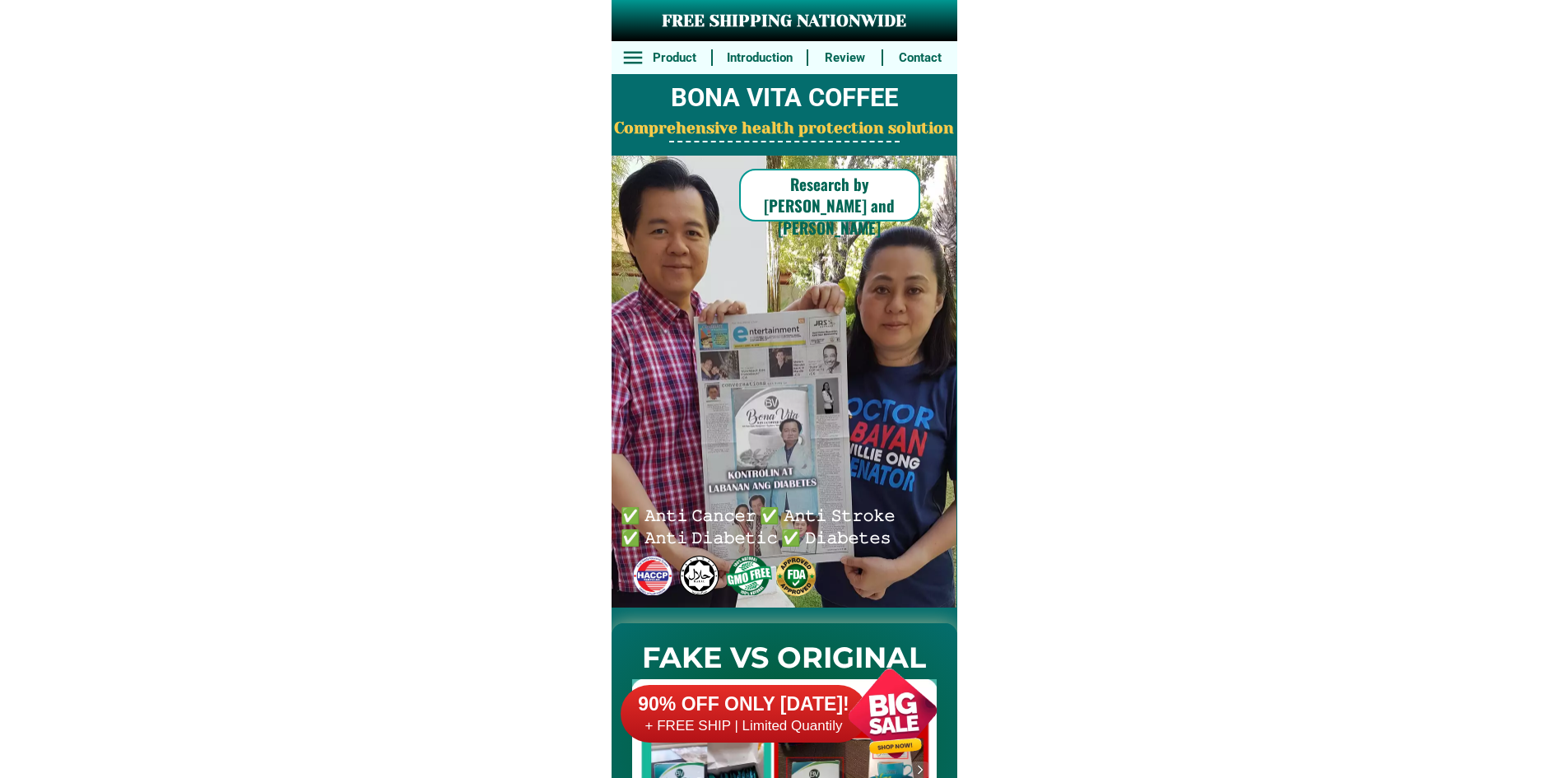
click at [870, 717] on div at bounding box center [892, 713] width 129 height 129
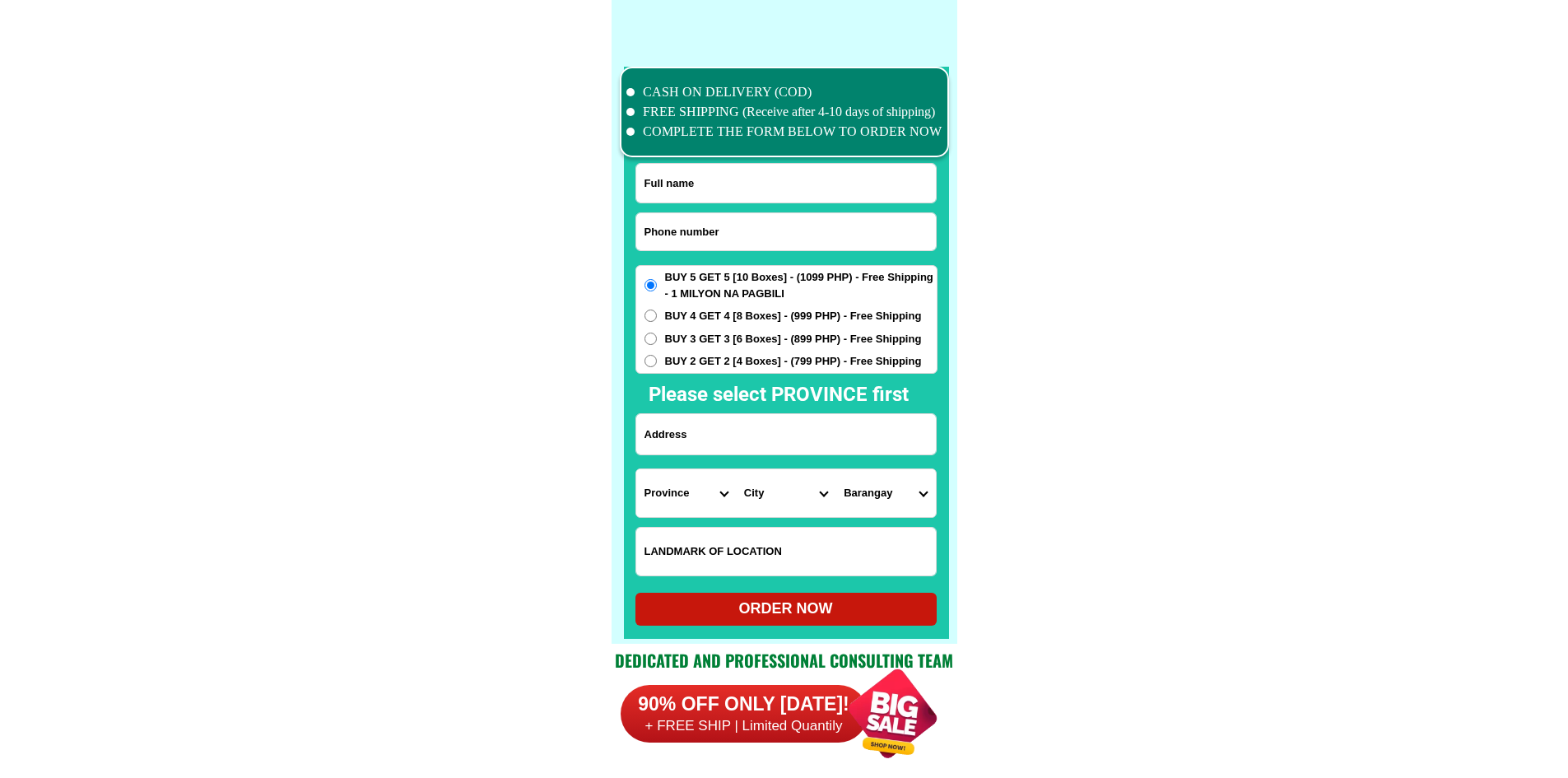
scroll to position [12792, 0]
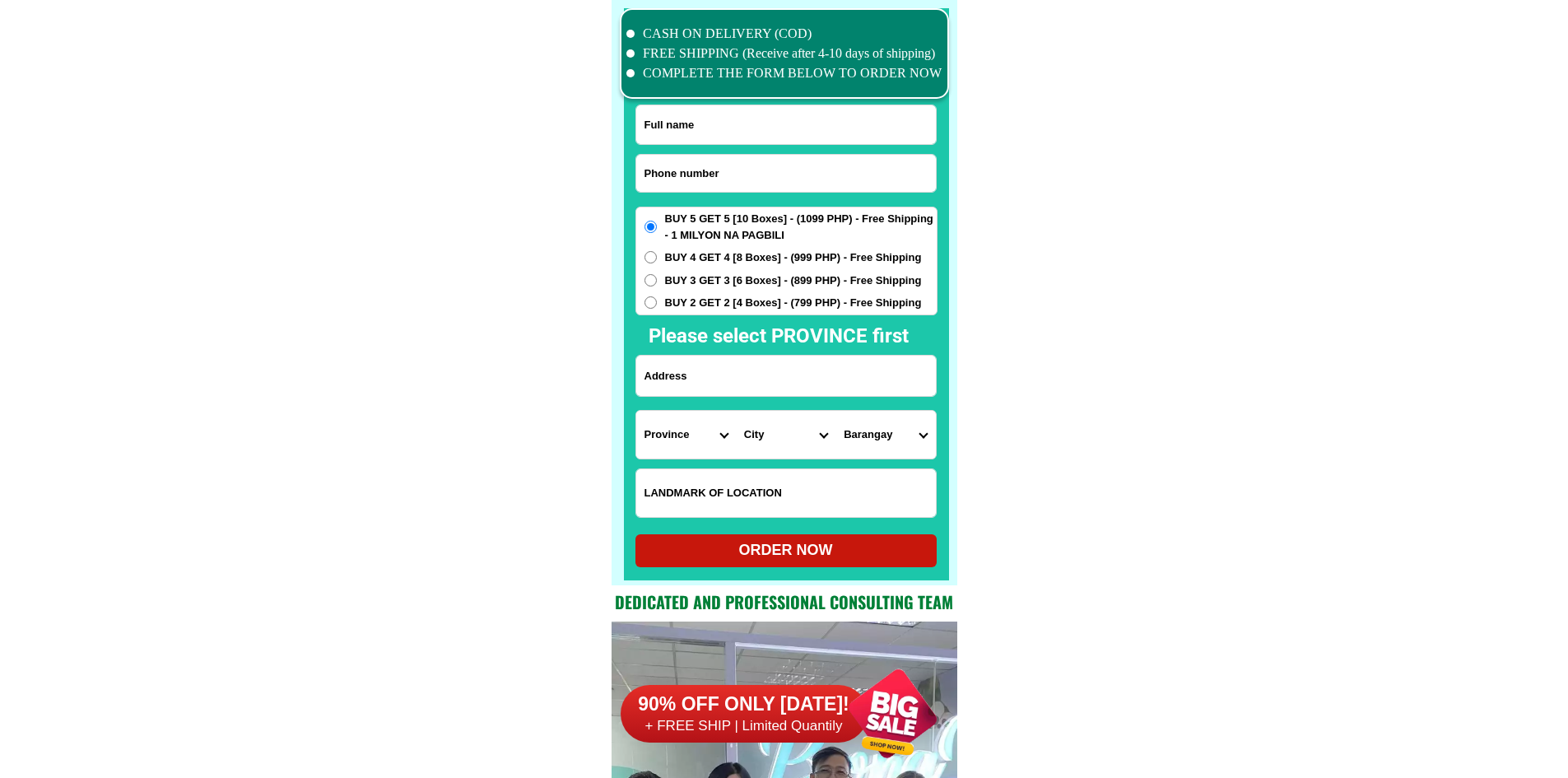
click at [771, 172] on input "Input phone_number" at bounding box center [785, 173] width 299 height 37
paste input "0977 341 7156"
click at [693, 172] on input "0977 341 7156" at bounding box center [785, 173] width 299 height 37
click at [673, 172] on input "0977 3417156" at bounding box center [785, 173] width 299 height 37
type input "09773417156"
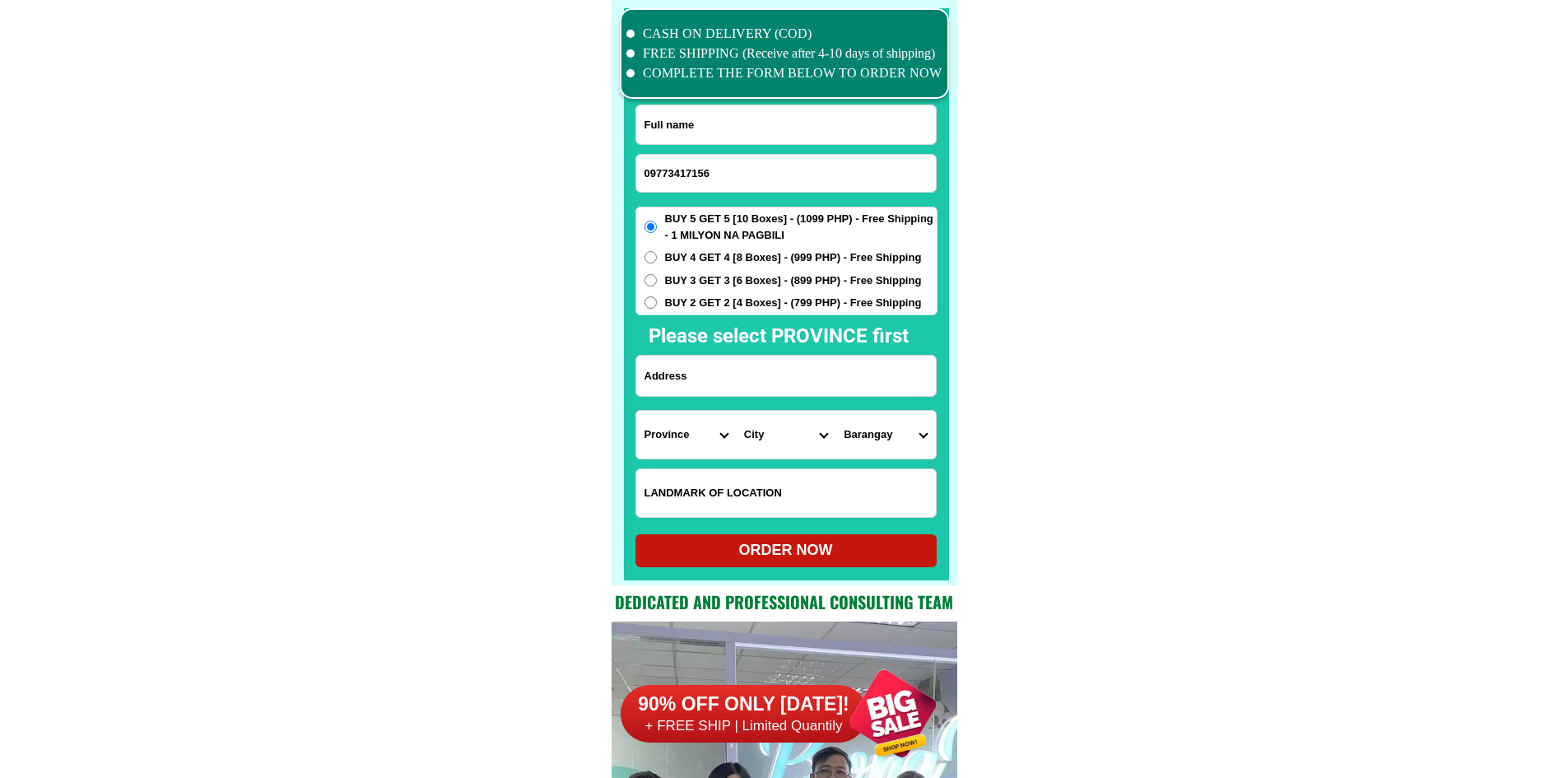
drag, startPoint x: 784, startPoint y: 121, endPoint x: 736, endPoint y: 46, distance: 89.0
click at [784, 121] on input "Input full_name" at bounding box center [785, 125] width 299 height 39
paste input "Dhing Poniente Galindez"
type input "Dhing Poniente Galindez"
click at [760, 372] on input "Input address" at bounding box center [785, 375] width 299 height 40
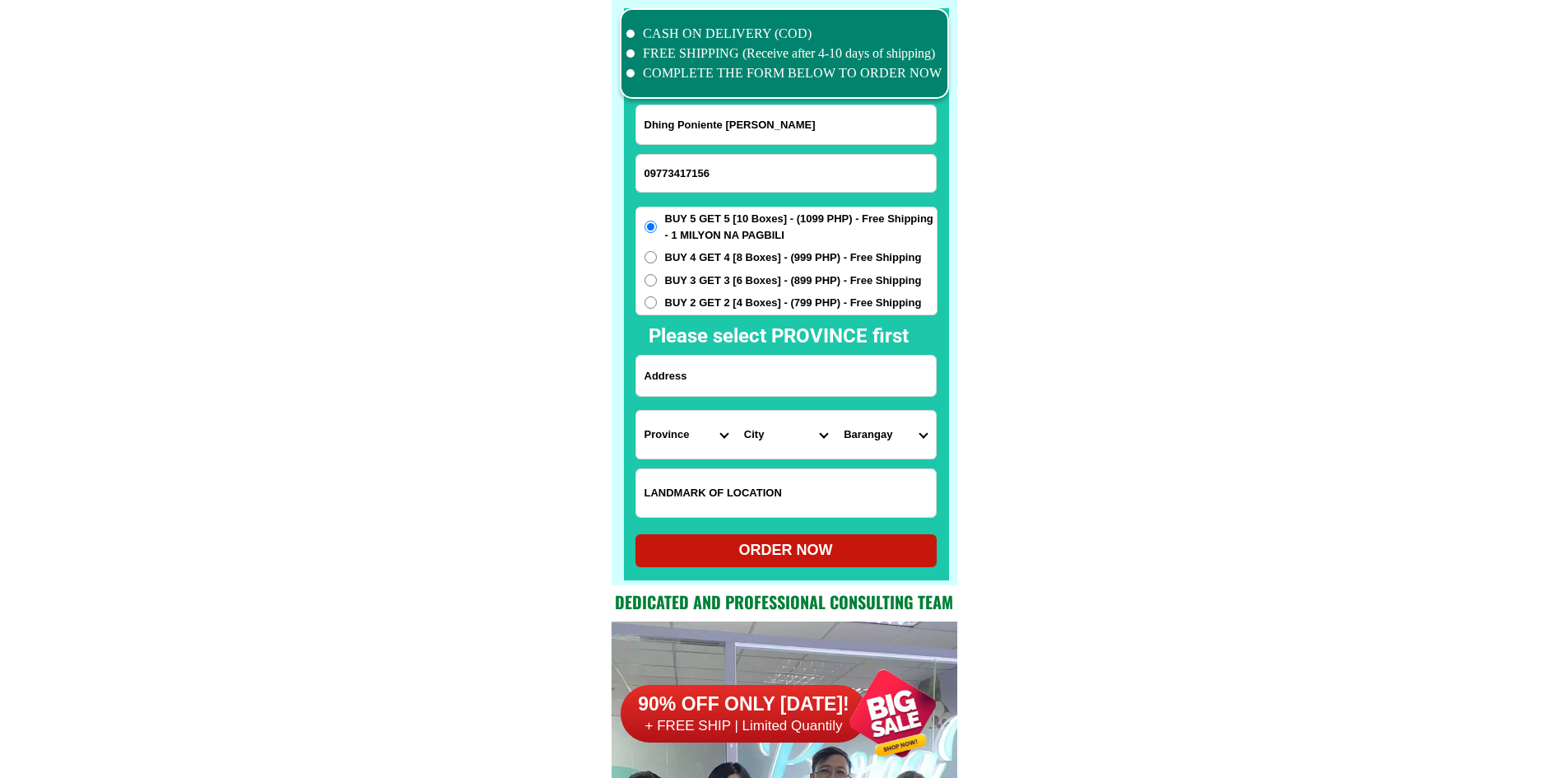
paste input "Blk.8 Lot 4 Section 1 Phs.1 Pabahay 2,000 Brgy.Muzon San Jose del Monte City Bu…"
type input "Blk.8 Lot 4 Section 1 Phs.1 Pabahay 2,000 Brgy.Muzon San Jose del Monte City Bu…"
click at [699, 292] on div "BUY 5 GET 5 [10 Boxes] - (1099 PHP) - Free Shipping - 1 MILYON NA PAGBILI BUY 4…" at bounding box center [785, 261] width 302 height 108
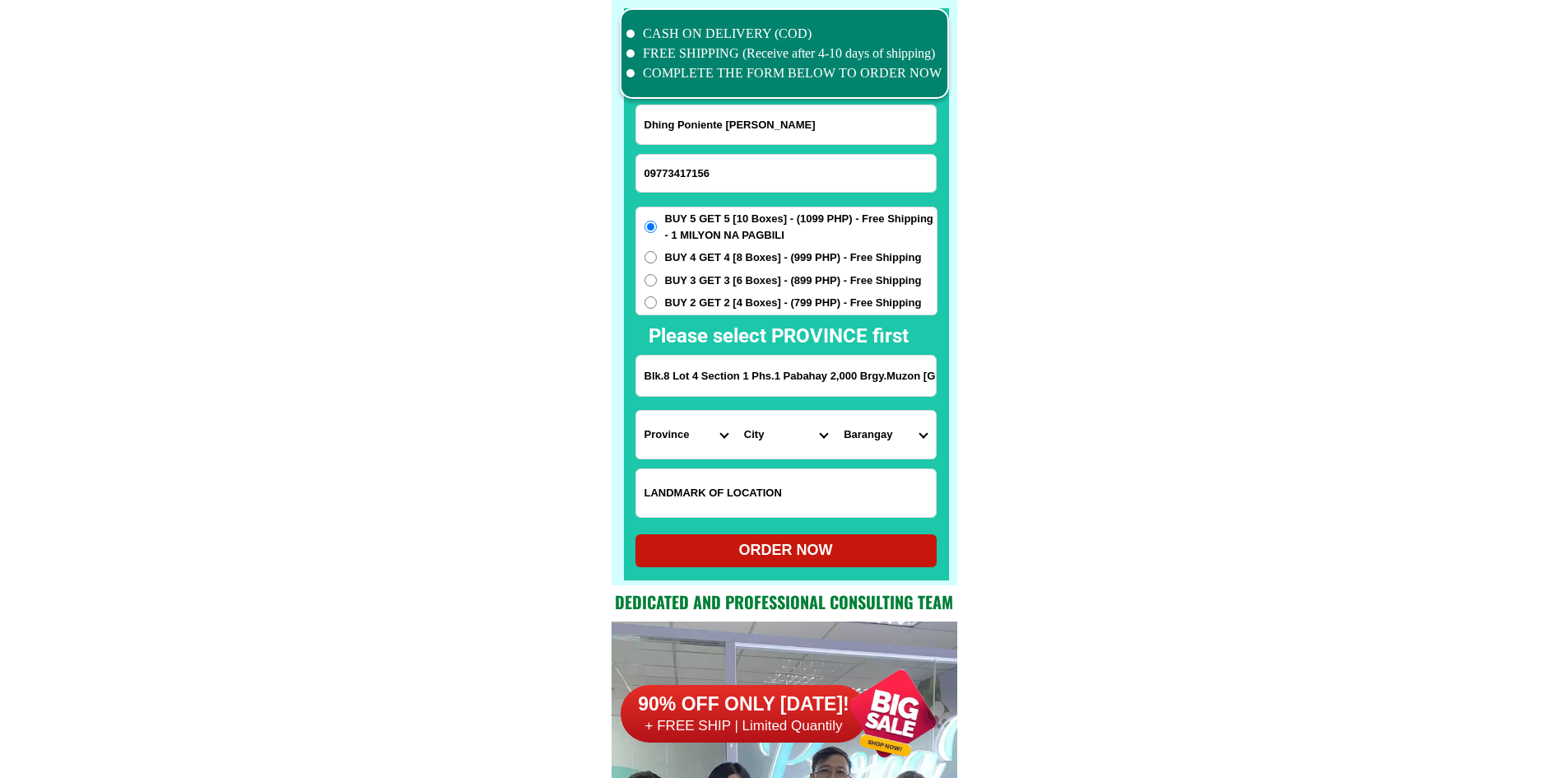
click at [706, 305] on span "BUY 2 GET 2 [4 Boxes] - (799 PHP) - Free Shipping" at bounding box center [794, 303] width 257 height 17
click at [657, 305] on input "BUY 2 GET 2 [4 Boxes] - (799 PHP) - Free Shipping" at bounding box center [650, 302] width 12 height 12
radio input "true"
click at [770, 475] on input "Input LANDMARKOFLOCATION" at bounding box center [785, 493] width 299 height 48
paste input "malapit Po sa Muzon Pabahay Elem. School."
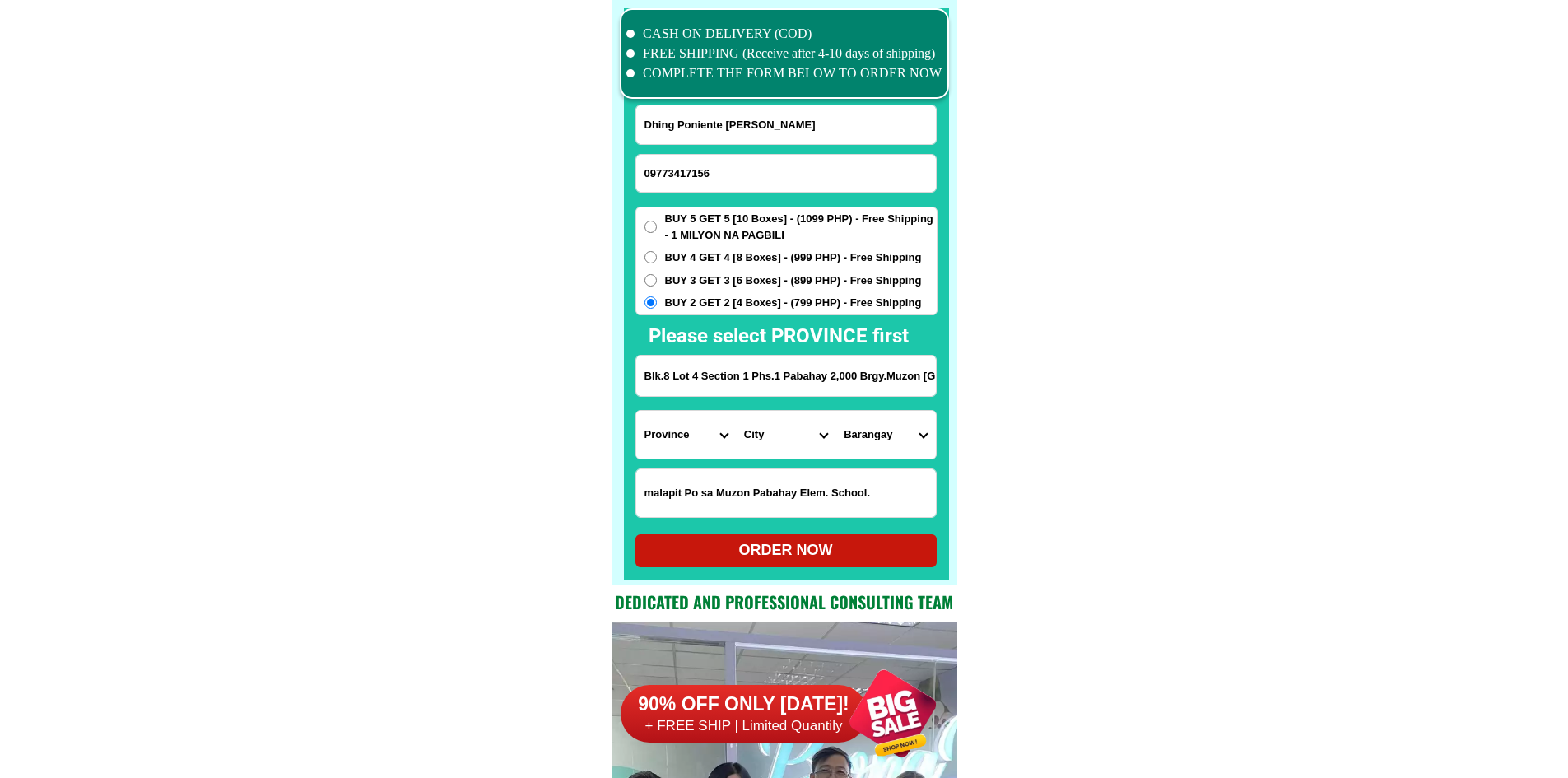
type input "malapit Po sa Muzon Pabahay Elem. School."
drag, startPoint x: 862, startPoint y: 372, endPoint x: 1066, endPoint y: 372, distance: 204.0
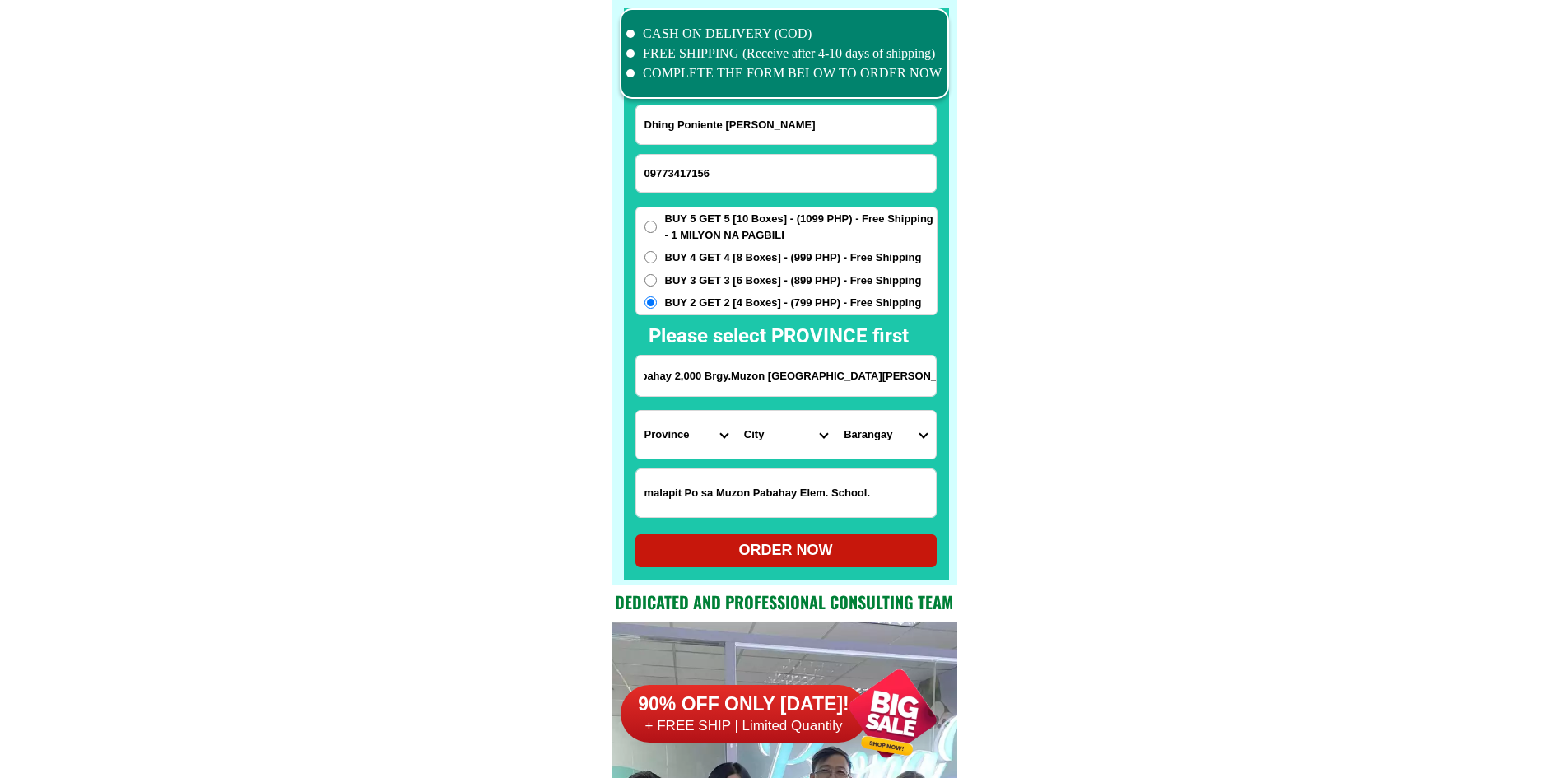
click at [684, 452] on select "Province [GEOGRAPHIC_DATA] [GEOGRAPHIC_DATA] [GEOGRAPHIC_DATA] [GEOGRAPHIC_DATA…" at bounding box center [685, 435] width 100 height 48
select select "63_761"
click at [636, 411] on select "Province [GEOGRAPHIC_DATA] [GEOGRAPHIC_DATA] [GEOGRAPHIC_DATA] [GEOGRAPHIC_DATA…" at bounding box center [685, 435] width 100 height 48
click at [917, 389] on input "Blk.8 Lot 4 Section 1 Phs.1 Pabahay 2,000 Brgy.Muzon San Jose del Monte City Bu…" at bounding box center [785, 375] width 299 height 40
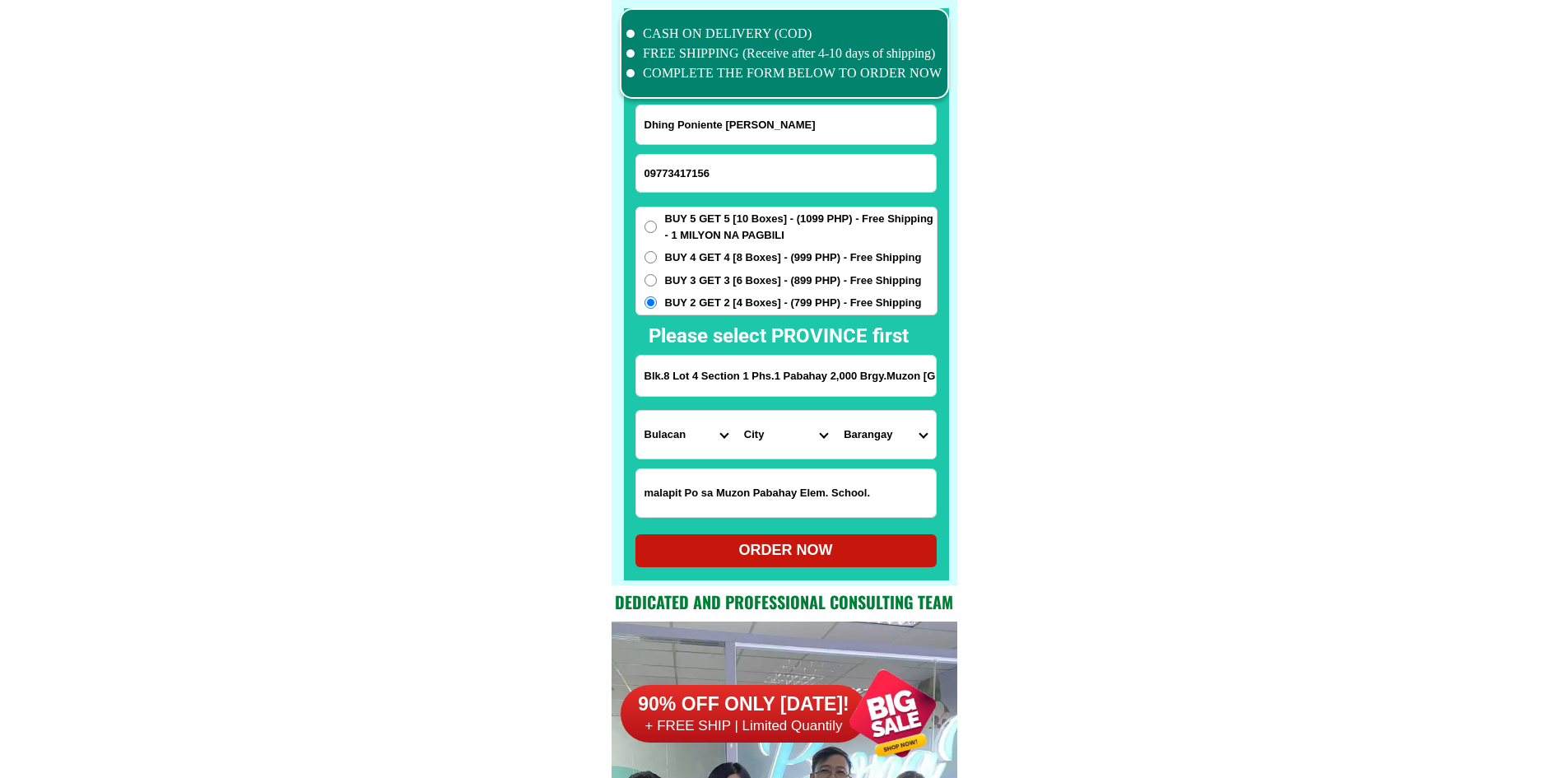
scroll to position [0, 156]
drag, startPoint x: 917, startPoint y: 387, endPoint x: 1013, endPoint y: 387, distance: 96.0
click at [773, 443] on select "City Angat Balagtas Baliuag Bocaue Bulacan Bulacan-hagonoy Bulacan-plaridel Bul…" at bounding box center [785, 435] width 100 height 48
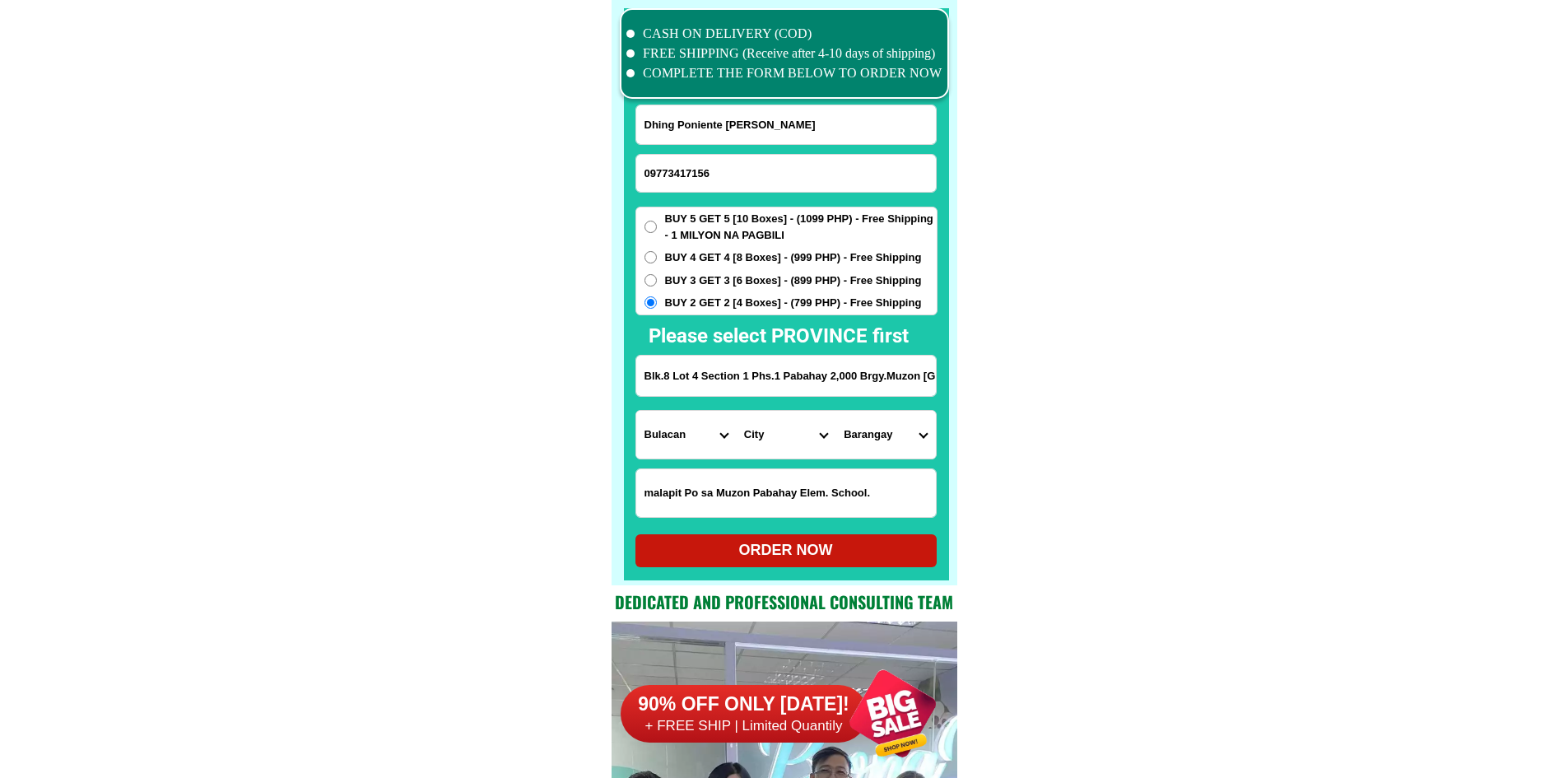
select select "63_7612018"
click at [913, 446] on select "Barangay Assumption Bagong buhay Bagong buhay ii Bagong buhay iii Citrus Ciudad…" at bounding box center [884, 435] width 100 height 48
select select "63_76120186513"
click at [835, 411] on select "Barangay Assumption Bagong buhay Bagong buhay ii Bagong buhay iii Citrus Ciudad…" at bounding box center [884, 435] width 100 height 48
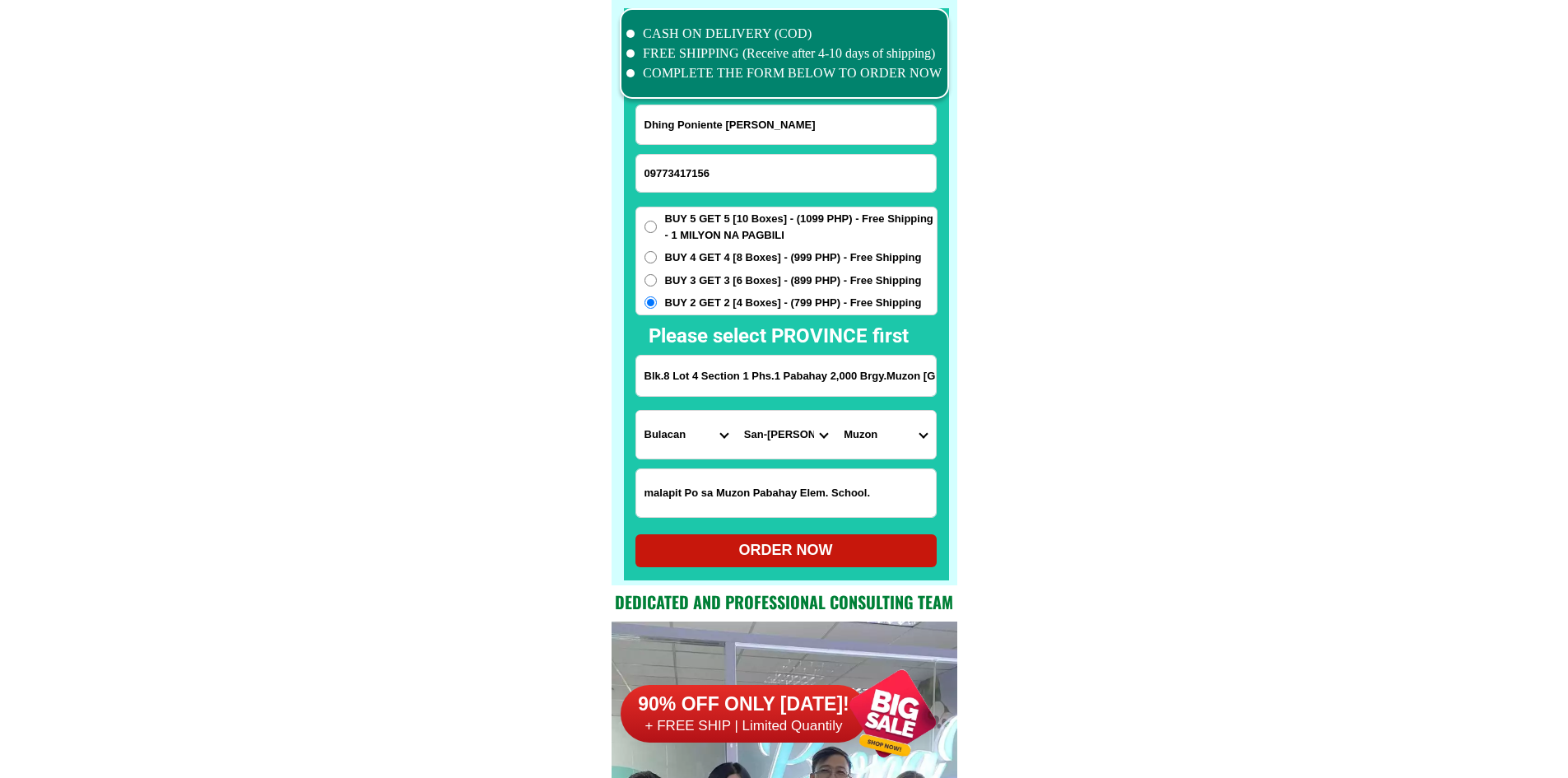
click at [834, 548] on div "ORDER NOW" at bounding box center [785, 550] width 301 height 22
radio input "true"
